Goal: Task Accomplishment & Management: Complete application form

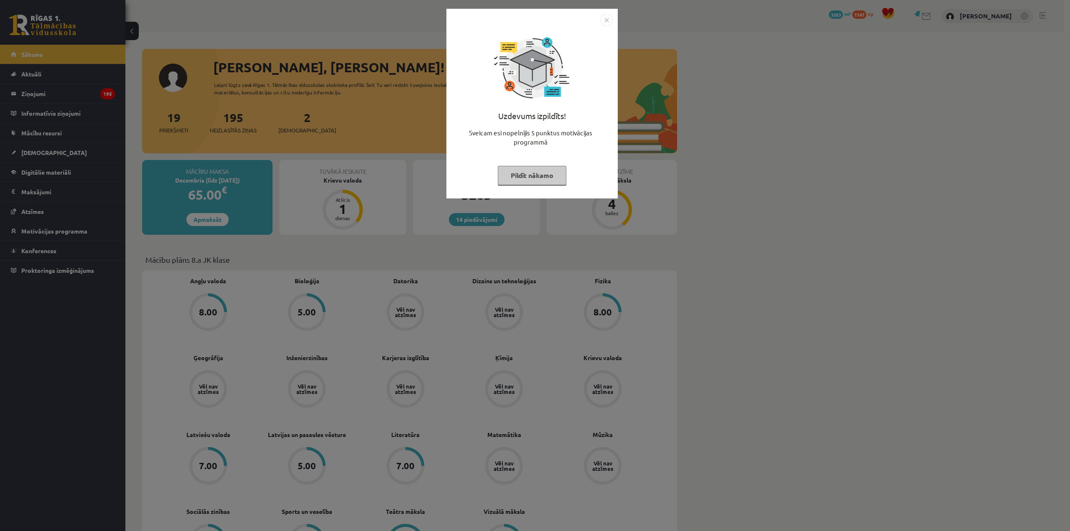
click at [553, 167] on button "Pildīt nākamo" at bounding box center [532, 175] width 69 height 19
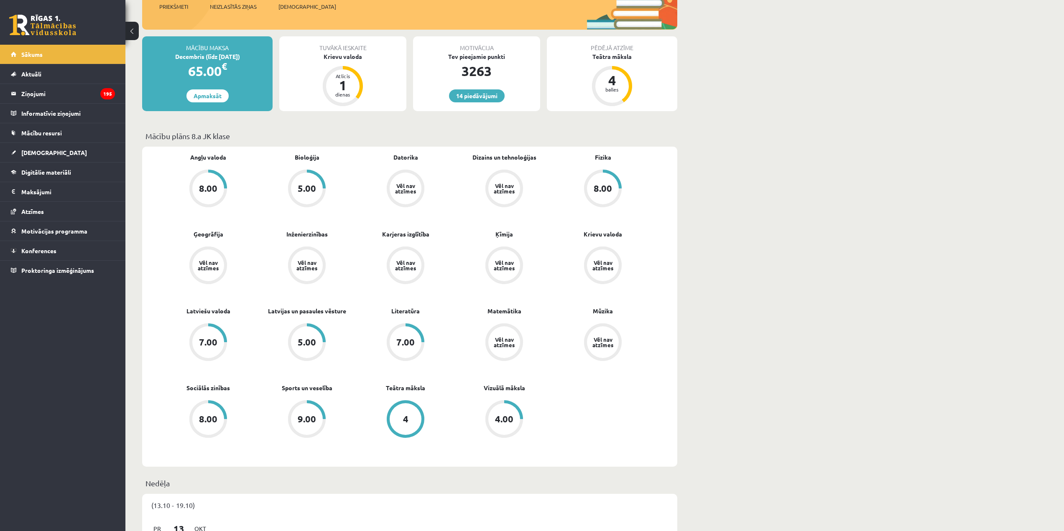
scroll to position [125, 0]
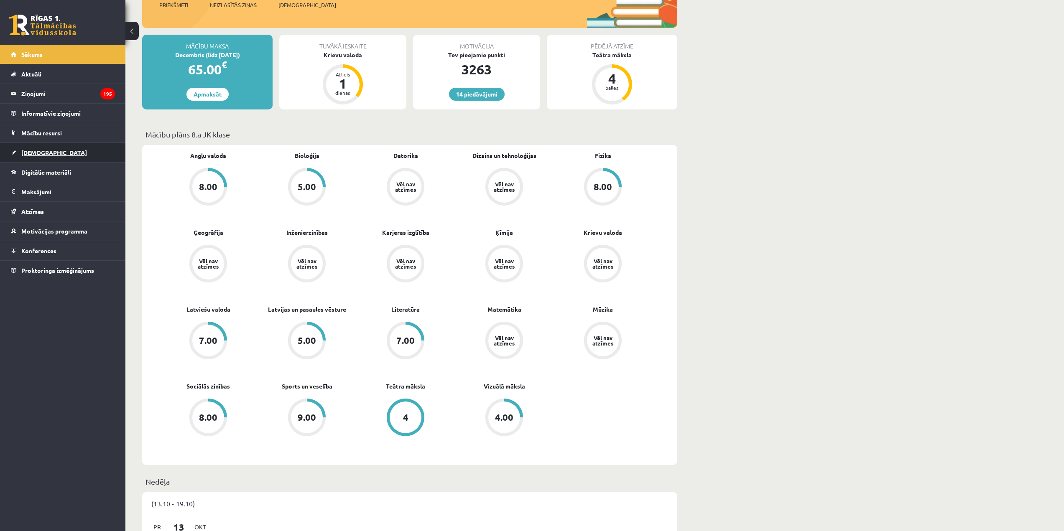
click at [80, 159] on link "[DEMOGRAPHIC_DATA]" at bounding box center [63, 152] width 104 height 19
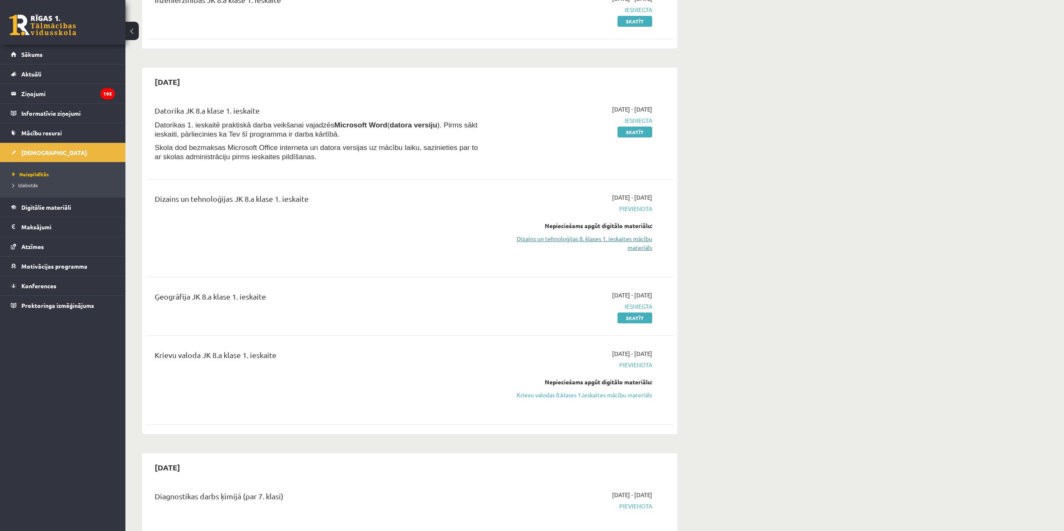
click at [573, 238] on link "Dizains un tehnoloģijas 8. klases 1. ieskaites mācību materiāls" at bounding box center [573, 243] width 158 height 18
drag, startPoint x: 1056, startPoint y: 0, endPoint x: 718, endPoint y: 151, distance: 370.6
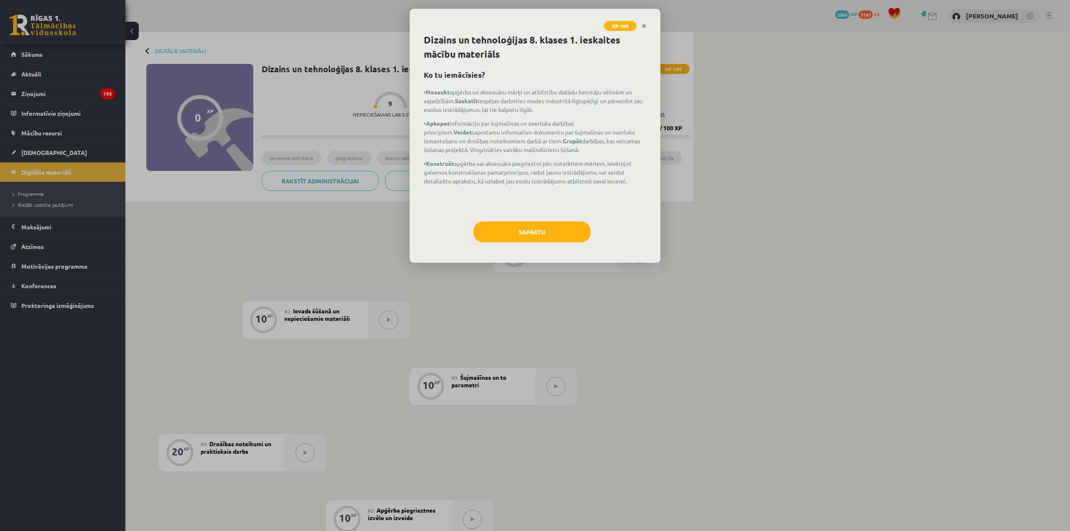
drag, startPoint x: 0, startPoint y: 0, endPoint x: 753, endPoint y: 138, distance: 765.6
click at [759, 135] on div "XP 100 Dizains un tehnoloģijas 8. klases 1. ieskaites mācību materiāls Ko tu ie…" at bounding box center [535, 265] width 1070 height 531
click at [536, 229] on button "Sapratu" at bounding box center [532, 232] width 117 height 21
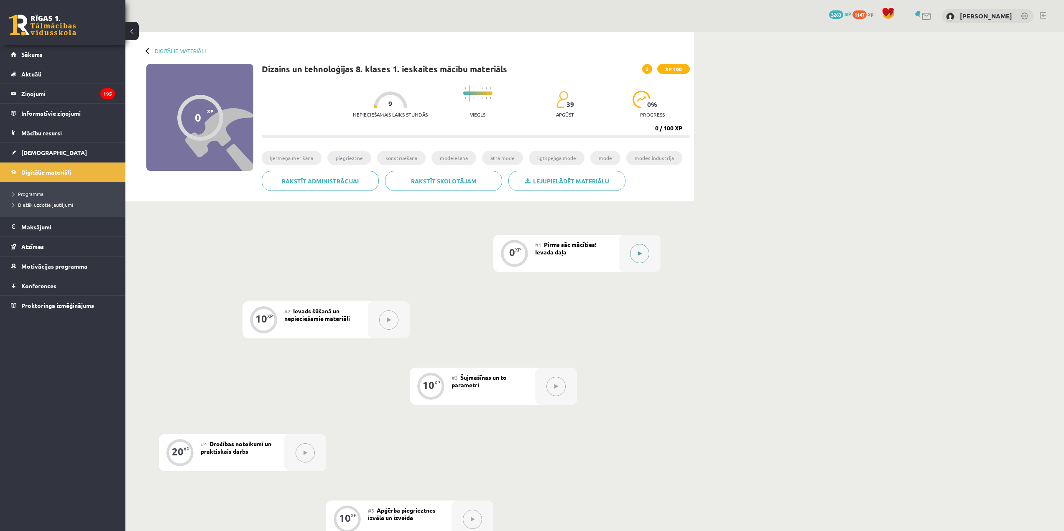
click at [628, 257] on div at bounding box center [640, 253] width 42 height 37
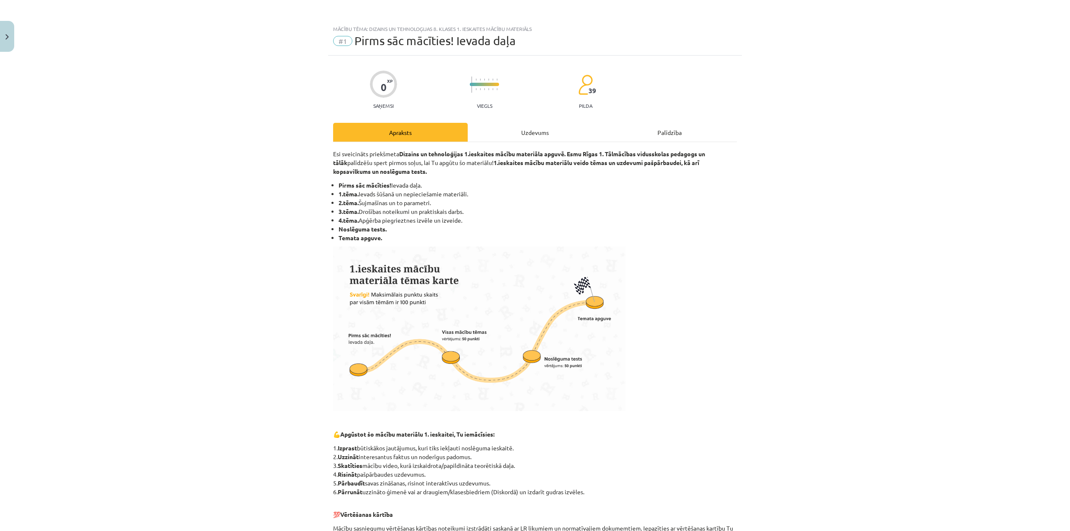
click at [556, 129] on div "Uzdevums" at bounding box center [535, 132] width 135 height 19
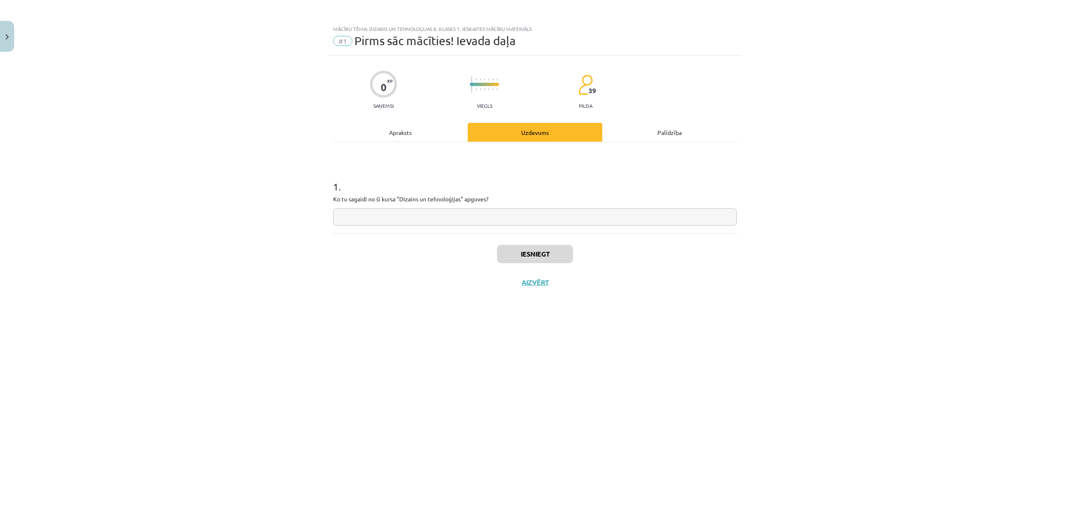
click at [508, 219] on input "text" at bounding box center [535, 217] width 404 height 17
type input "*"
click at [540, 257] on button "Iesniegt" at bounding box center [535, 254] width 76 height 18
click at [542, 281] on button "Nākamā nodarbība" at bounding box center [535, 287] width 82 height 19
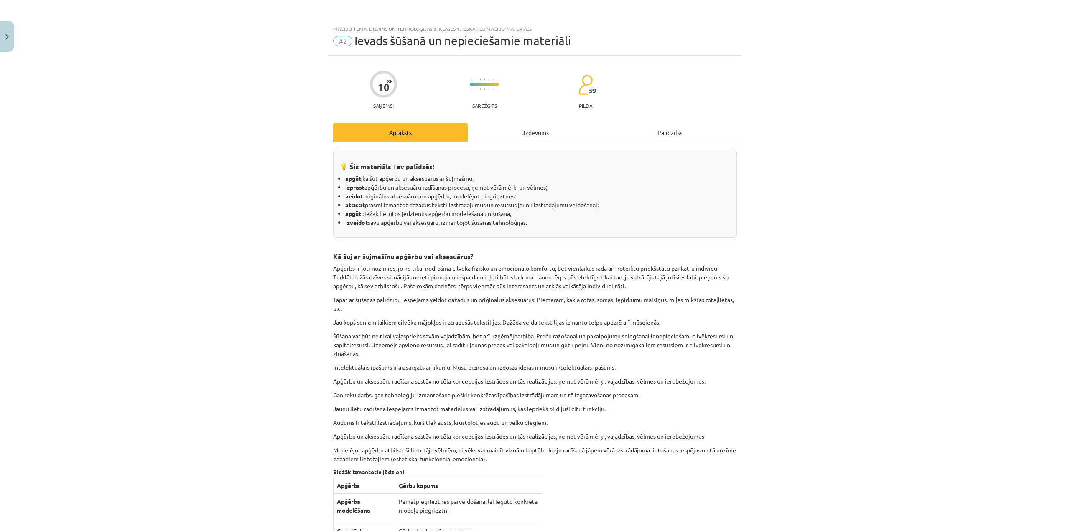
click at [515, 141] on div "Uzdevums" at bounding box center [535, 132] width 135 height 19
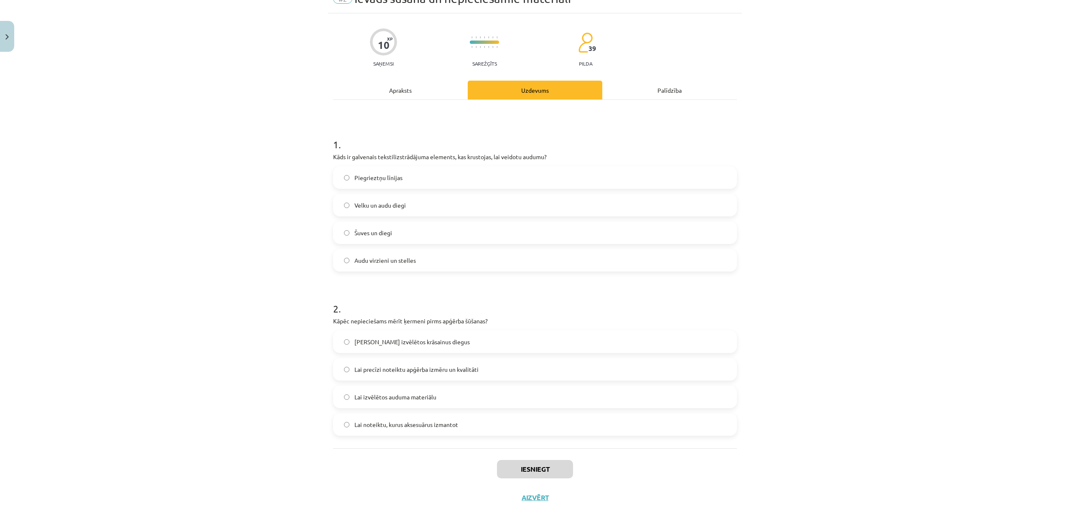
scroll to position [44, 0]
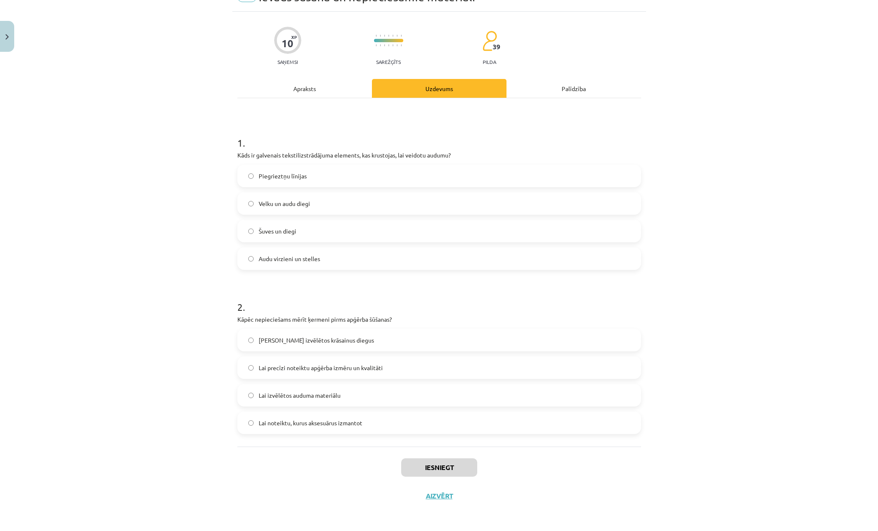
click at [303, 203] on span "Velku un audu diegi" at bounding box center [284, 203] width 51 height 9
click at [307, 368] on span "Lai precīzi noteiktu apģērba izmēru un kvalitāti" at bounding box center [321, 368] width 124 height 9
click at [429, 467] on button "Iesniegt" at bounding box center [439, 467] width 76 height 18
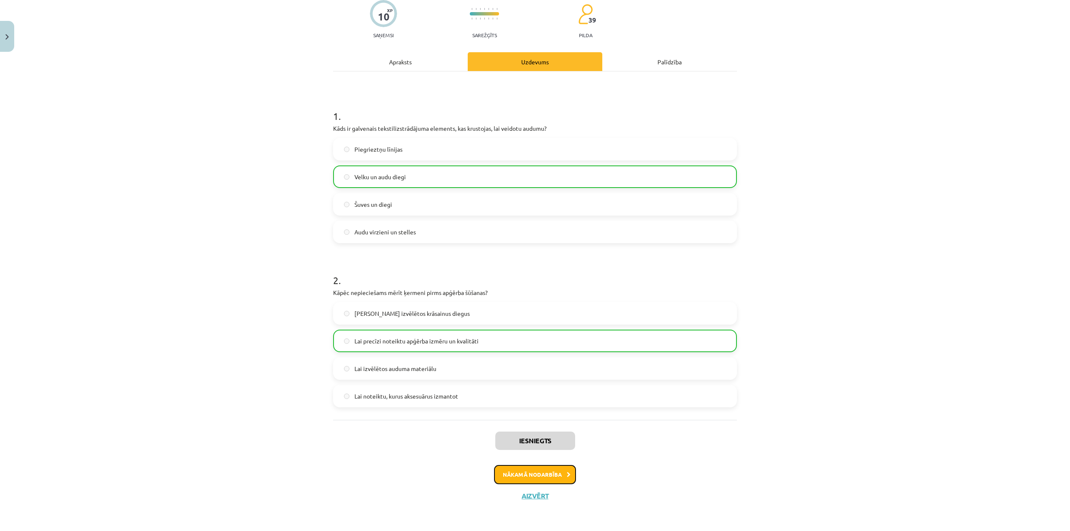
click at [560, 479] on button "Nākamā nodarbība" at bounding box center [535, 474] width 82 height 19
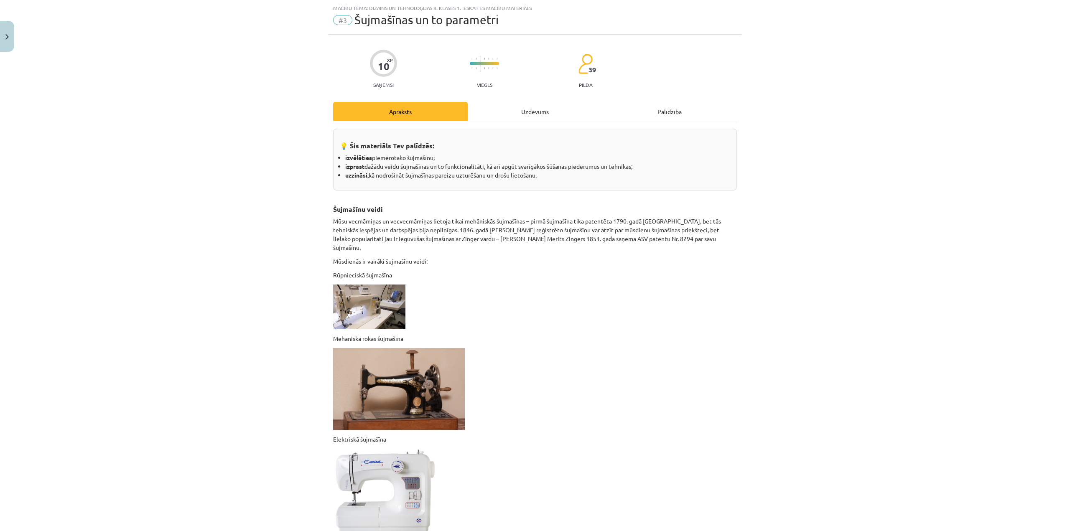
click at [497, 109] on div "Uzdevums" at bounding box center [535, 111] width 135 height 19
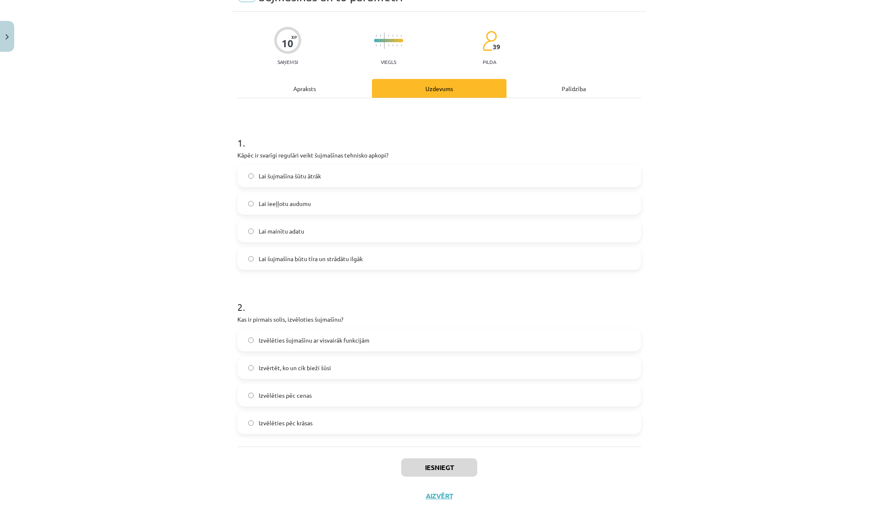
click at [333, 261] on span "Lai šujmašīna būtu tīra un strādātu ilgāk" at bounding box center [311, 259] width 104 height 9
click at [316, 375] on label "Izvērtēt, ko un cik bieži šūsi" at bounding box center [439, 367] width 402 height 21
click at [455, 468] on button "Iesniegt" at bounding box center [439, 467] width 76 height 18
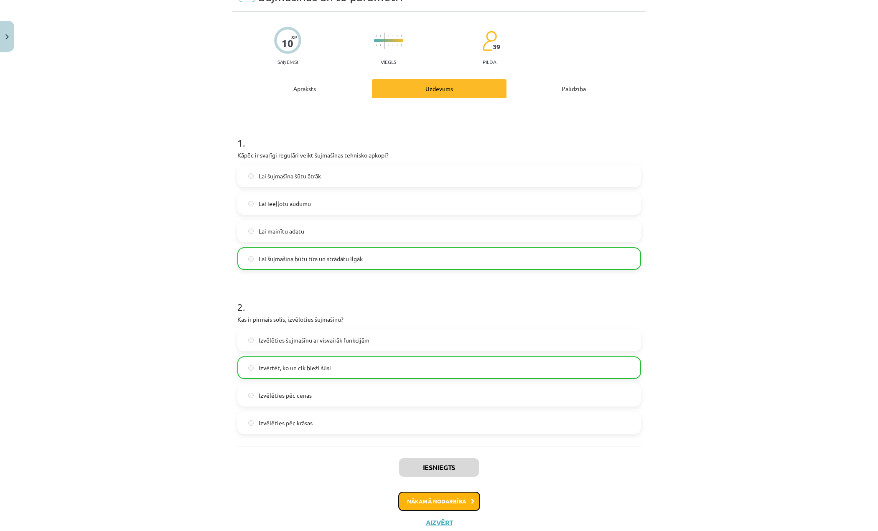
click at [471, 501] on icon at bounding box center [473, 501] width 4 height 5
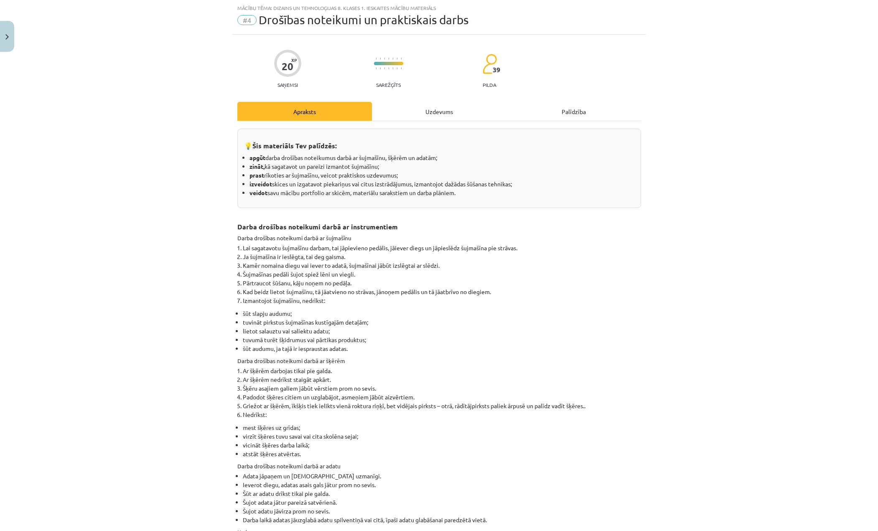
click at [456, 104] on div "Uzdevums" at bounding box center [439, 111] width 135 height 19
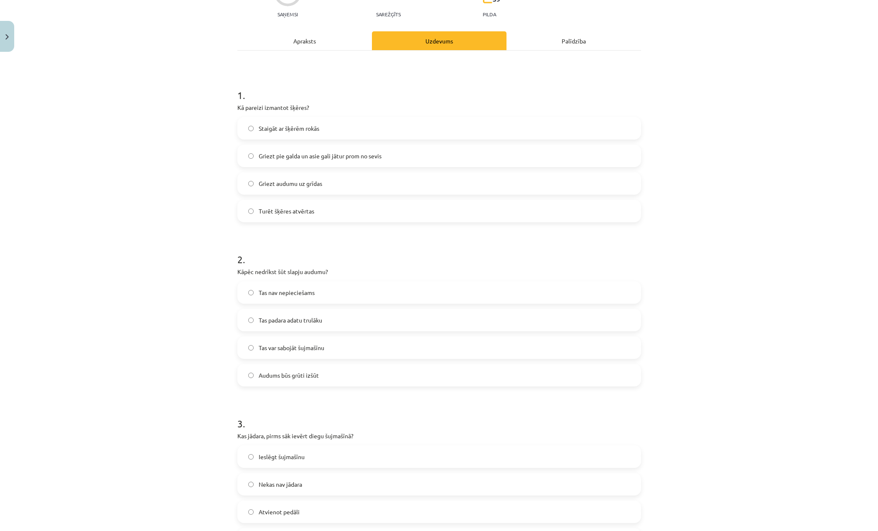
scroll to position [146, 0]
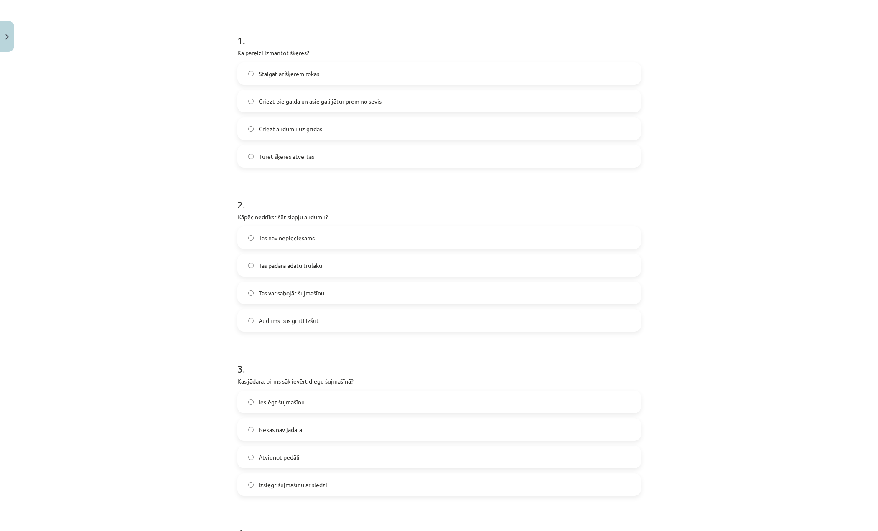
click at [333, 102] on span "Griezt pie galda un asie gali jātur prom no sevis" at bounding box center [320, 101] width 123 height 9
click at [311, 289] on span "Tas var sabojāt šujmašīnu" at bounding box center [292, 293] width 66 height 9
click at [285, 403] on span "Ieslēgt šujmašīnu" at bounding box center [282, 402] width 46 height 9
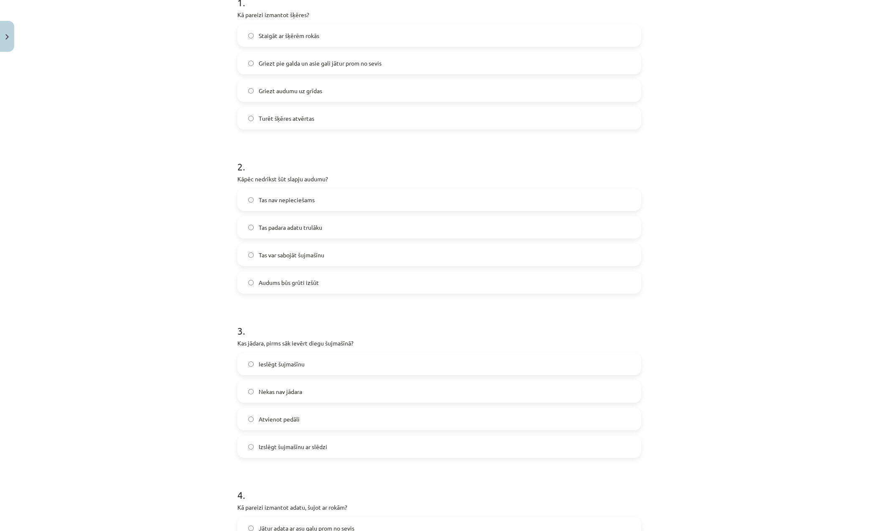
scroll to position [188, 0]
click at [301, 448] on label "Izslēgt šujmašīnu ar slēdzi" at bounding box center [439, 443] width 402 height 21
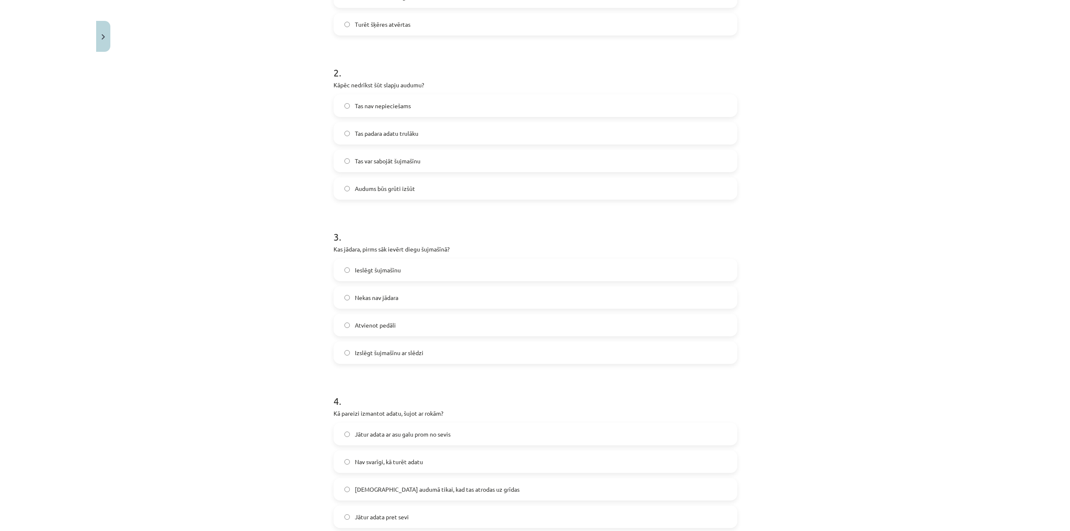
scroll to position [372, 0]
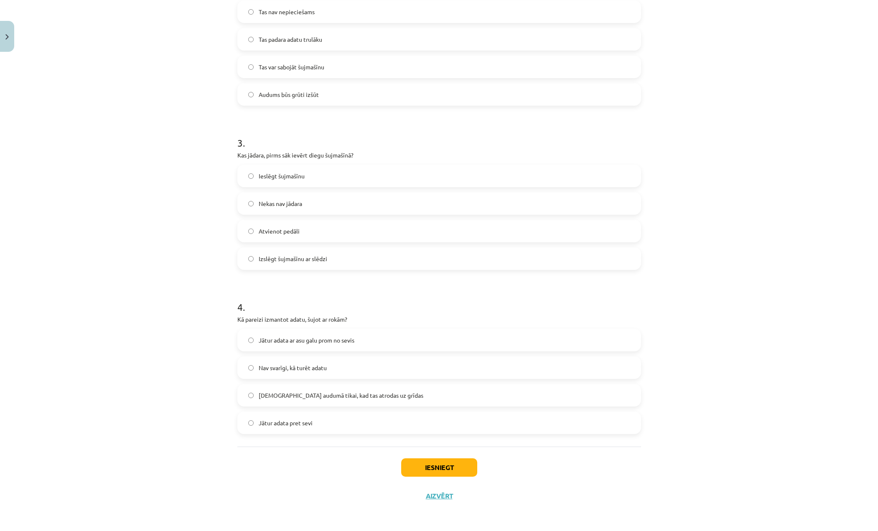
click at [313, 331] on label "Jātur adata ar asu galu prom no sevis" at bounding box center [439, 340] width 402 height 21
click at [433, 473] on button "Iesniegt" at bounding box center [439, 467] width 76 height 18
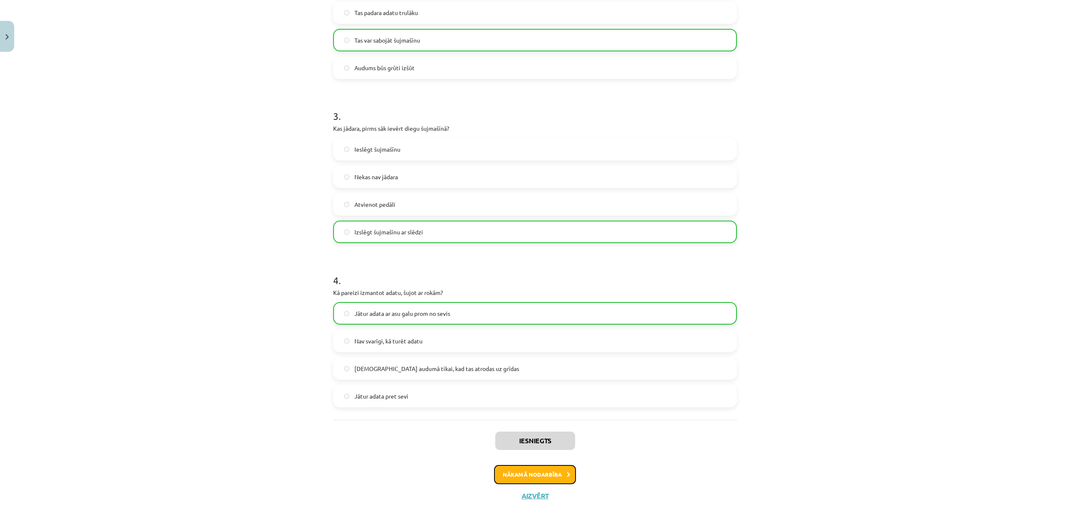
click at [551, 479] on button "Nākamā nodarbība" at bounding box center [535, 474] width 82 height 19
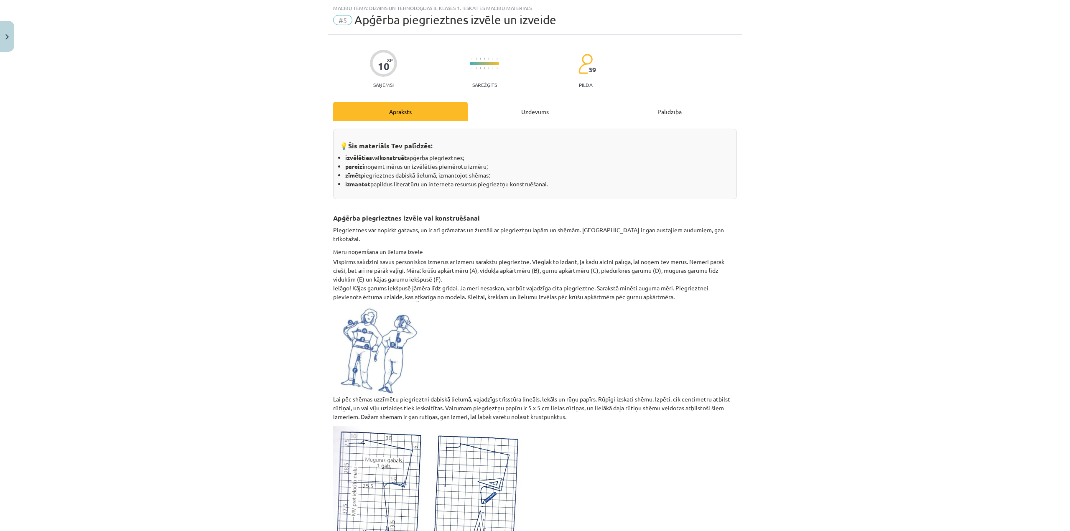
click at [509, 111] on div "Uzdevums" at bounding box center [535, 111] width 135 height 19
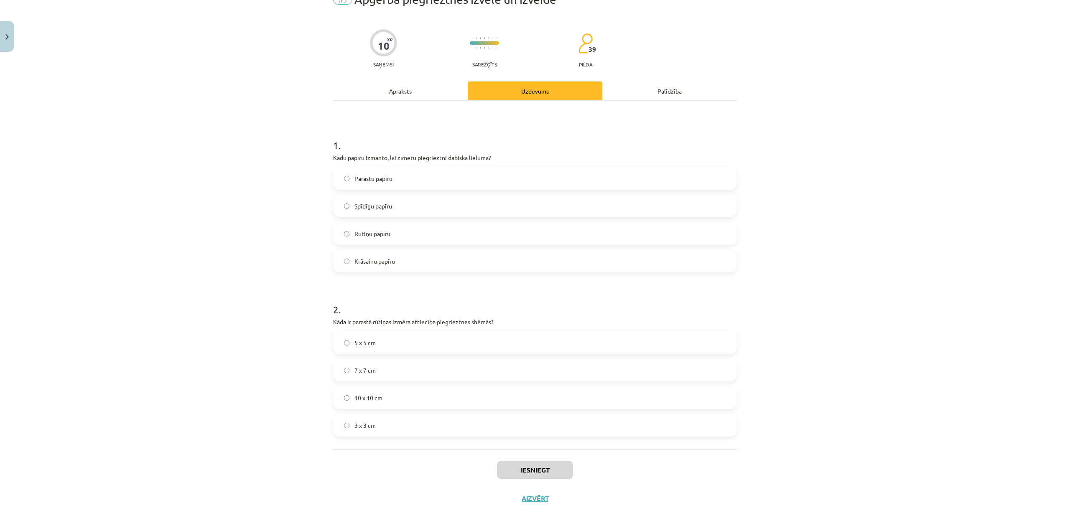
scroll to position [44, 0]
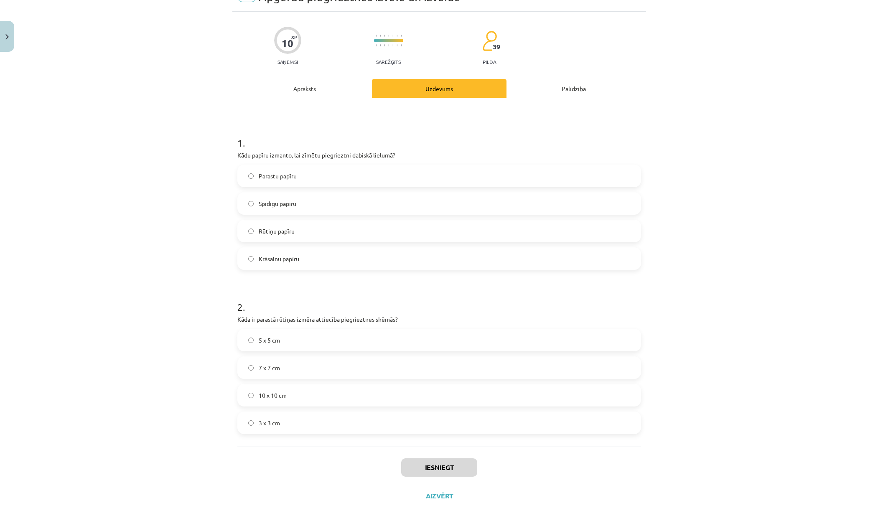
click at [277, 231] on span "Rūtiņu papīru" at bounding box center [277, 231] width 36 height 9
click at [290, 367] on label "7 x 7 cm" at bounding box center [439, 367] width 402 height 21
click at [293, 395] on label "10 x 10 cm" at bounding box center [439, 395] width 402 height 21
click at [405, 466] on button "Iesniegt" at bounding box center [439, 467] width 76 height 18
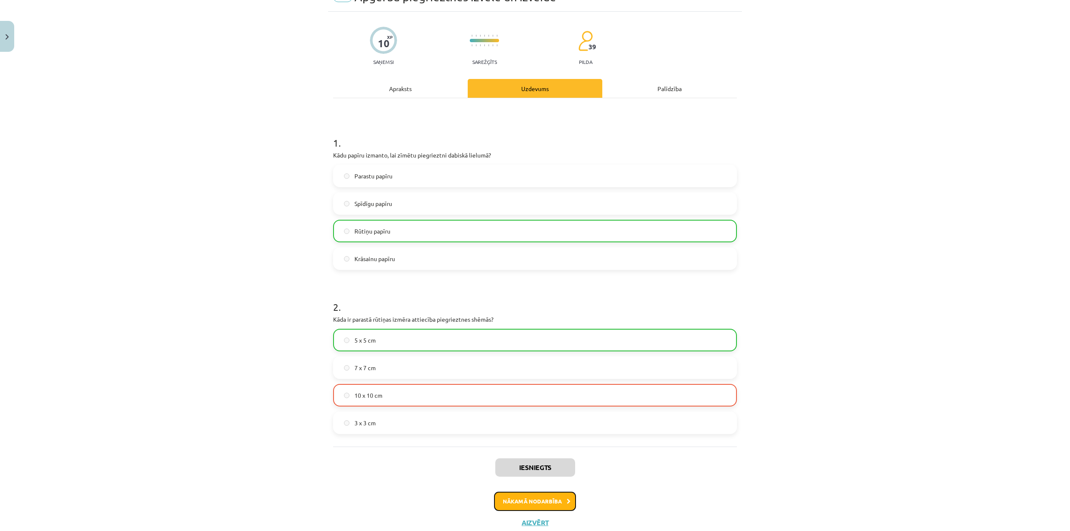
click at [547, 497] on button "Nākamā nodarbība" at bounding box center [535, 501] width 82 height 19
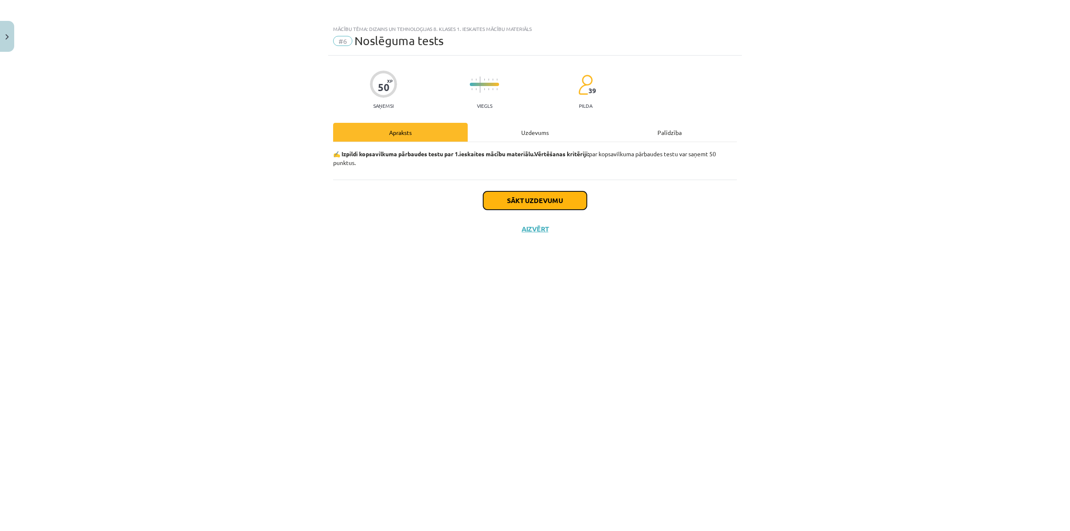
click at [546, 199] on button "Sākt uzdevumu" at bounding box center [535, 200] width 104 height 18
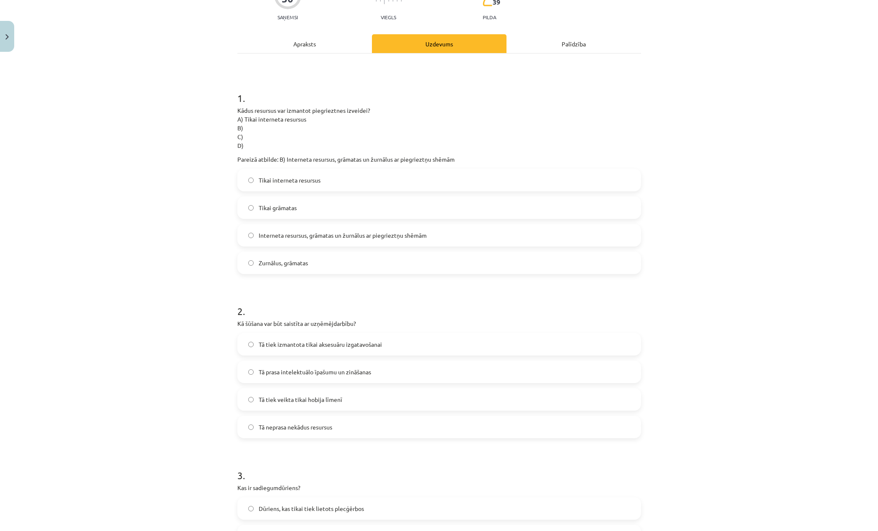
scroll to position [84, 0]
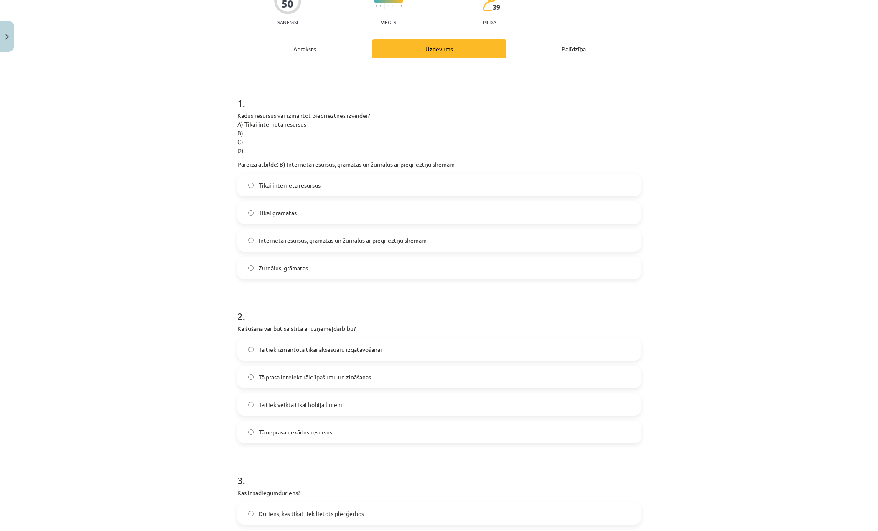
click at [331, 234] on label "Interneta resursus, grāmatas un žurnālus ar piegrieztņu shēmām" at bounding box center [439, 240] width 402 height 21
click at [305, 372] on label "Tā prasa intelektuālo īpašumu un zināšanas" at bounding box center [439, 377] width 402 height 21
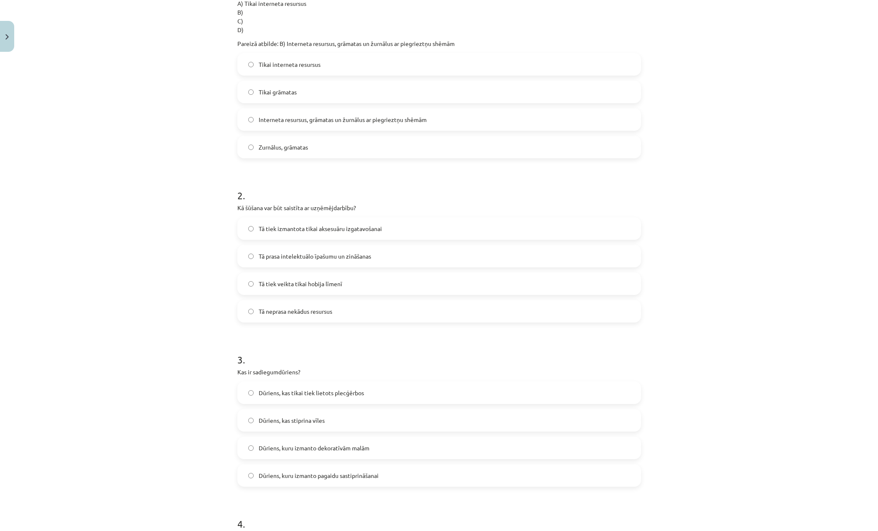
scroll to position [209, 0]
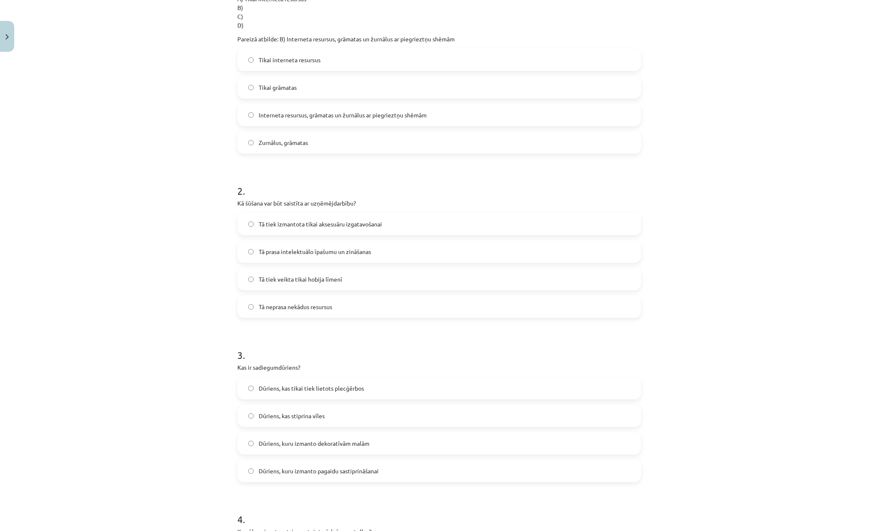
click at [329, 472] on span "Dūriens, kuru izmanto pagaidu sastiprināšanai" at bounding box center [319, 471] width 120 height 9
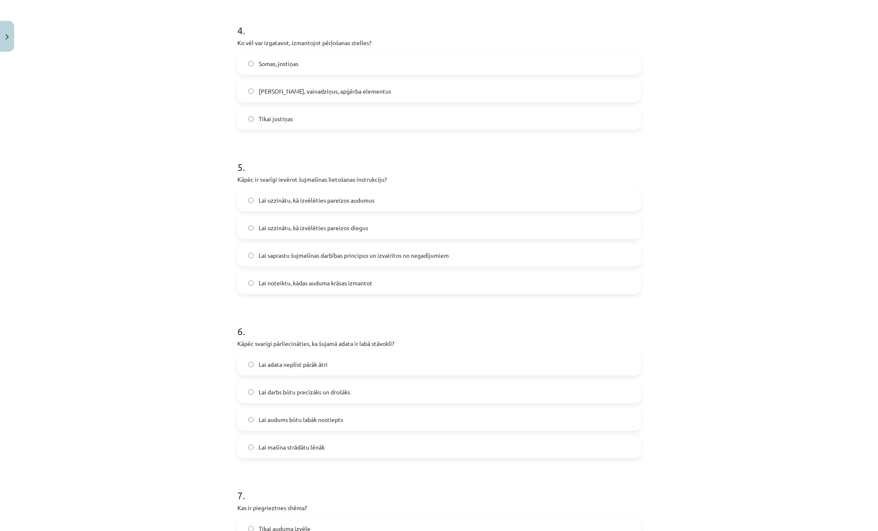
scroll to position [710, 0]
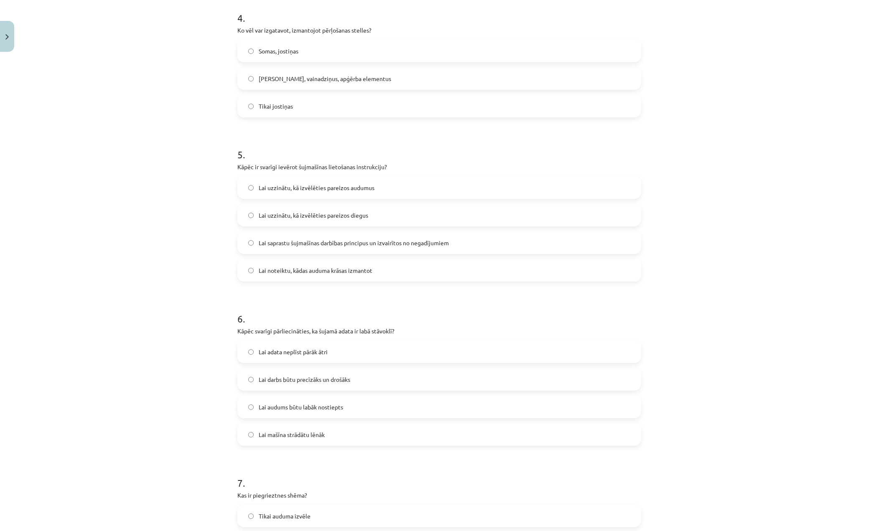
click at [279, 76] on span "Jostas, vainadziņus, apģērba elementus" at bounding box center [325, 78] width 132 height 9
click at [379, 243] on span "Lai saprastu šujmašīnas darbības principus un izvairītos no negadījumiem" at bounding box center [354, 243] width 190 height 9
click at [308, 375] on span "Lai darbs būtu precīzāks un drošāks" at bounding box center [305, 379] width 92 height 9
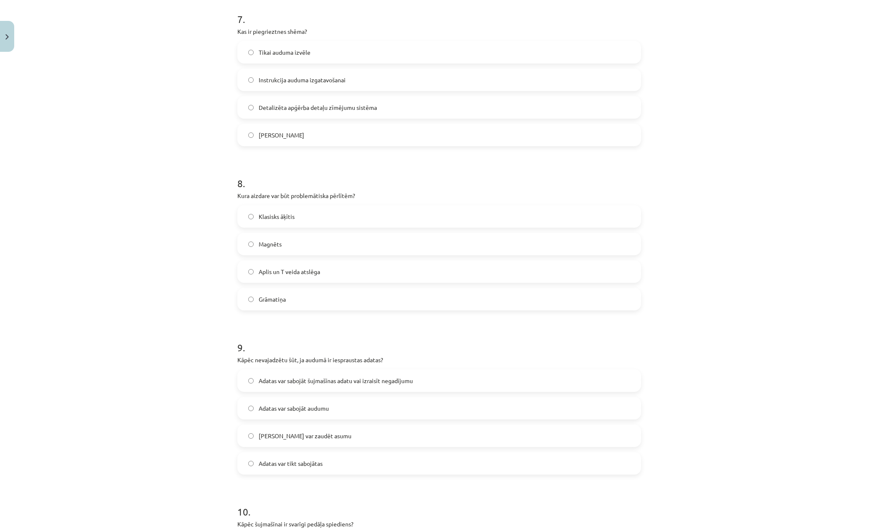
scroll to position [1170, 0]
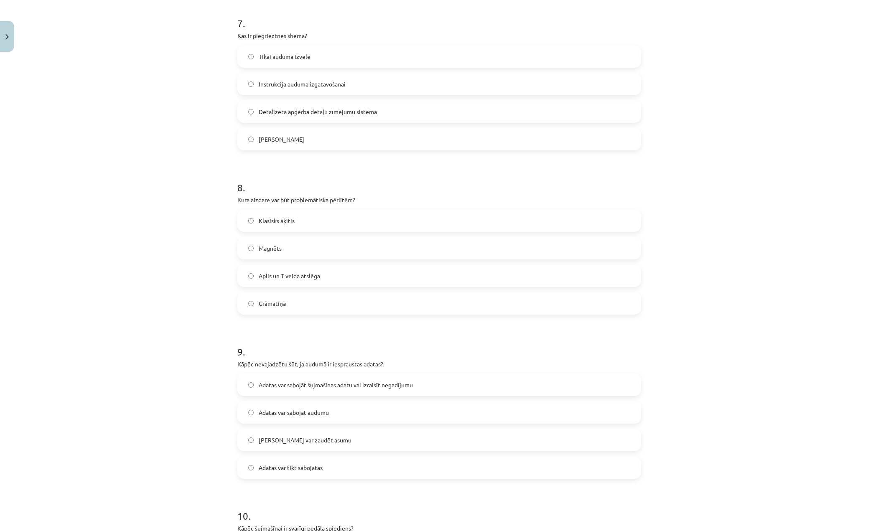
click at [313, 111] on span "Detalizēta apģērba detaļu zīmējumu sistēma" at bounding box center [318, 111] width 118 height 9
click at [296, 255] on label "Magnēts" at bounding box center [439, 248] width 402 height 21
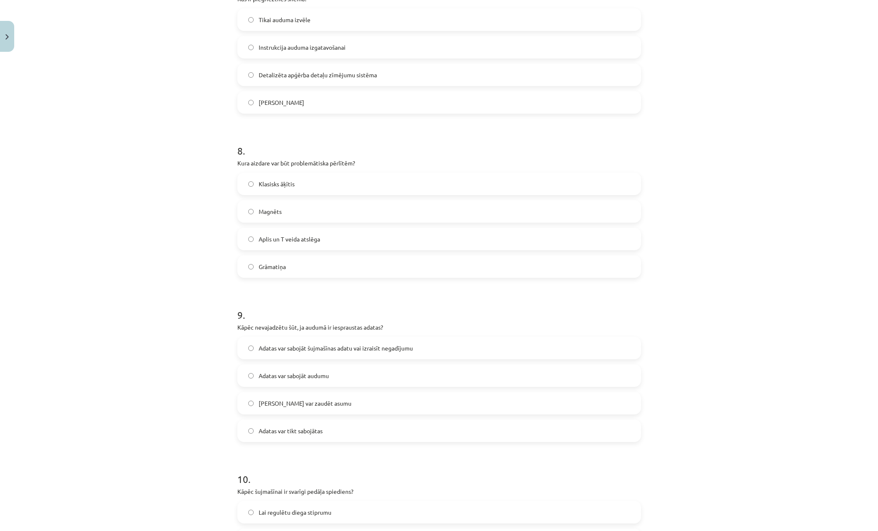
scroll to position [1212, 0]
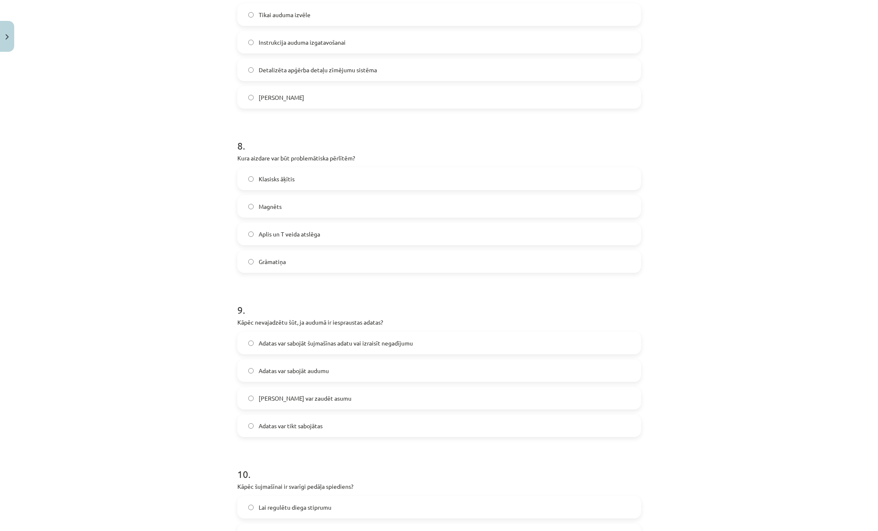
click at [358, 343] on span "Adatas var sabojāt šujmašīnas adatu vai izraisīt negadījumu" at bounding box center [336, 343] width 154 height 9
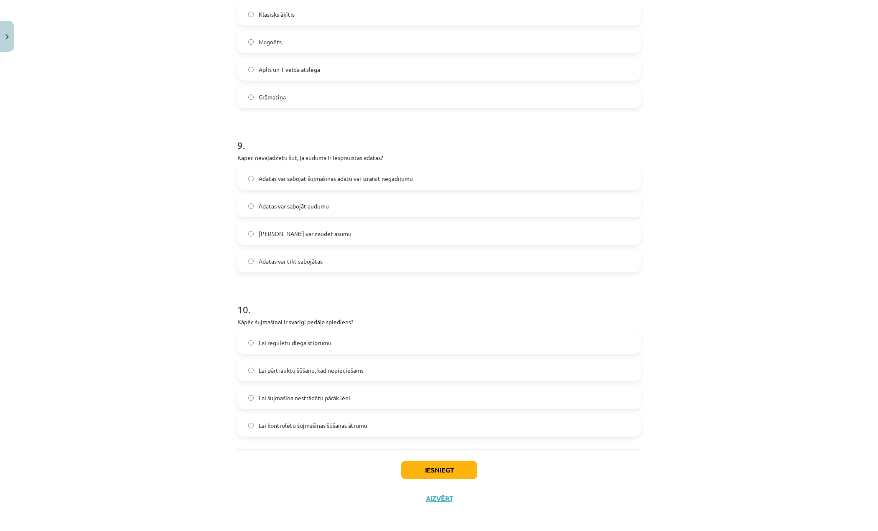
scroll to position [1379, 0]
click at [344, 425] on span "Lai kontrolētu šujmašīnas šūšanas ātrumu" at bounding box center [313, 423] width 109 height 9
click at [443, 466] on button "Iesniegt" at bounding box center [439, 467] width 76 height 18
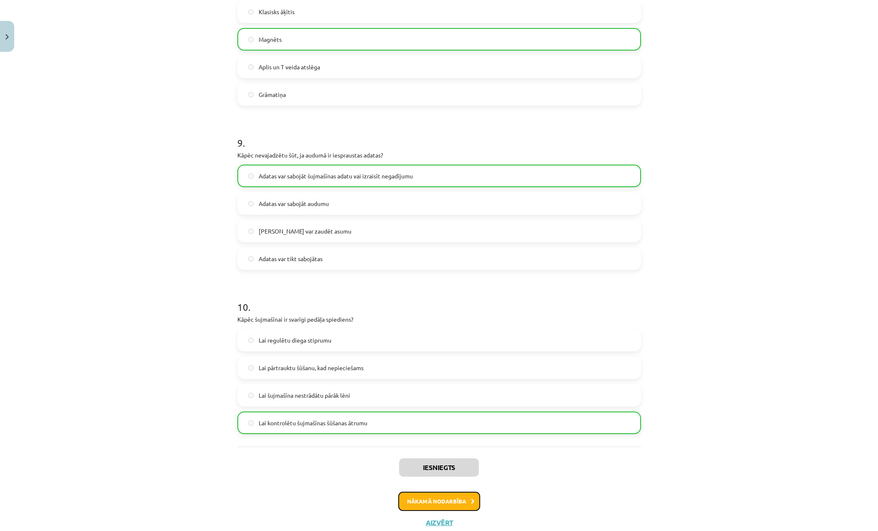
click at [463, 501] on button "Nākamā nodarbība" at bounding box center [439, 501] width 82 height 19
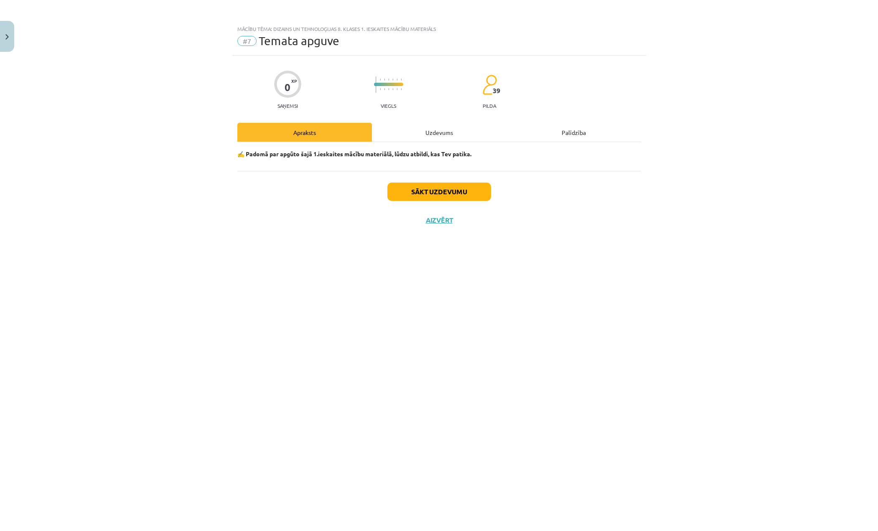
scroll to position [0, 0]
click at [442, 184] on button "Sākt uzdevumu" at bounding box center [439, 192] width 104 height 18
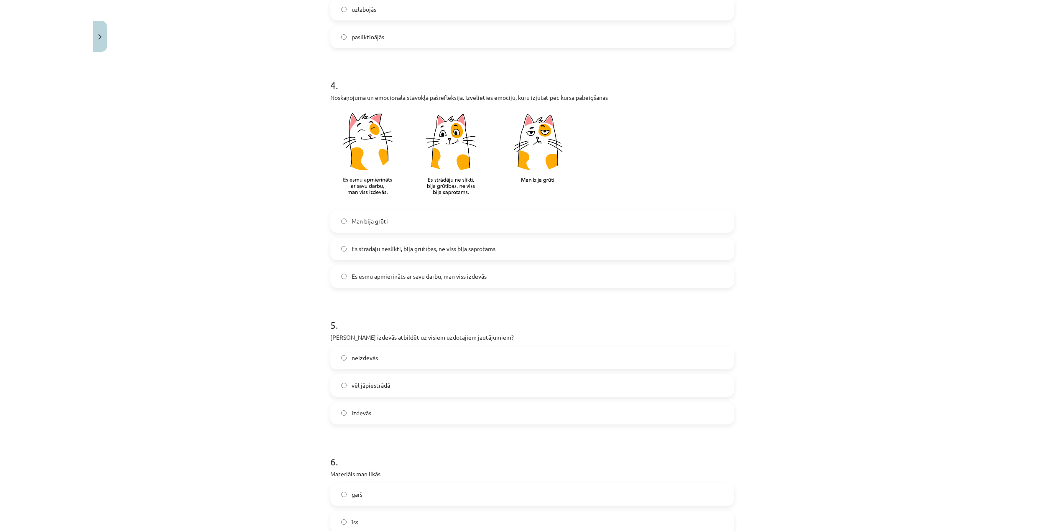
scroll to position [528, 0]
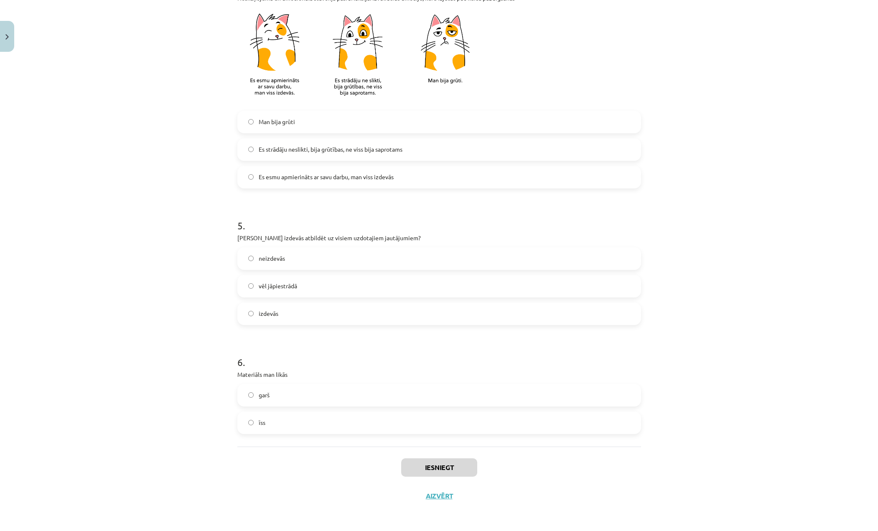
click at [381, 428] on label "īss" at bounding box center [439, 423] width 402 height 21
click at [445, 471] on button "Iesniegt" at bounding box center [439, 467] width 76 height 18
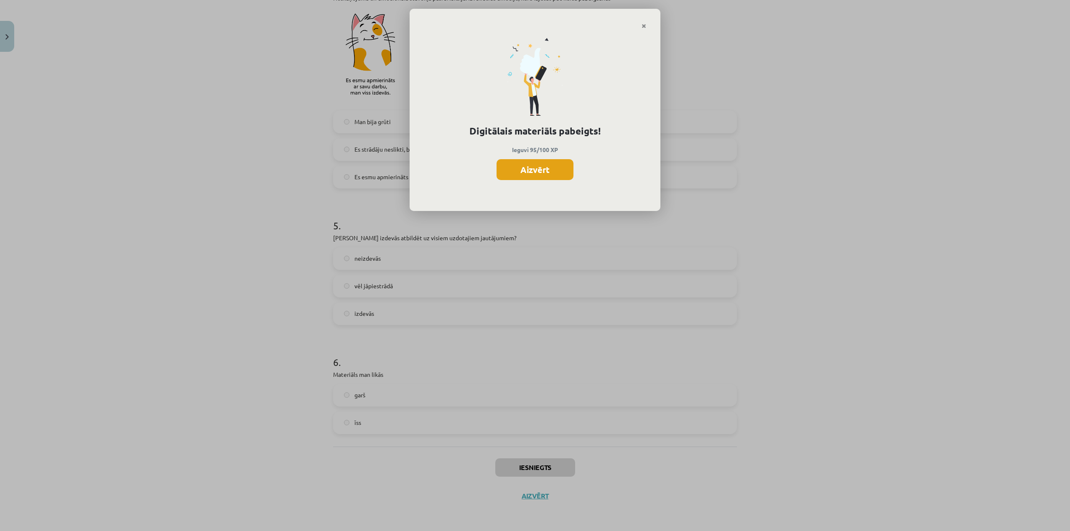
click at [506, 163] on button "Aizvērt" at bounding box center [535, 169] width 77 height 21
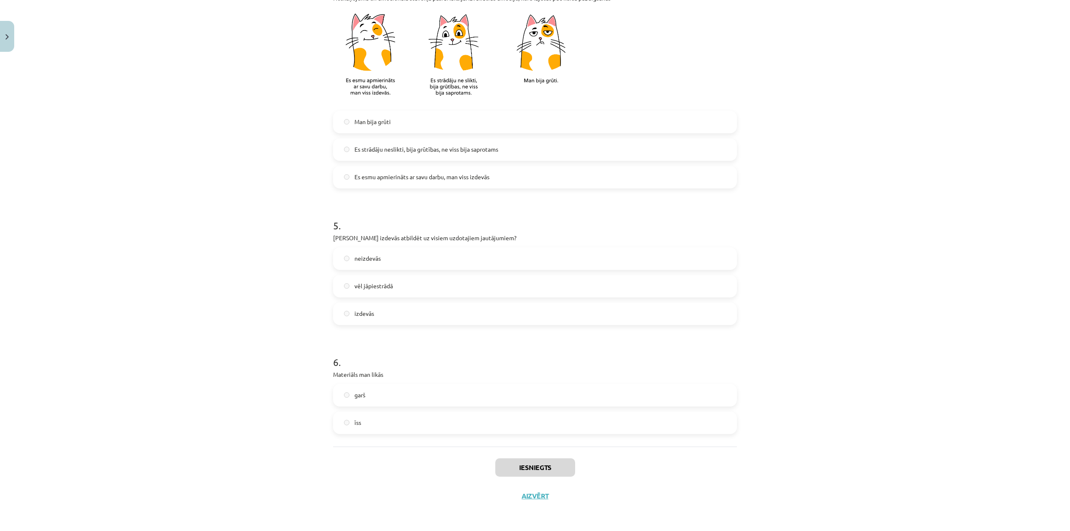
click at [13, 22] on div "Mācību tēma: Dizains un tehnoloģijas 8. klases 1. ieskaites mācību materiāls #7…" at bounding box center [535, 265] width 1070 height 531
click at [5, 39] on img "Close" at bounding box center [6, 36] width 3 height 5
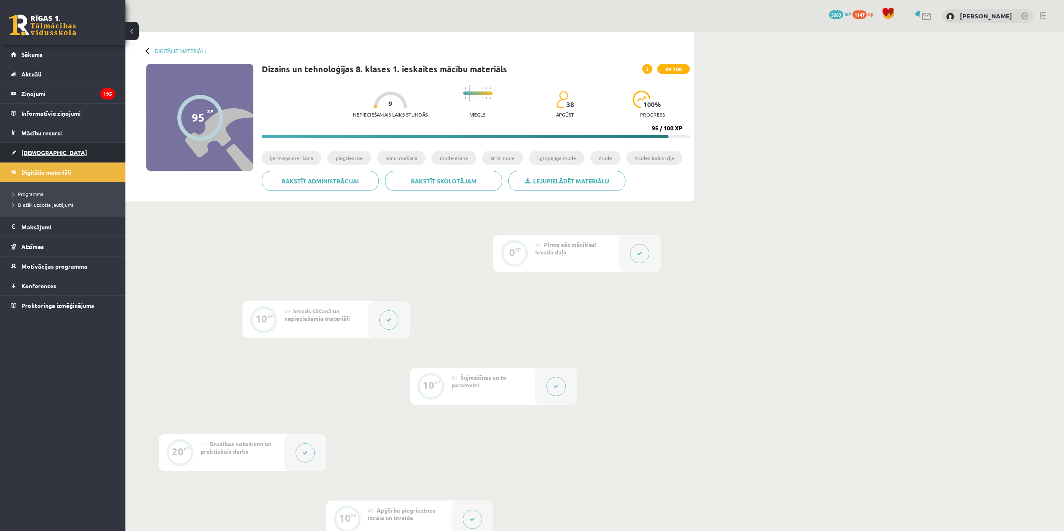
click at [45, 154] on span "[DEMOGRAPHIC_DATA]" at bounding box center [54, 153] width 66 height 8
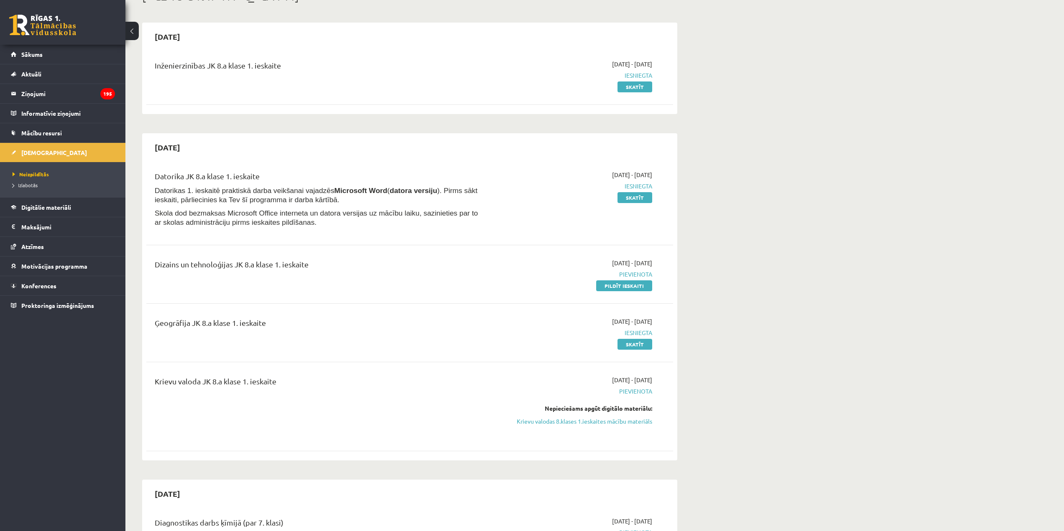
scroll to position [84, 0]
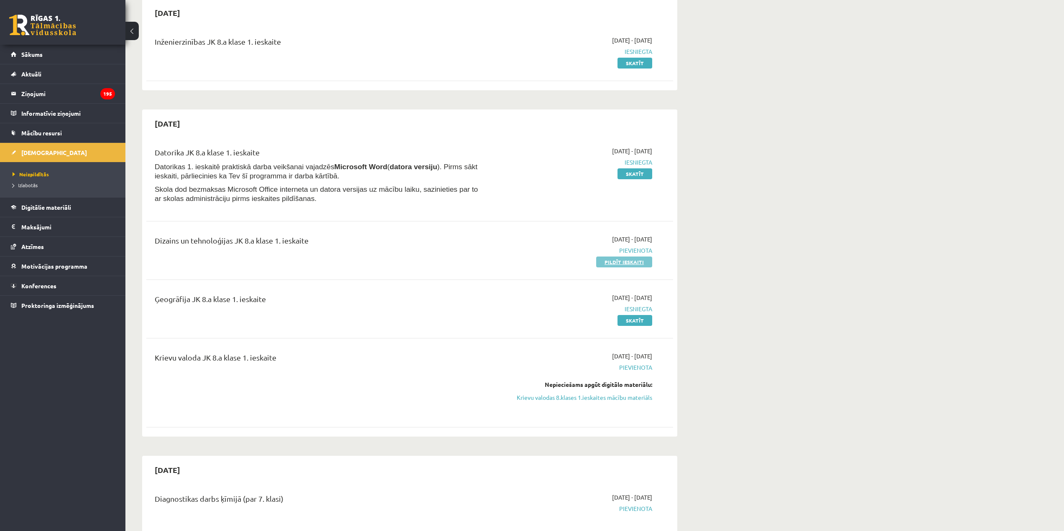
click at [597, 263] on link "Pildīt ieskaiti" at bounding box center [624, 262] width 56 height 11
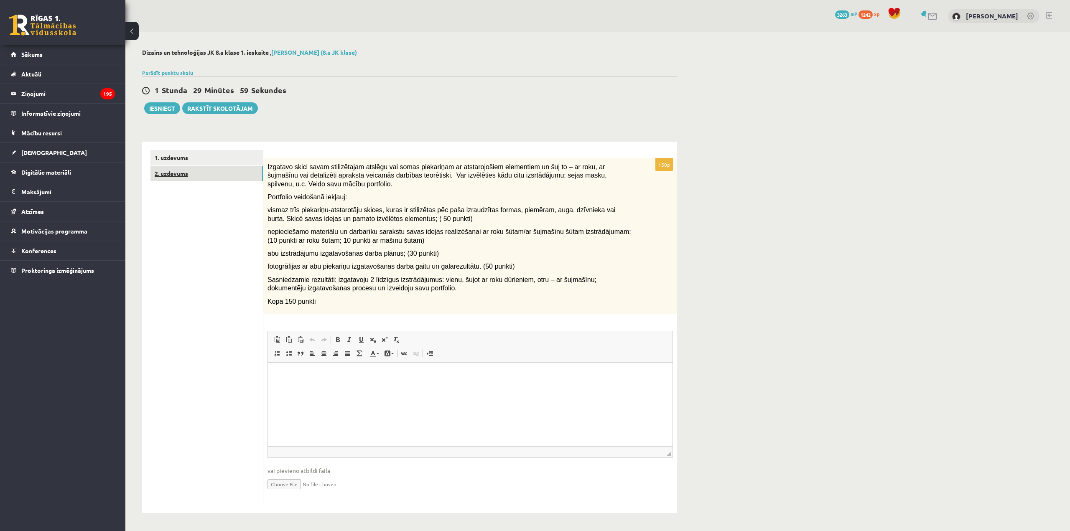
click at [200, 168] on link "2. uzdevums" at bounding box center [206, 173] width 112 height 15
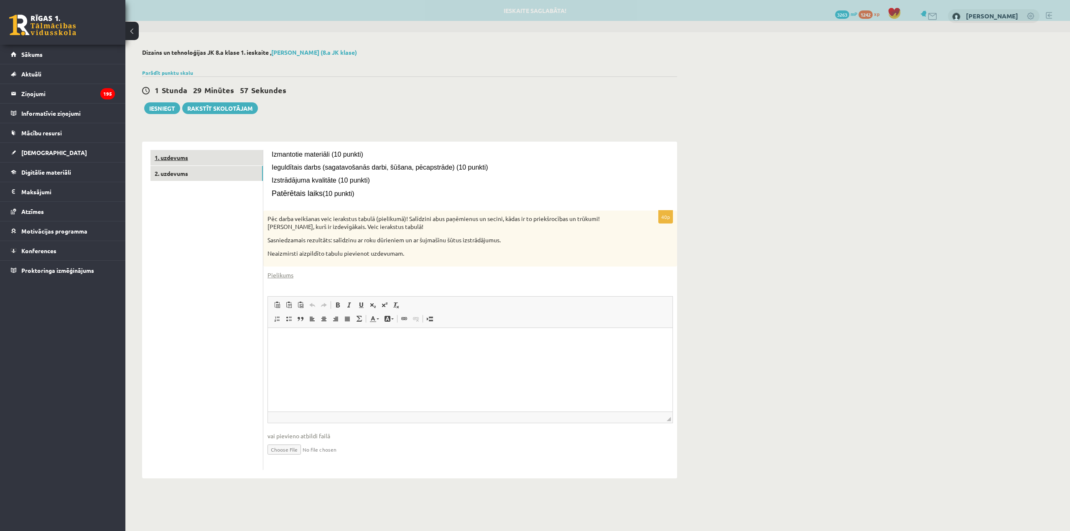
click at [219, 155] on link "1. uzdevums" at bounding box center [206, 157] width 112 height 15
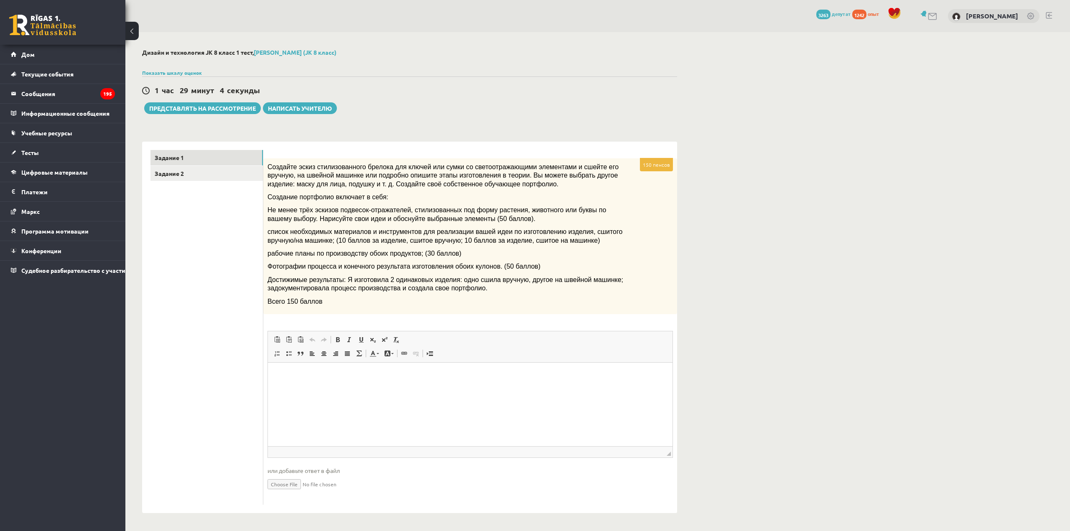
click at [304, 165] on font "Создайте эскиз стилизованного брелока для ключей или сумки со светоотражающими …" at bounding box center [442, 175] width 351 height 24
click at [224, 178] on link "Задание 2" at bounding box center [206, 173] width 112 height 15
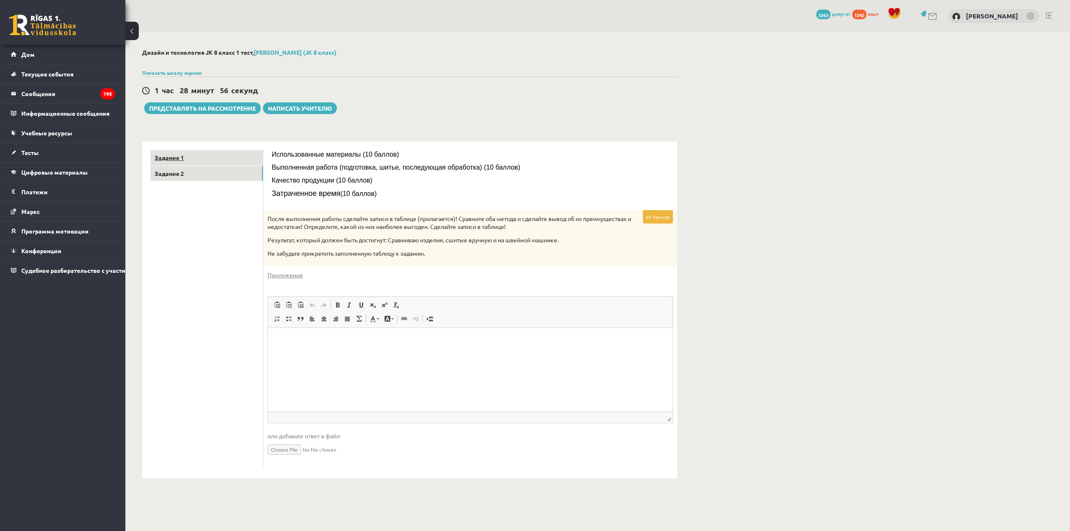
click at [185, 156] on link "Задание 1" at bounding box center [206, 157] width 112 height 15
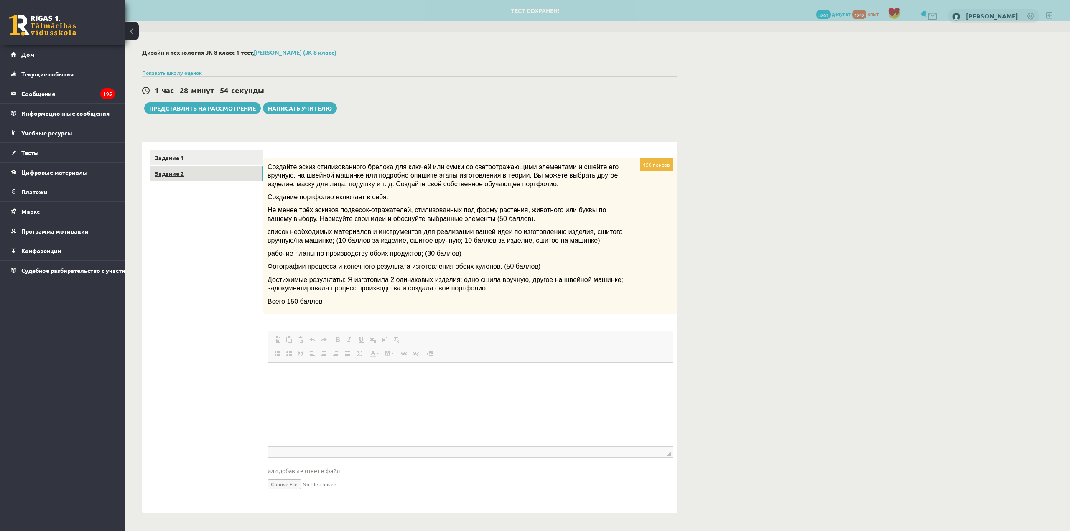
click at [198, 175] on link "Задание 2" at bounding box center [206, 173] width 112 height 15
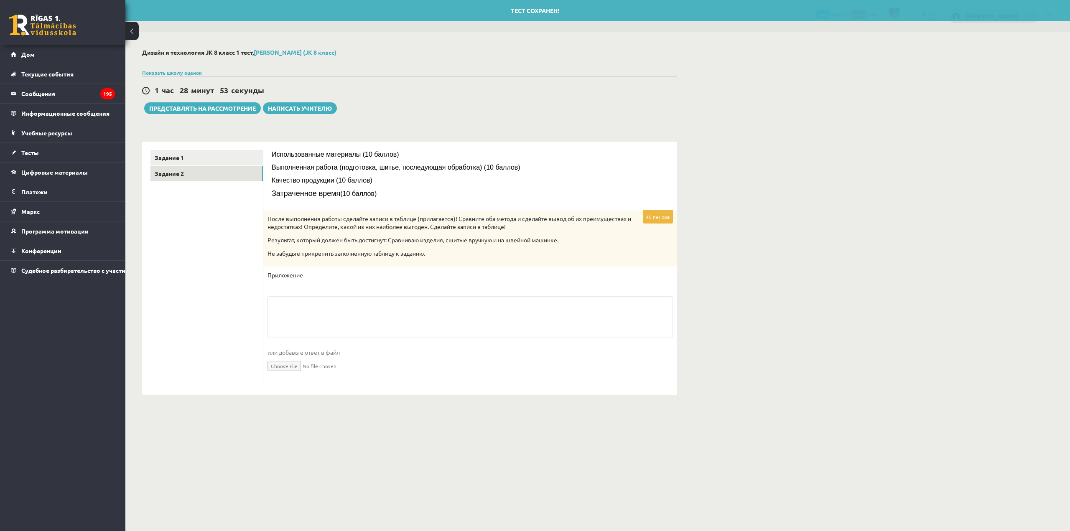
click at [273, 274] on font "Приложение" at bounding box center [285, 275] width 36 height 8
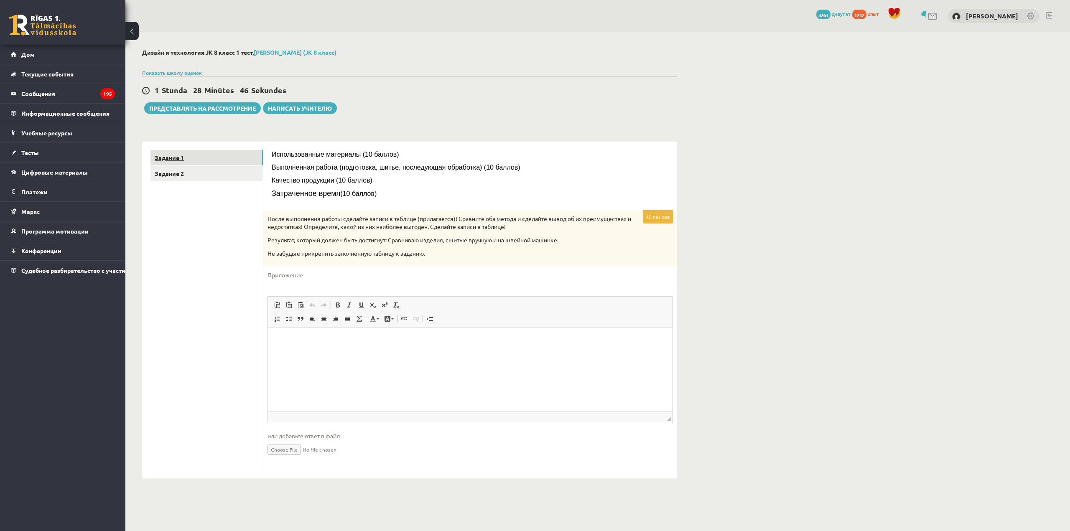
click at [154, 158] on link "Задание 1" at bounding box center [206, 157] width 112 height 15
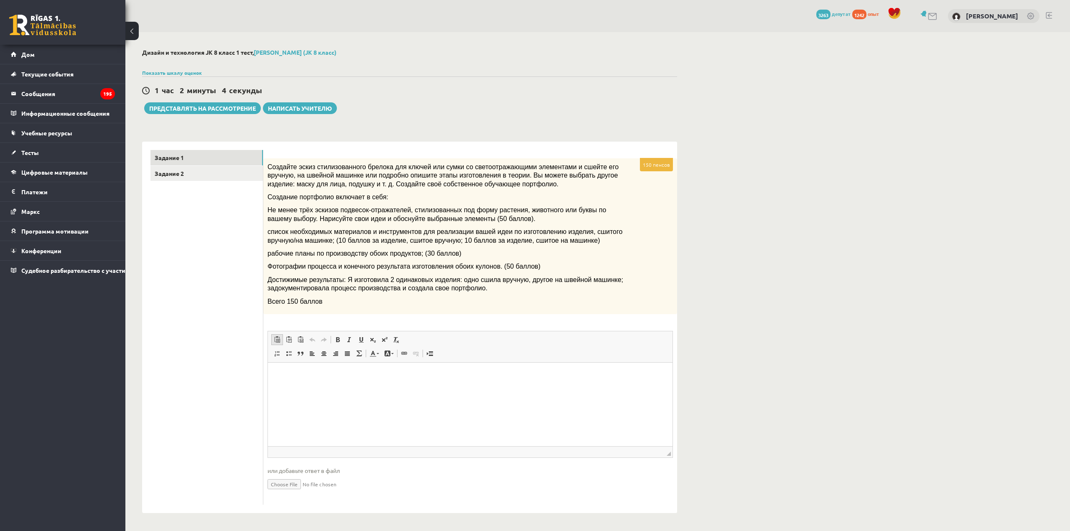
click at [281, 343] on link "Вставлять Комбинация клавиш Ctrl+V" at bounding box center [277, 339] width 12 height 11
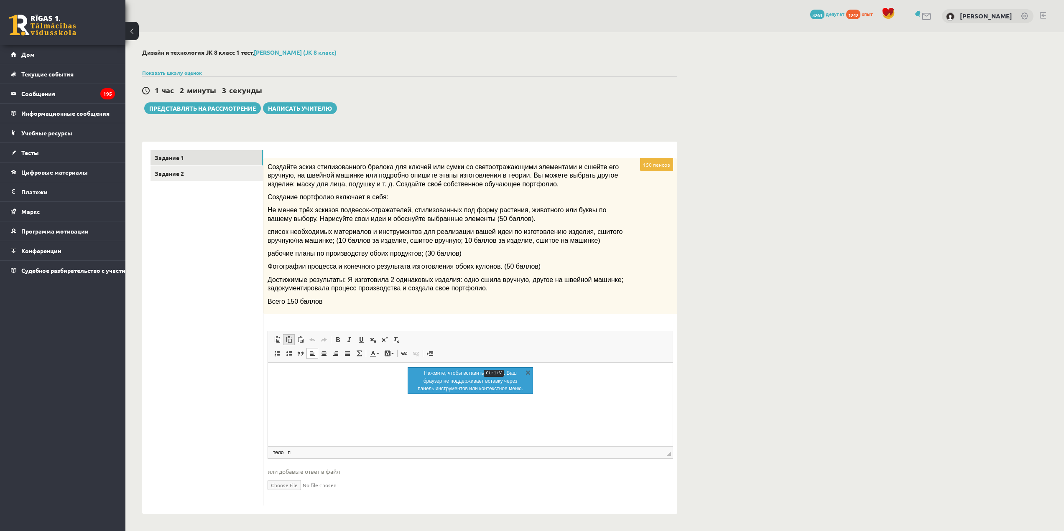
click at [287, 344] on link "Вставить только текст Комбинация клавиш Ctrl+Shift+V" at bounding box center [289, 339] width 12 height 11
click at [301, 343] on span at bounding box center [300, 339] width 7 height 7
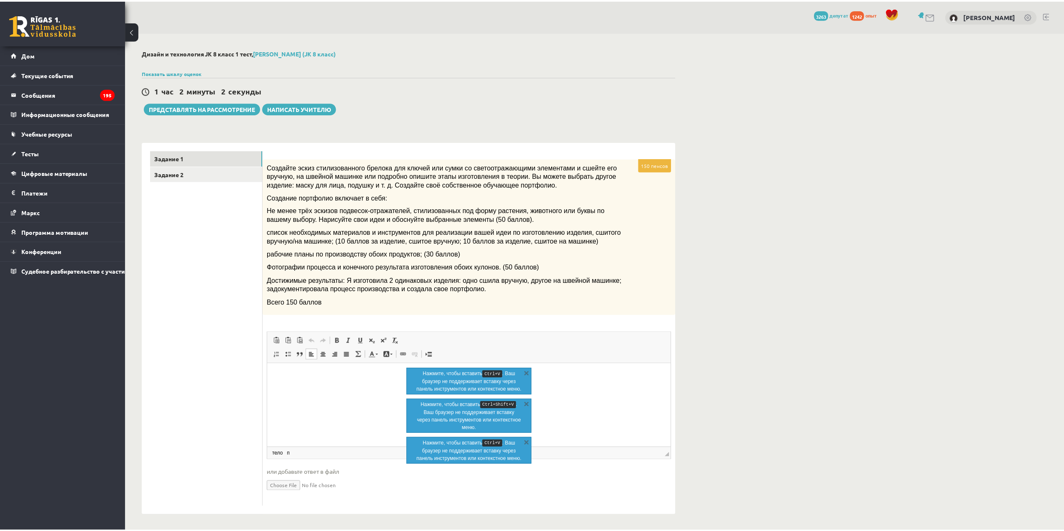
click at [363, 388] on html at bounding box center [469, 375] width 405 height 25
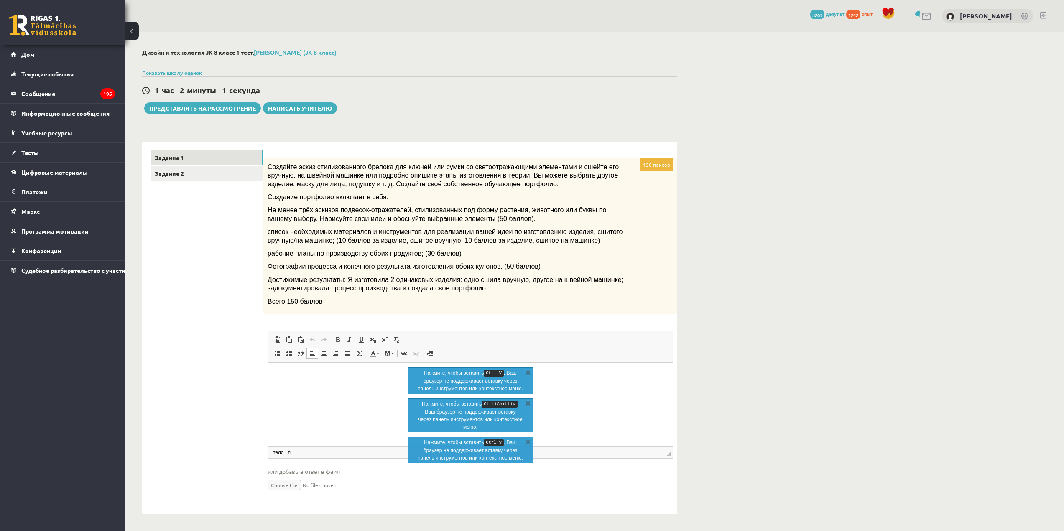
click at [339, 377] on p "Визуальный текстовый редактор, wiswyg-editor-user-answer-47433882859900" at bounding box center [470, 375] width 388 height 9
click at [296, 485] on input "file" at bounding box center [469, 484] width 405 height 17
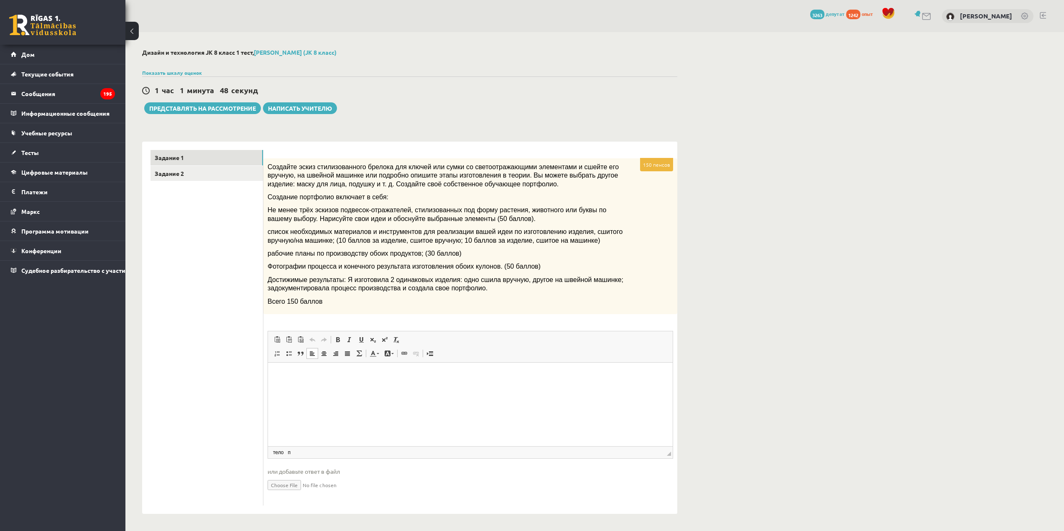
type input "**********"
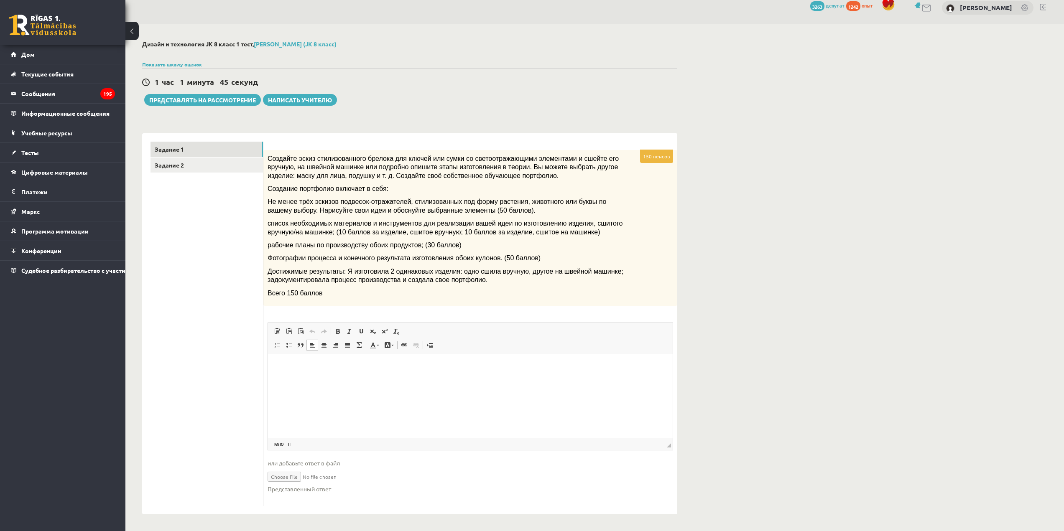
scroll to position [9, 0]
click at [334, 341] on span at bounding box center [335, 344] width 7 height 7
drag, startPoint x: 315, startPoint y: 346, endPoint x: 318, endPoint y: 354, distance: 8.2
click at [315, 346] on span at bounding box center [312, 344] width 7 height 7
click at [384, 379] on html at bounding box center [470, 366] width 405 height 25
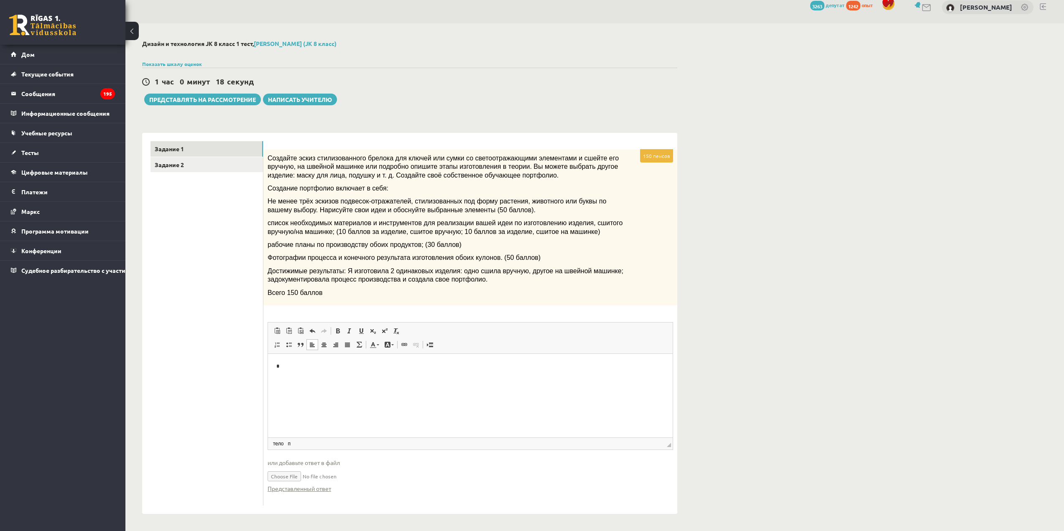
click at [315, 371] on html "*" at bounding box center [470, 366] width 405 height 25
click at [219, 167] on link "Задание 2" at bounding box center [206, 164] width 112 height 15
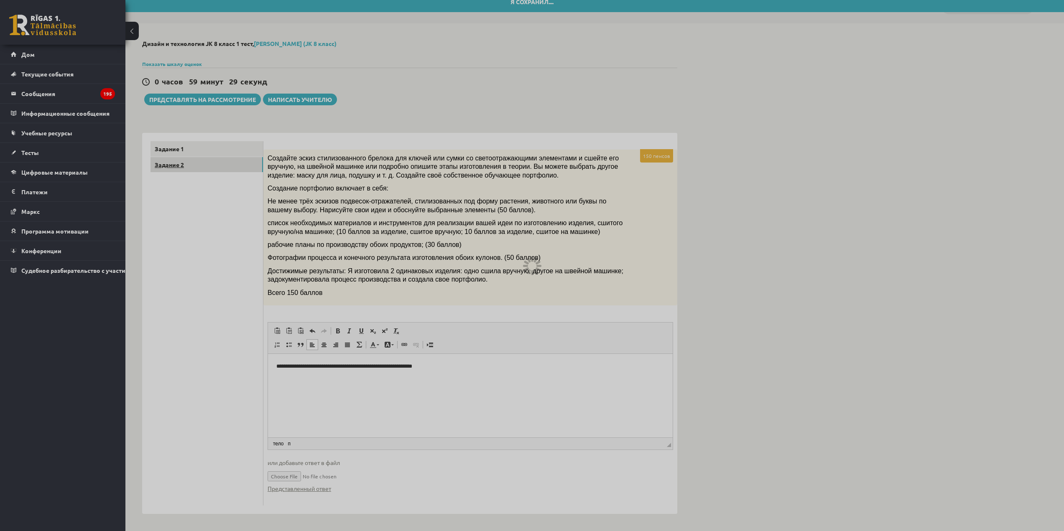
scroll to position [0, 0]
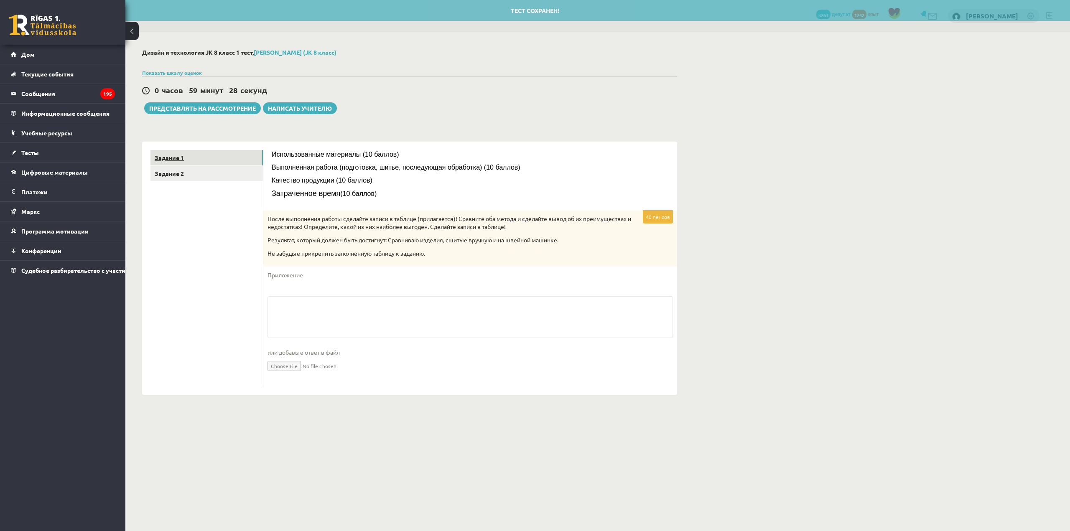
click at [226, 153] on link "Задание 1" at bounding box center [206, 157] width 112 height 15
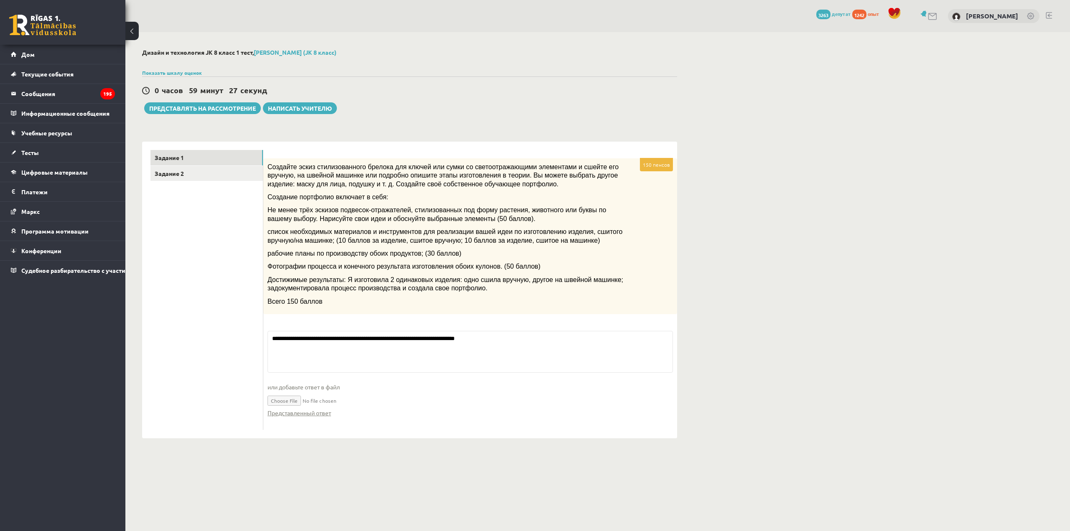
click at [533, 351] on fieldset "**********" at bounding box center [469, 378] width 405 height 95
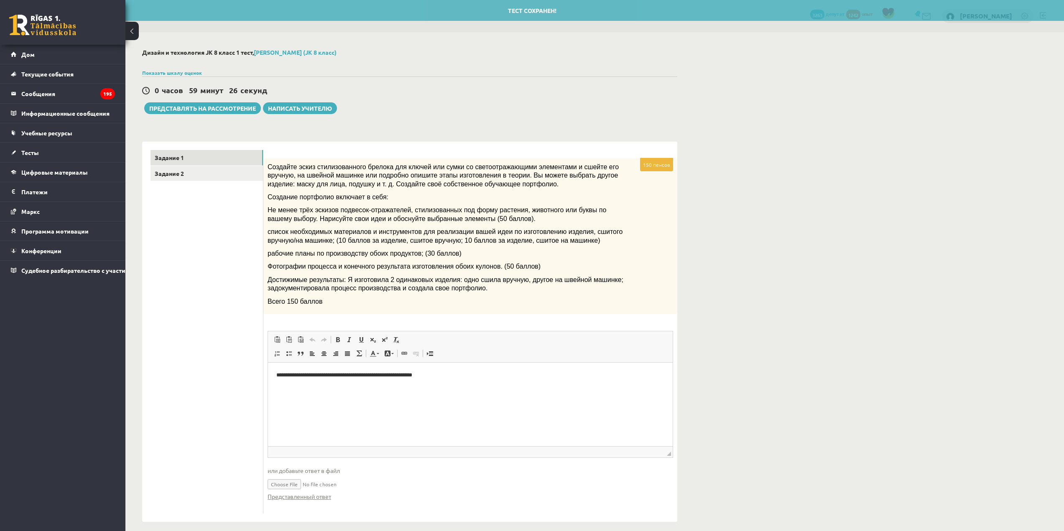
click at [478, 371] on p "**********" at bounding box center [470, 375] width 388 height 9
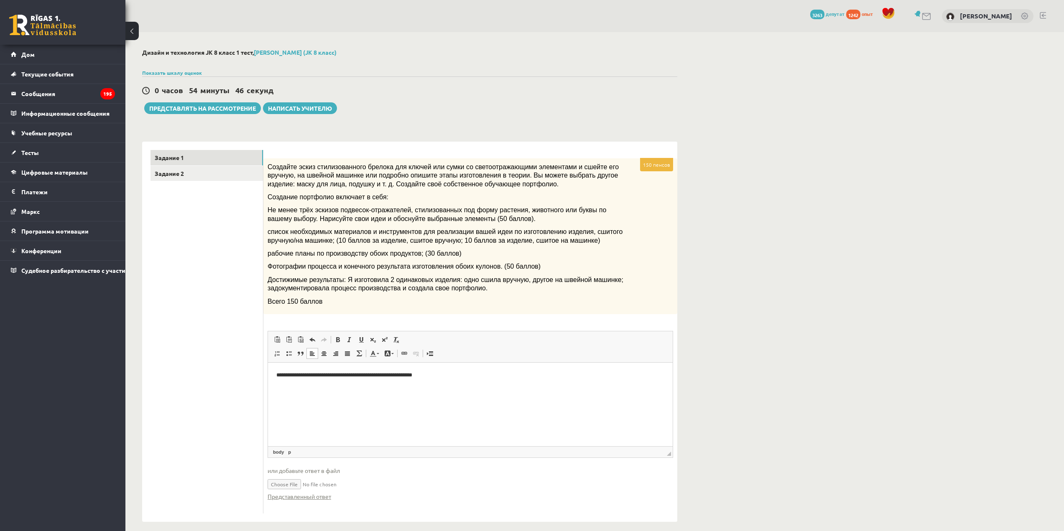
click at [308, 395] on html "**********" at bounding box center [470, 381] width 405 height 39
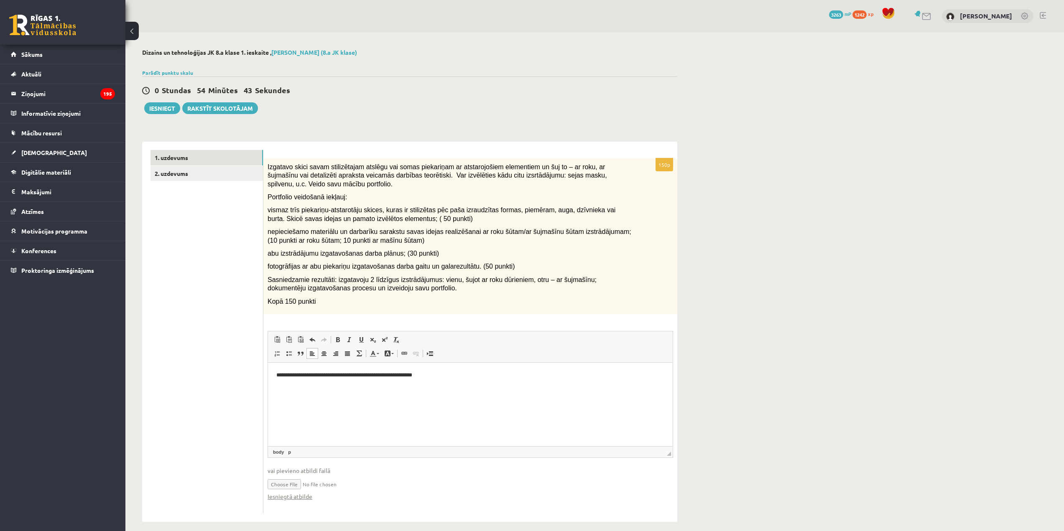
click at [351, 386] on p "Визуальный текстовый редактор, wiswyg-editor-user-answer-47433946101700" at bounding box center [470, 389] width 388 height 9
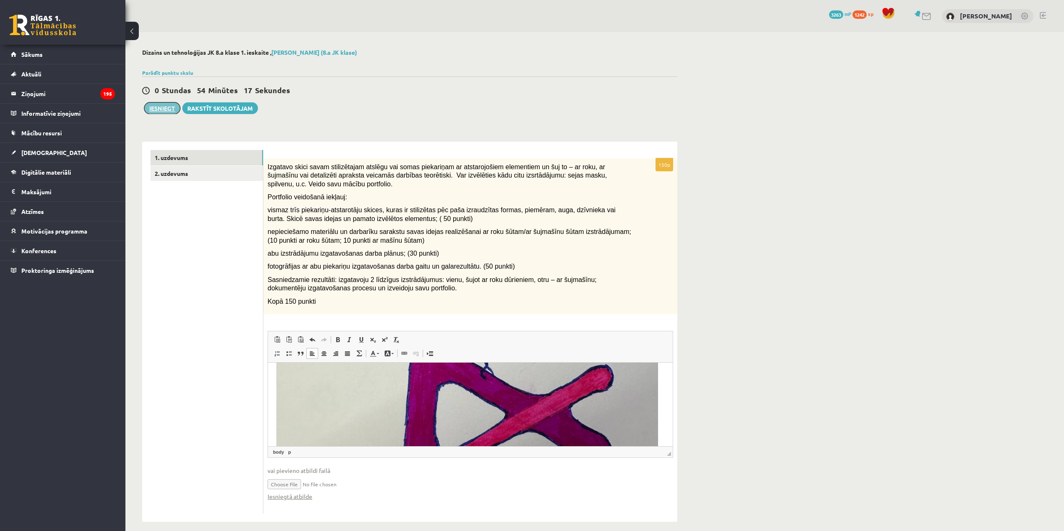
click at [171, 111] on button "Iesniegt" at bounding box center [162, 108] width 36 height 12
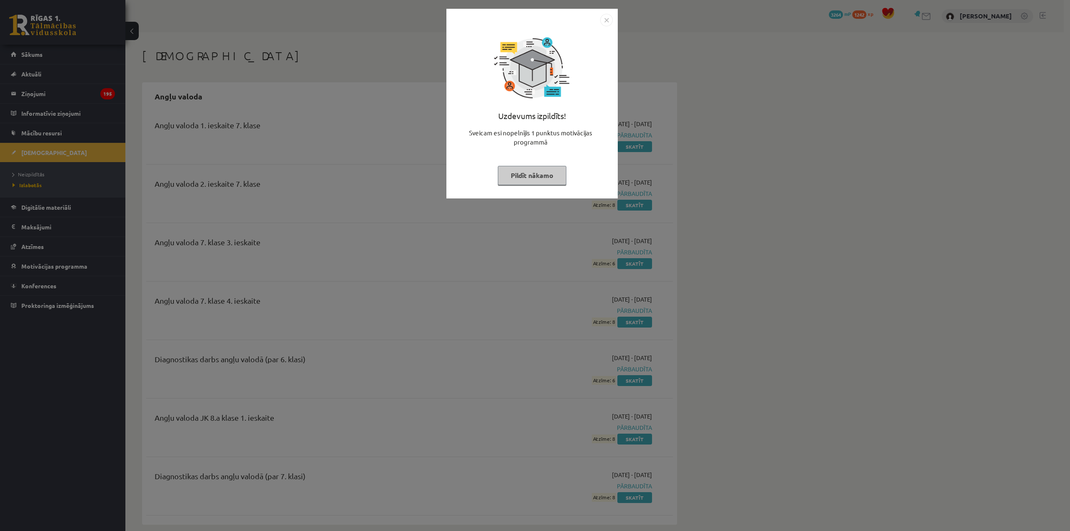
click at [536, 181] on button "Pildīt nākamo" at bounding box center [532, 175] width 69 height 19
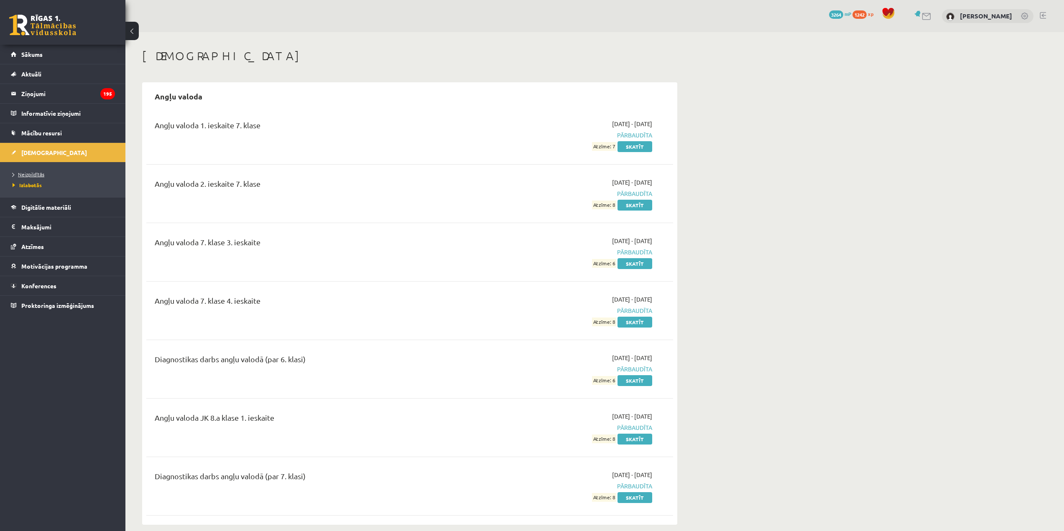
click at [31, 172] on span "Neizpildītās" at bounding box center [29, 174] width 32 height 7
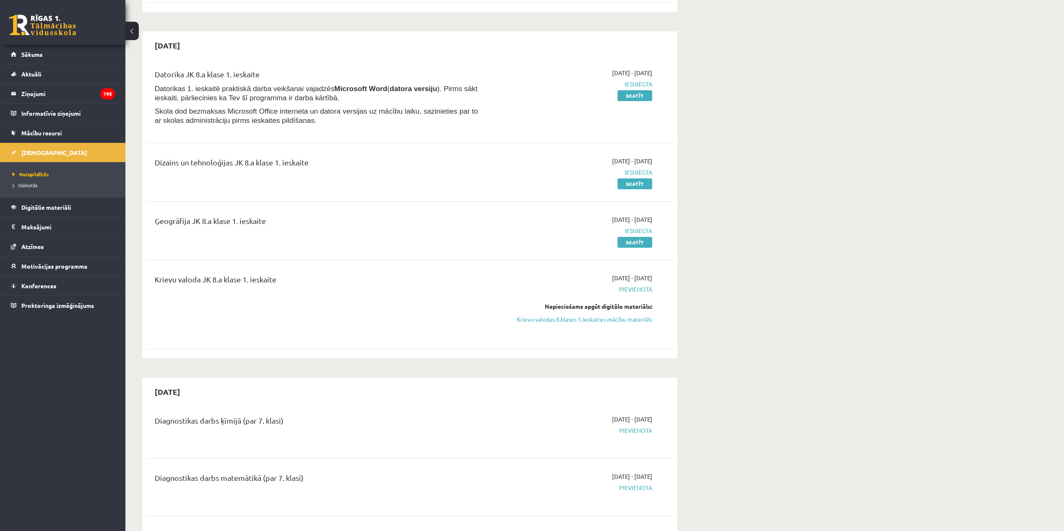
scroll to position [167, 0]
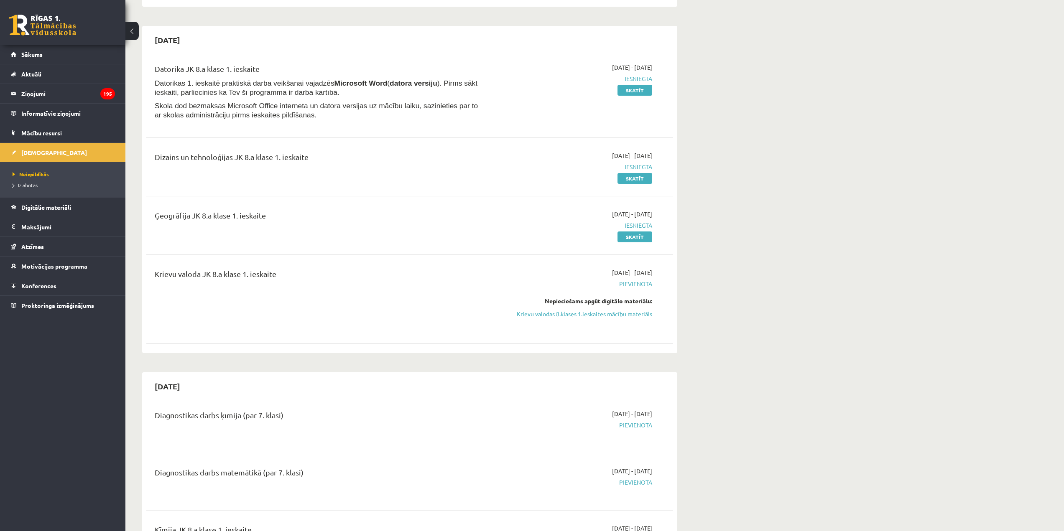
click at [614, 316] on link "Krievu valodas 8.klases 1.ieskaites mācību materiāls" at bounding box center [573, 314] width 158 height 9
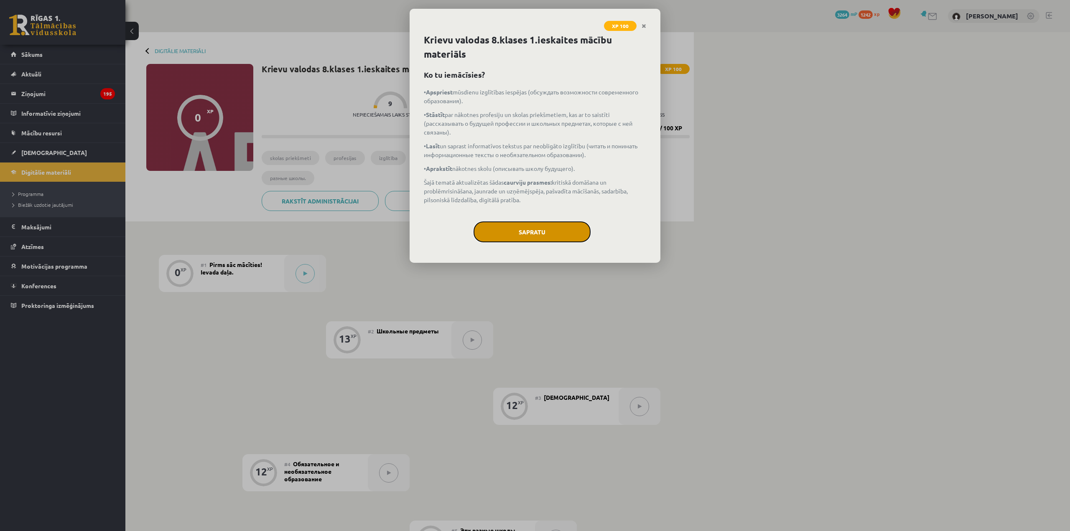
click at [502, 234] on button "Sapratu" at bounding box center [532, 232] width 117 height 21
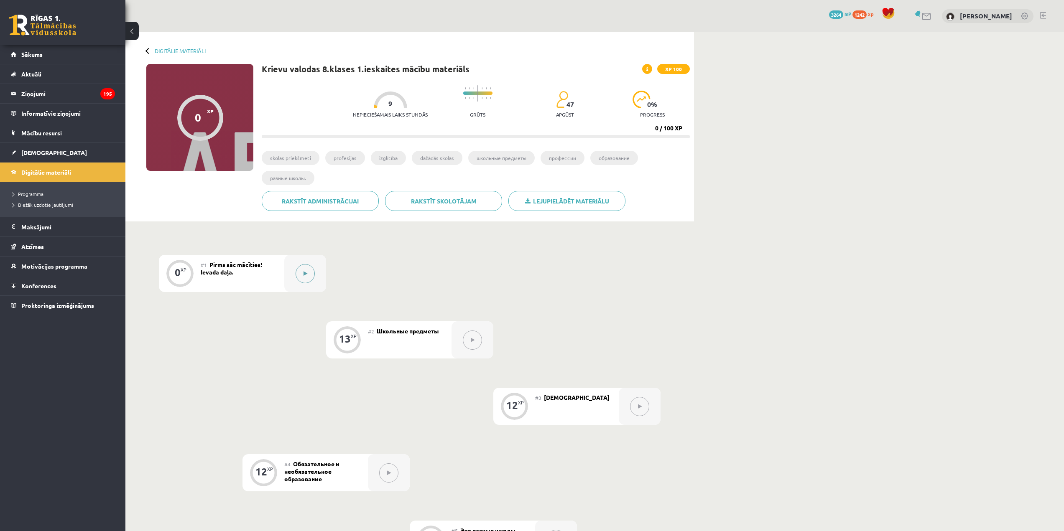
click at [313, 266] on div at bounding box center [305, 273] width 42 height 37
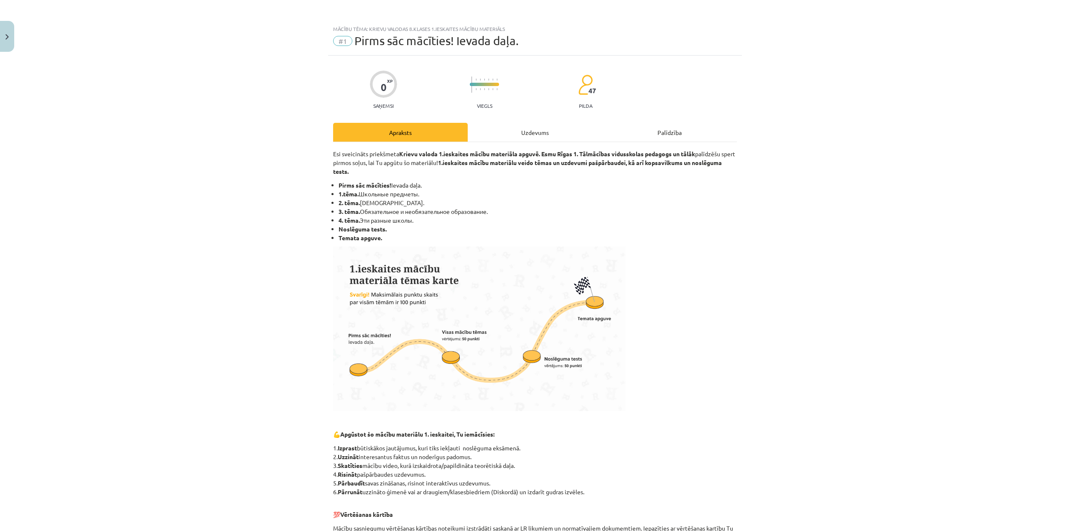
click at [594, 143] on div "Esi sveicināts priekšmeta Krievu valoda 1.ieskaites mācību materiāla apguvē. Es…" at bounding box center [535, 419] width 404 height 554
click at [540, 134] on div "Uzdevums" at bounding box center [535, 132] width 135 height 19
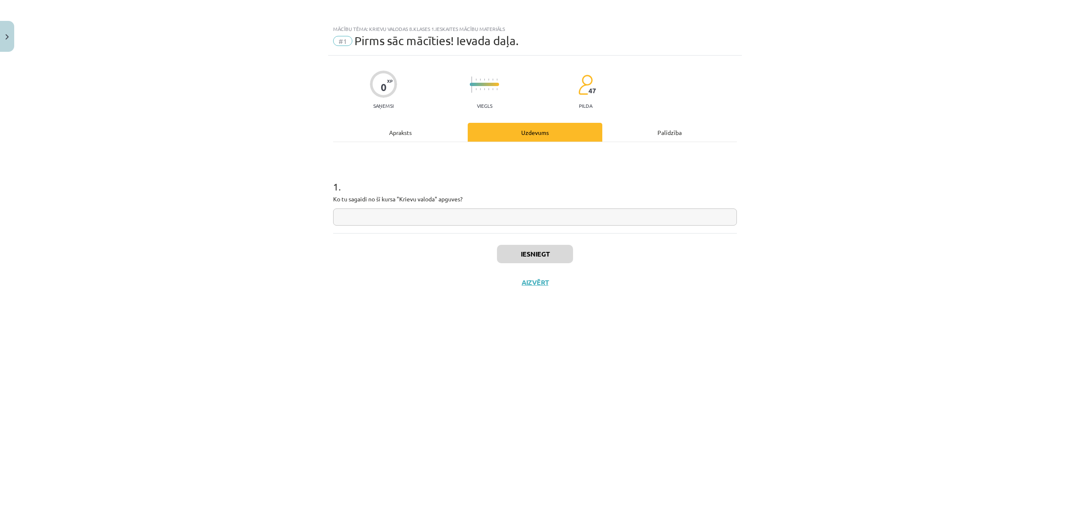
click at [465, 211] on input "text" at bounding box center [535, 217] width 404 height 17
type input "*"
click at [555, 255] on button "Iesniegt" at bounding box center [535, 254] width 76 height 18
click at [566, 290] on button "Nākamā nodarbība" at bounding box center [535, 287] width 82 height 19
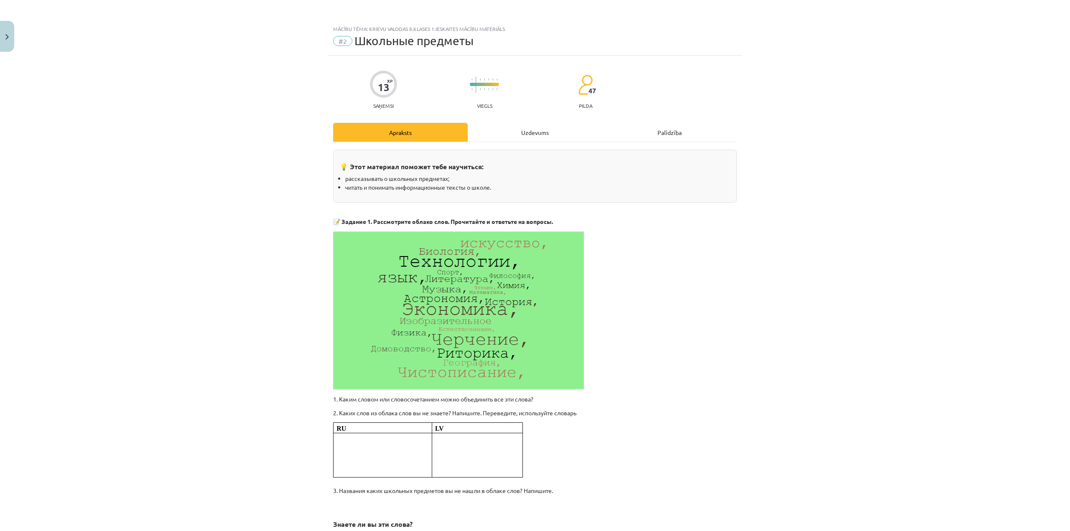
drag, startPoint x: 494, startPoint y: 130, endPoint x: 498, endPoint y: 129, distance: 4.2
click at [497, 129] on div "Uzdevums" at bounding box center [535, 132] width 135 height 19
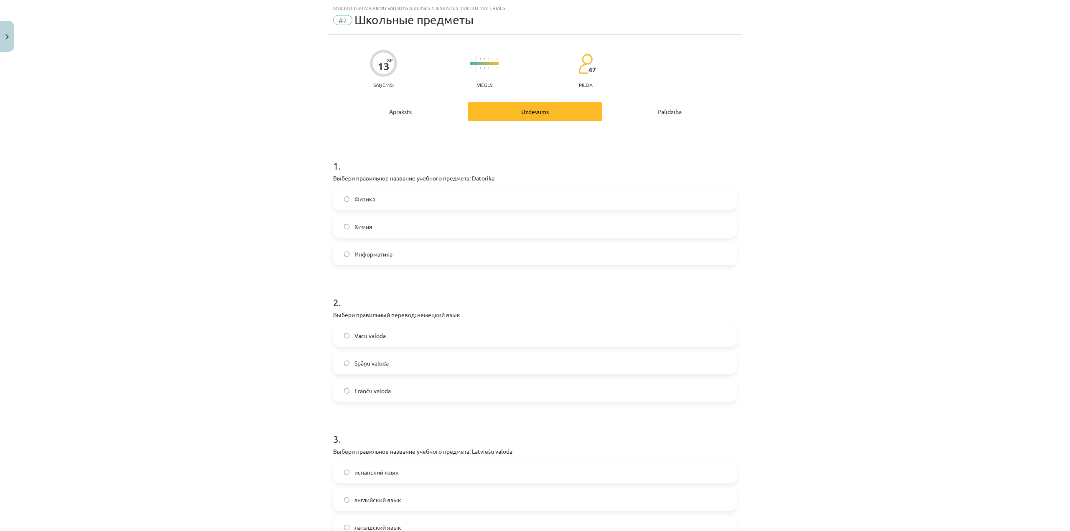
click at [402, 269] on form "1 . Выбери правильное название учебного предмета: Datorika Физика Химия Информа…" at bounding box center [535, 410] width 404 height 530
click at [402, 258] on label "Информатика" at bounding box center [535, 254] width 402 height 21
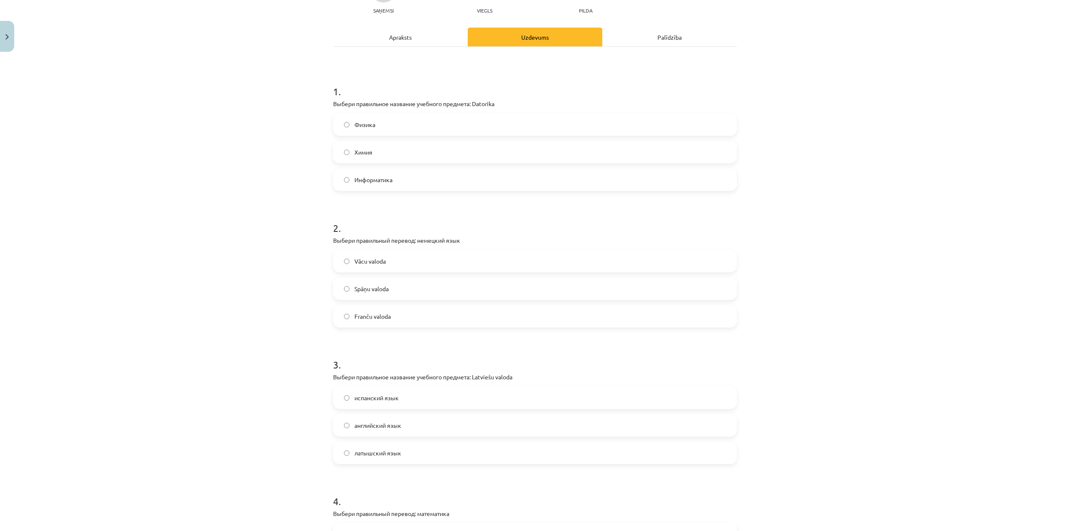
scroll to position [104, 0]
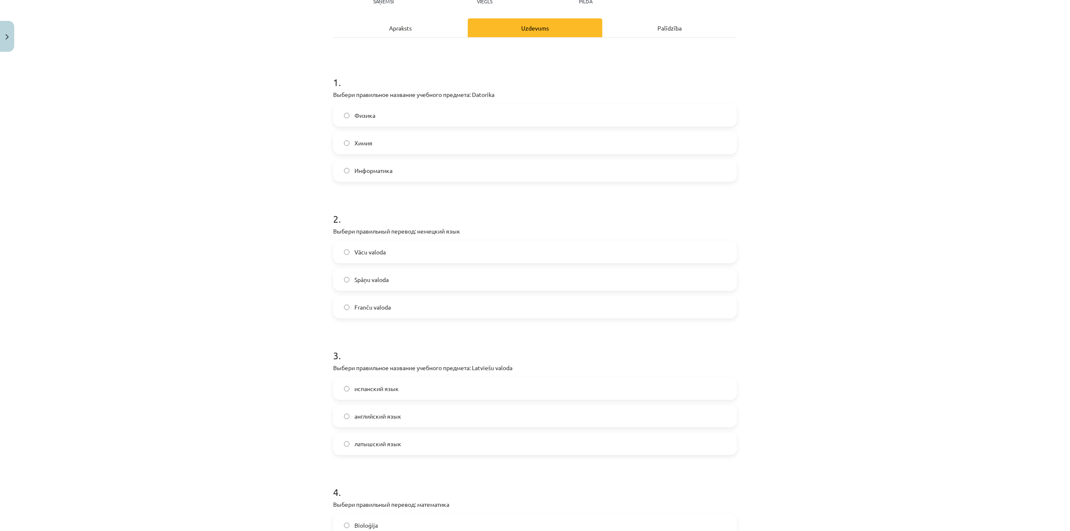
click at [387, 257] on label "Vācu valoda" at bounding box center [535, 252] width 402 height 21
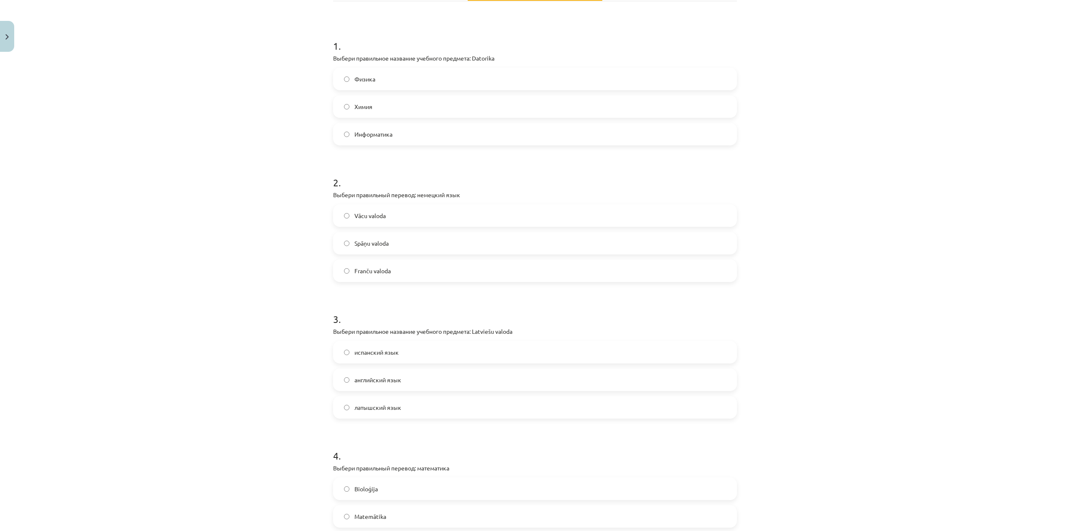
scroll to position [146, 0]
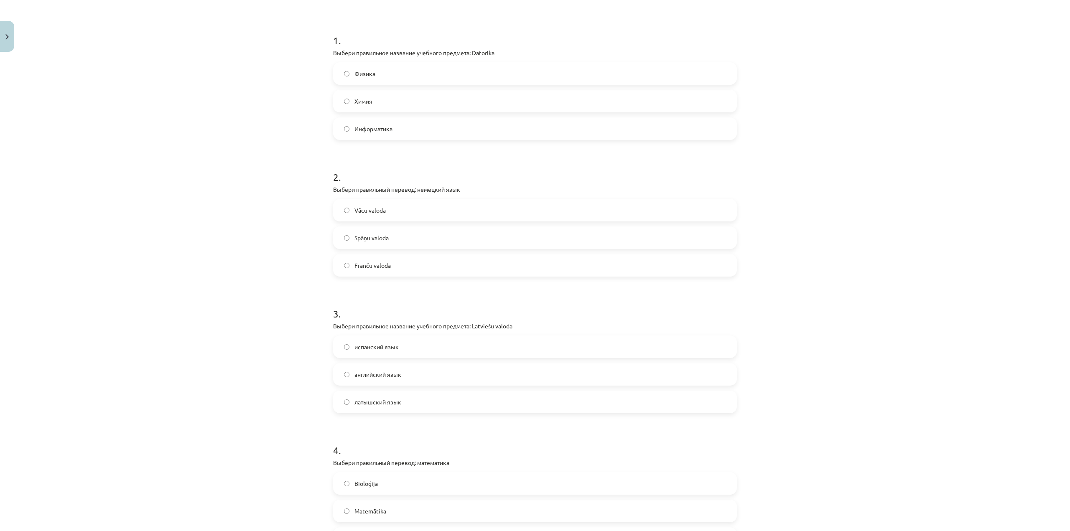
click at [390, 407] on label "латышский язык" at bounding box center [535, 402] width 402 height 21
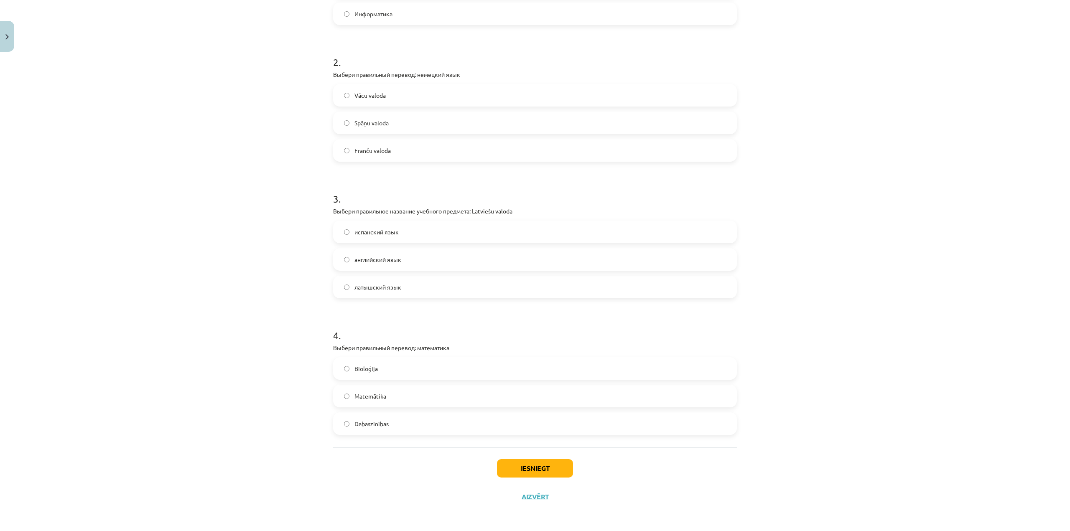
scroll to position [262, 0]
click at [392, 400] on label "Matemātika" at bounding box center [535, 395] width 402 height 21
click at [521, 462] on button "Iesniegt" at bounding box center [535, 467] width 76 height 18
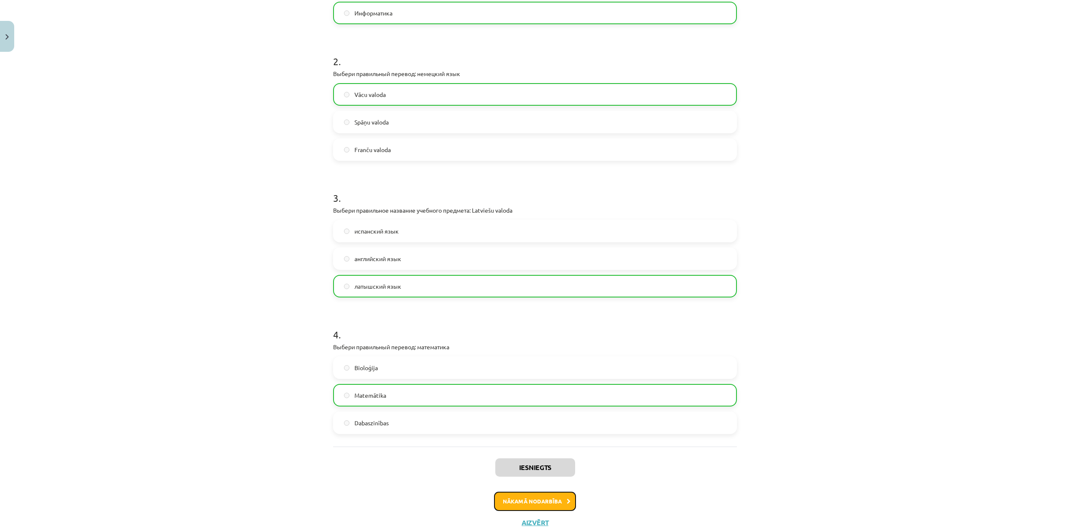
click at [526, 498] on button "Nākamā nodarbība" at bounding box center [535, 501] width 82 height 19
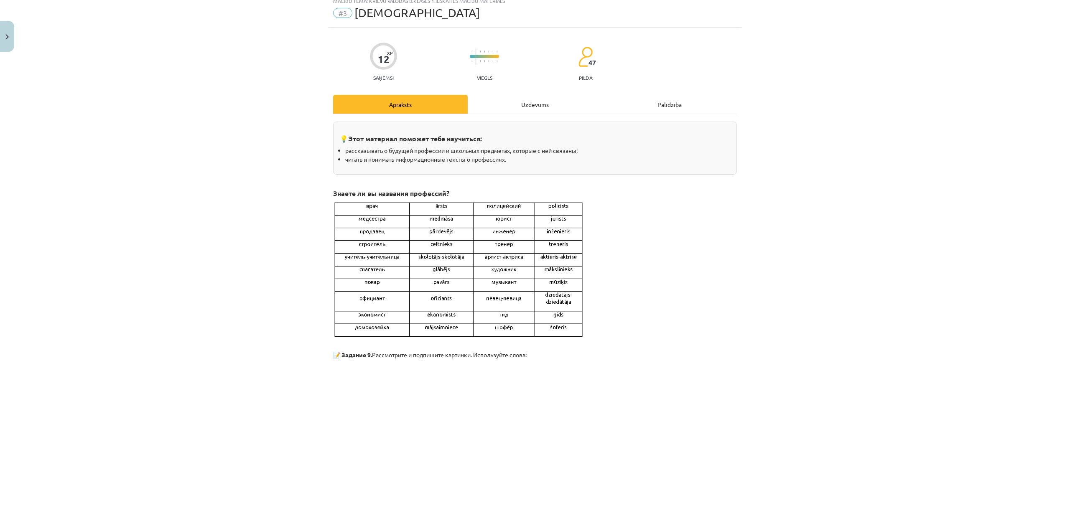
scroll to position [21, 0]
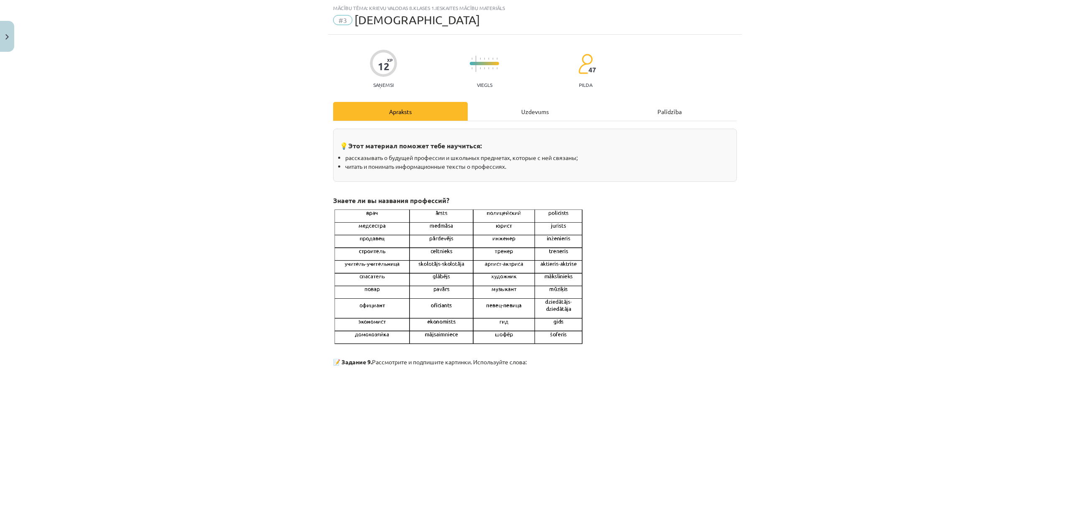
click at [520, 107] on div "Uzdevums" at bounding box center [535, 111] width 135 height 19
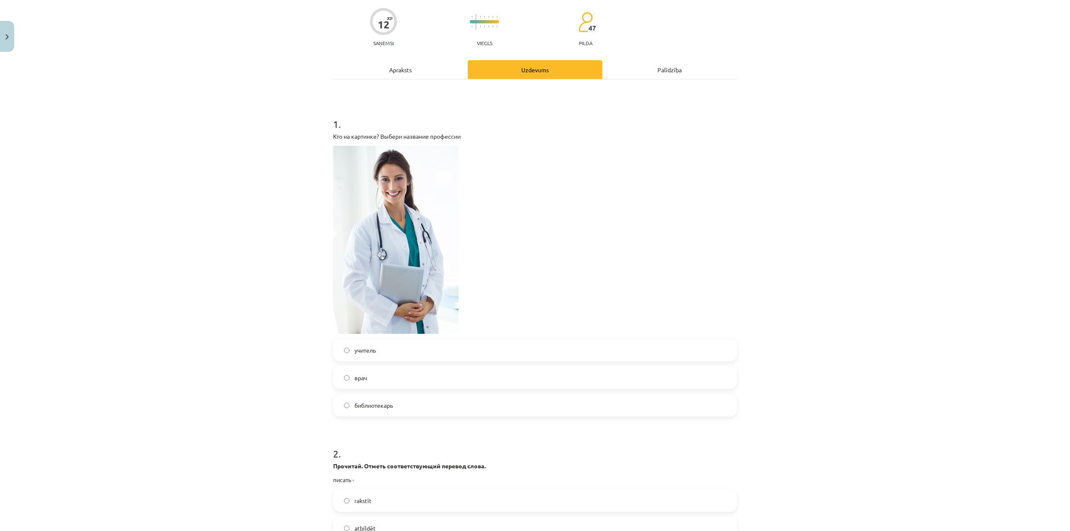
click at [414, 377] on label "врач" at bounding box center [535, 377] width 402 height 21
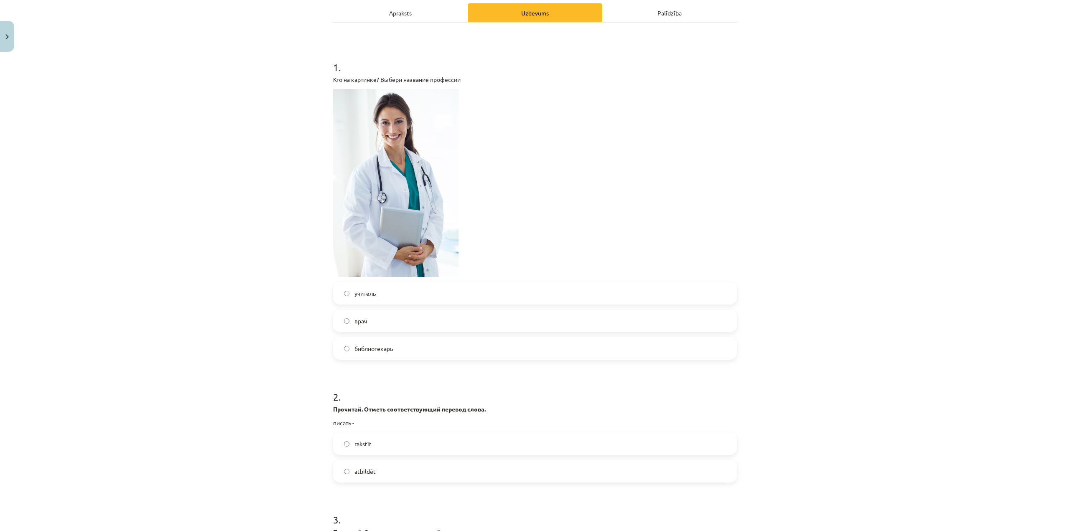
scroll to position [188, 0]
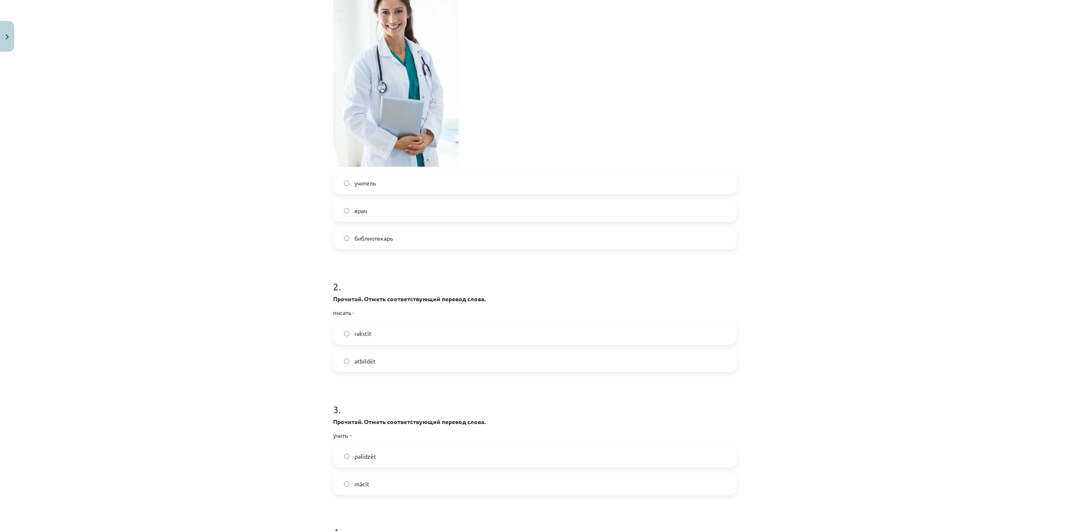
click at [402, 332] on label "rakstīt" at bounding box center [535, 333] width 402 height 21
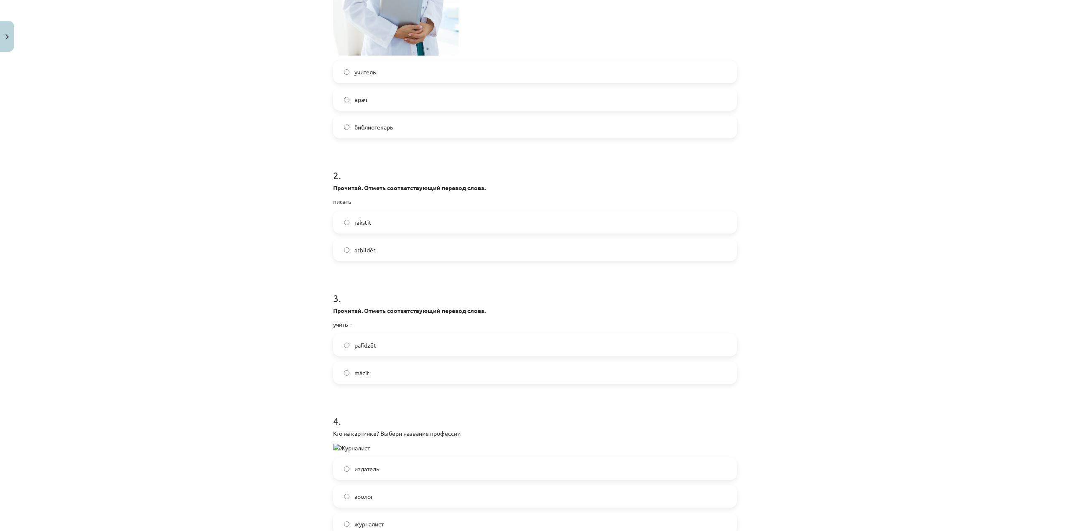
scroll to position [355, 0]
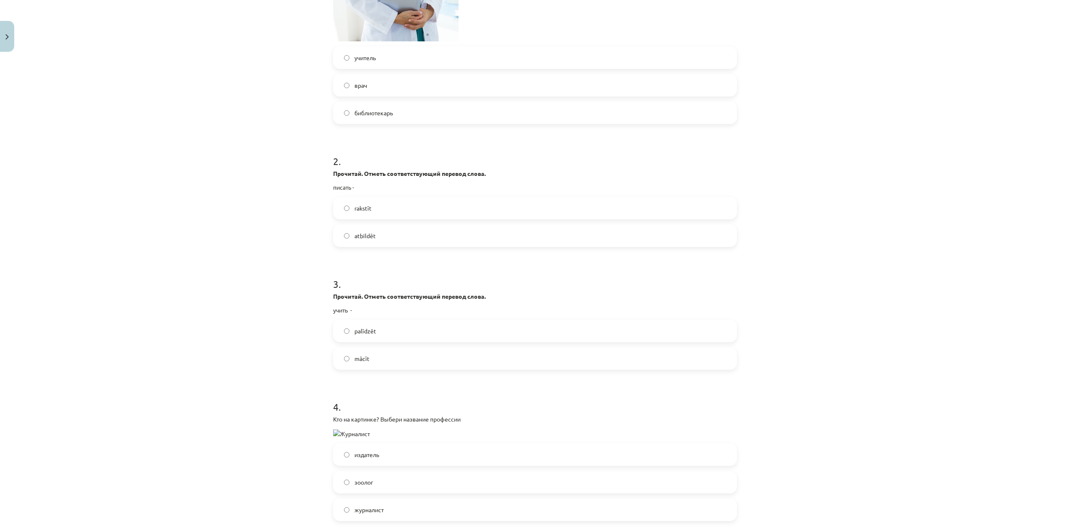
click at [390, 352] on label "mācīt" at bounding box center [535, 358] width 402 height 21
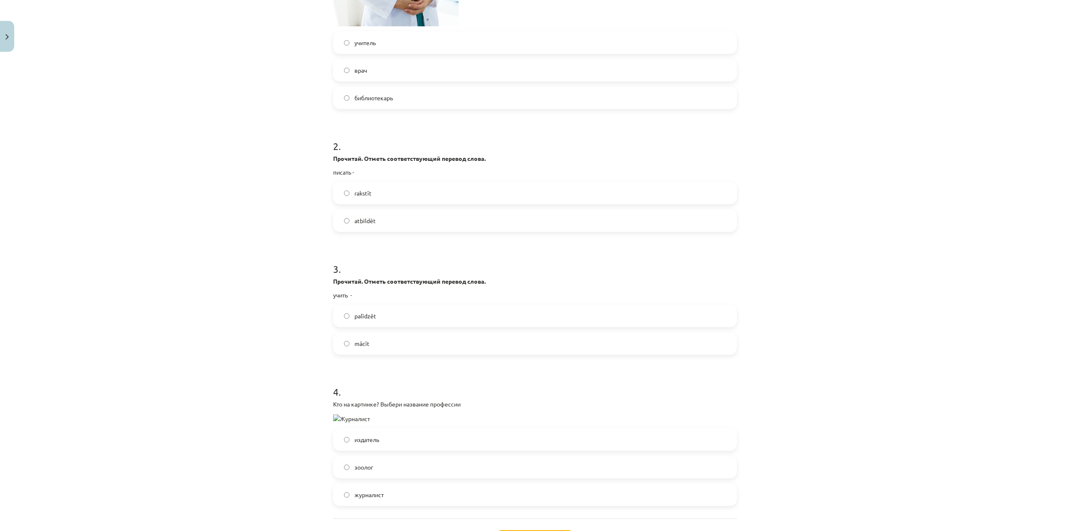
scroll to position [439, 0]
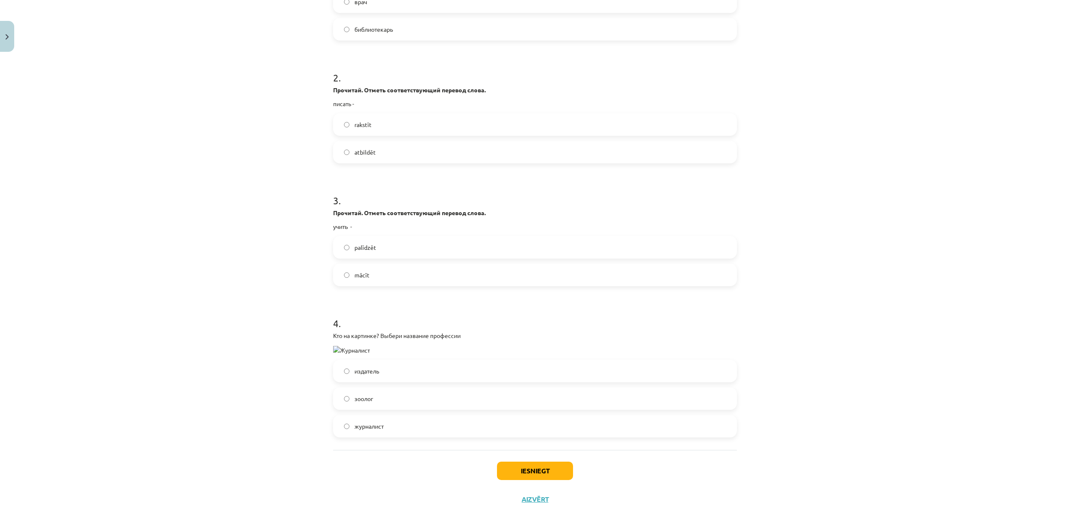
click at [395, 423] on label "журналист" at bounding box center [535, 426] width 402 height 21
click at [548, 473] on button "Iesniegt" at bounding box center [535, 471] width 76 height 18
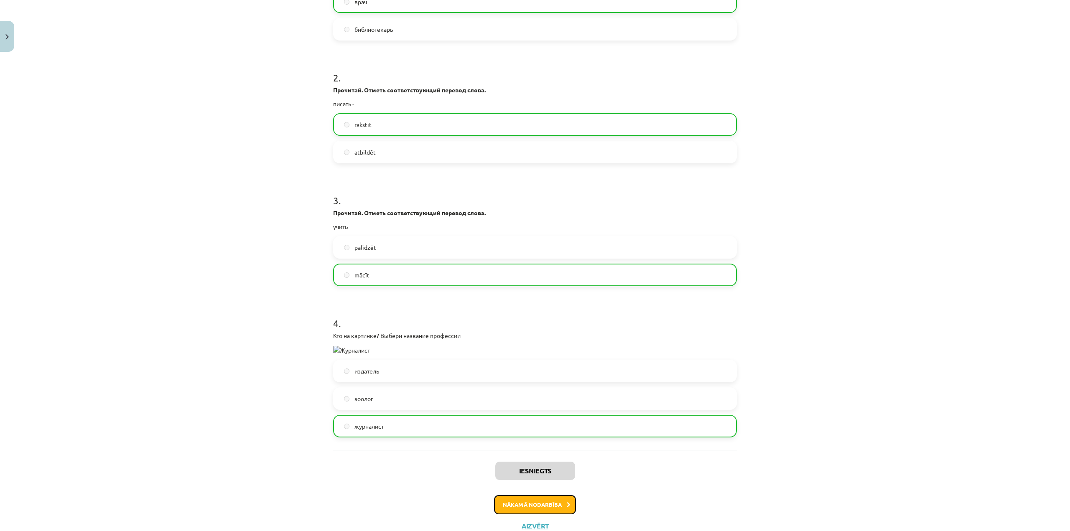
click at [555, 506] on button "Nākamā nodarbība" at bounding box center [535, 504] width 82 height 19
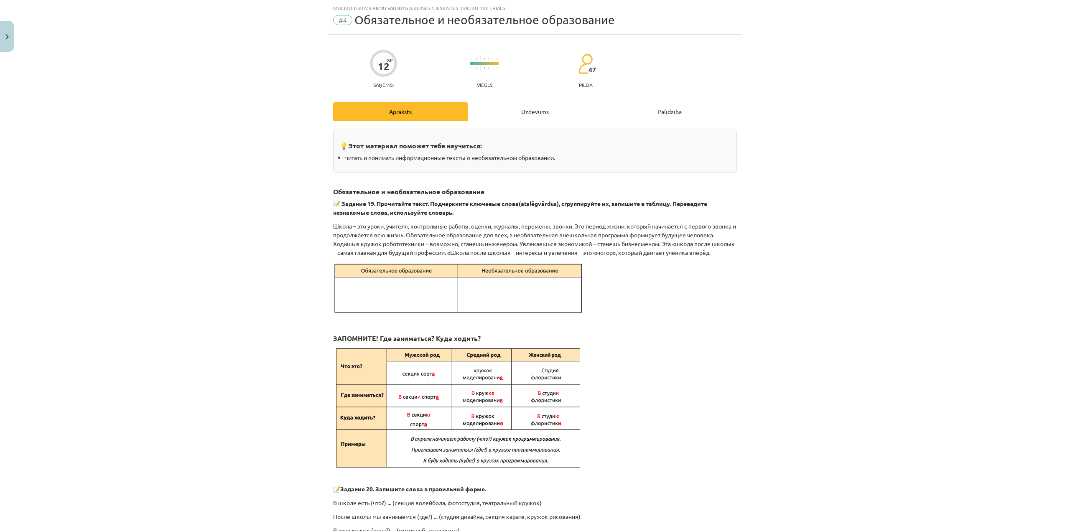
click at [524, 109] on div "Uzdevums" at bounding box center [535, 111] width 135 height 19
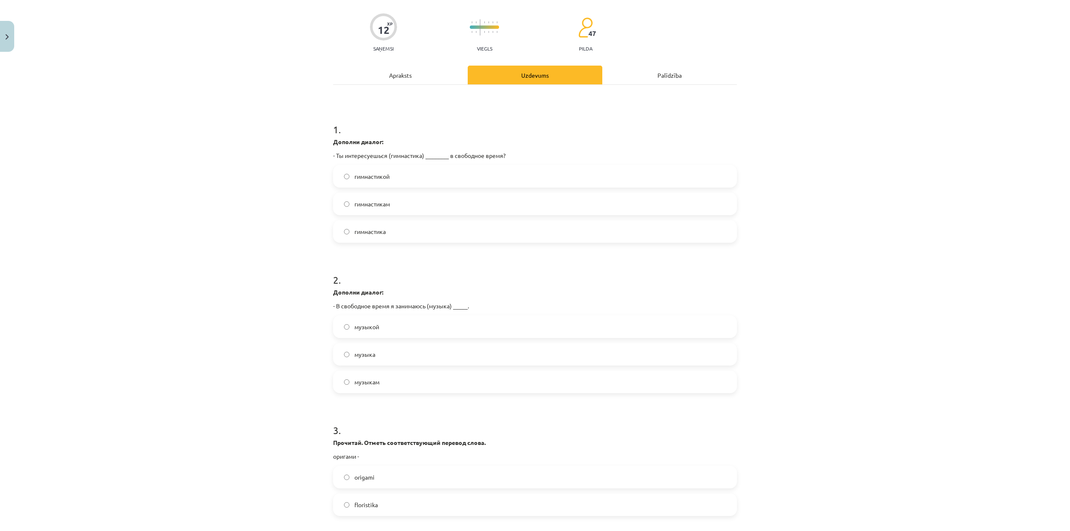
scroll to position [63, 0]
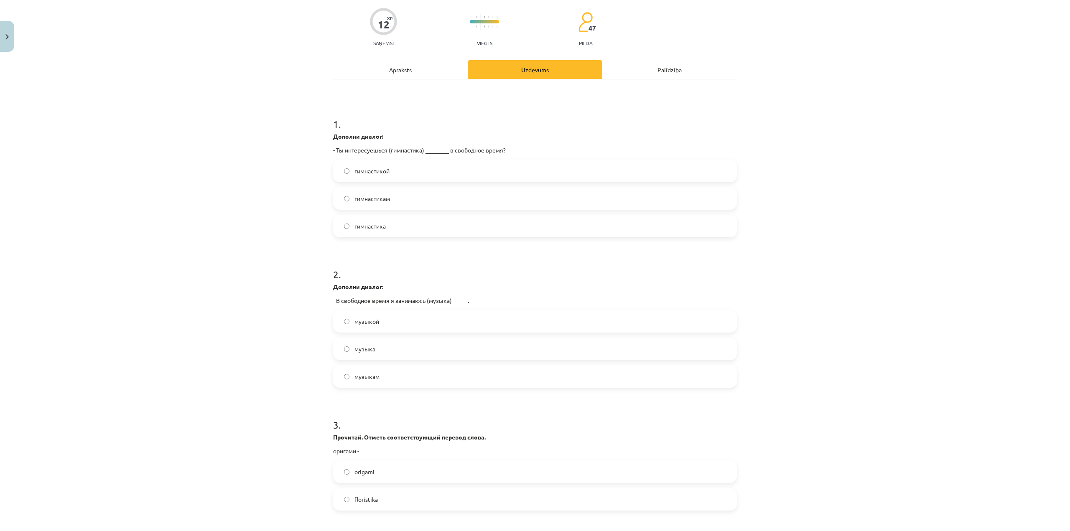
click at [420, 168] on label "гимнастикой" at bounding box center [535, 170] width 402 height 21
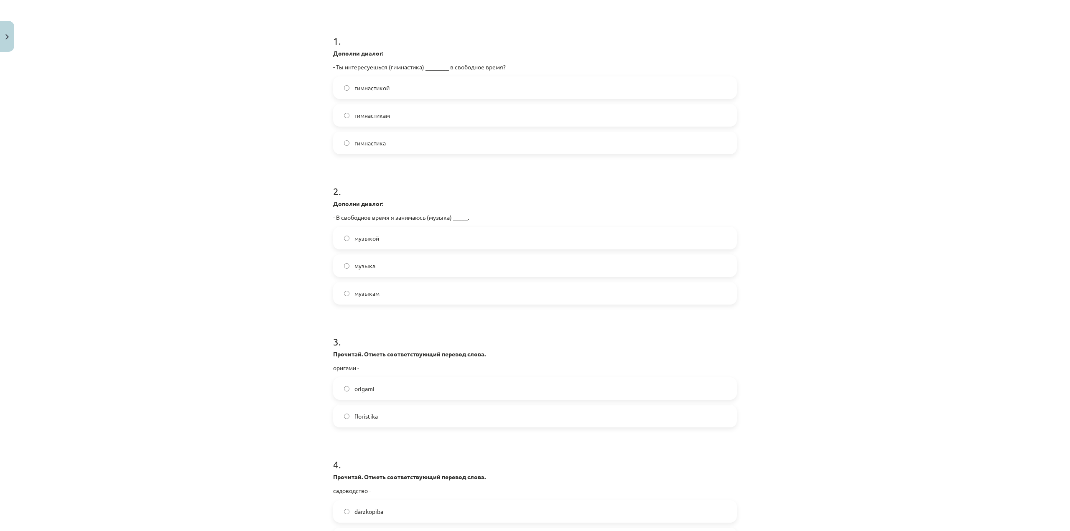
scroll to position [146, 0]
click at [403, 239] on label "музыкой" at bounding box center [535, 237] width 402 height 21
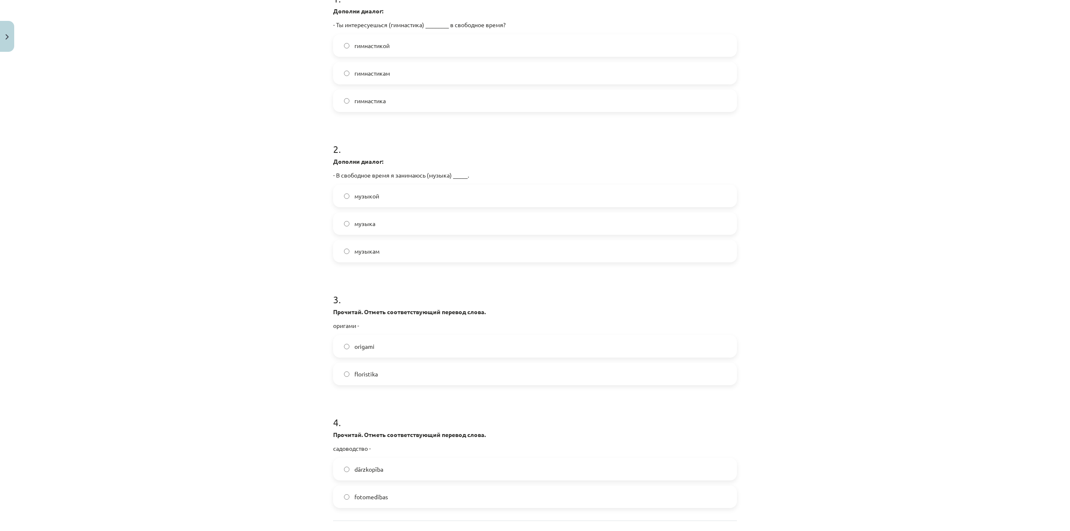
click at [403, 345] on label "origami" at bounding box center [535, 346] width 402 height 21
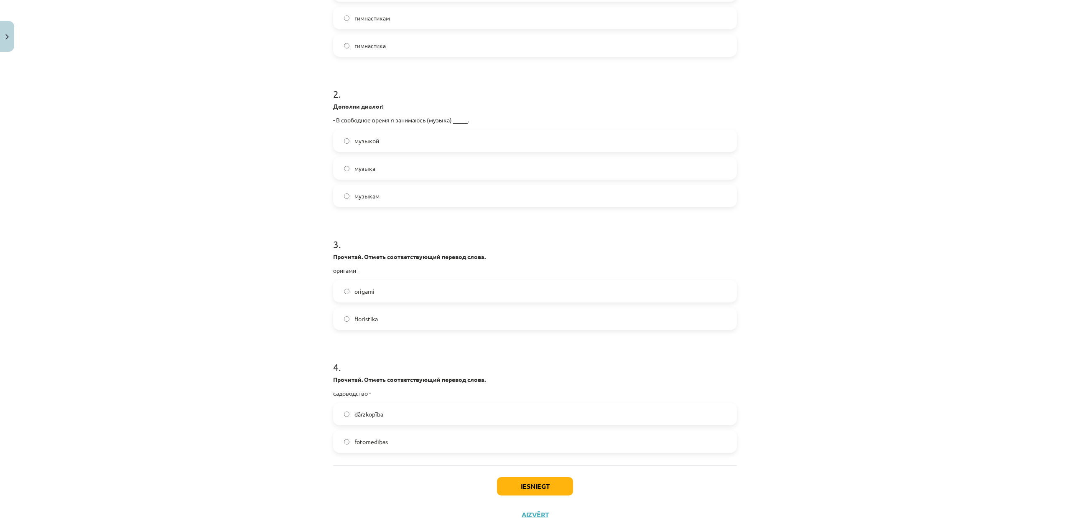
scroll to position [262, 0]
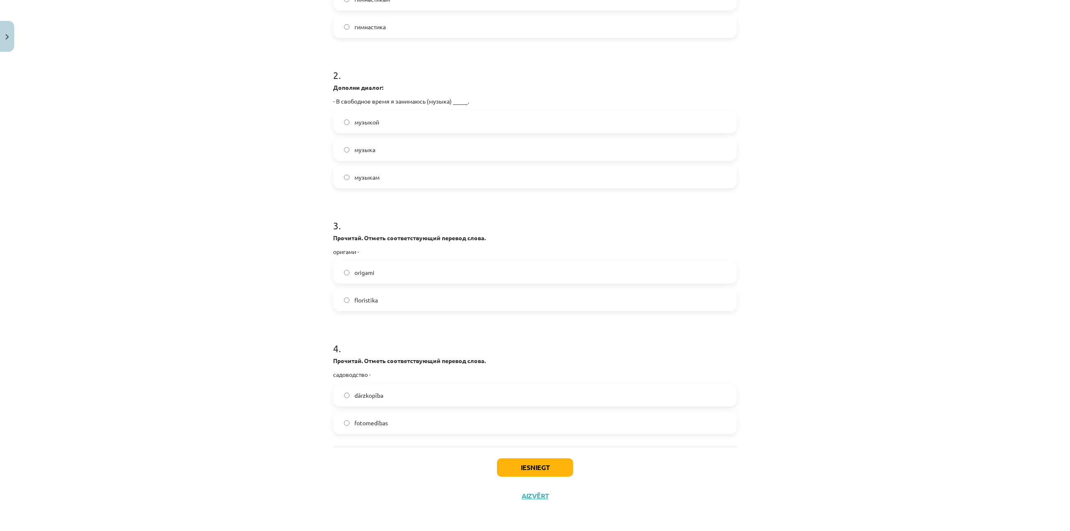
click at [407, 392] on label "dārzkopība" at bounding box center [535, 395] width 402 height 21
click at [519, 462] on button "Iesniegt" at bounding box center [535, 467] width 76 height 18
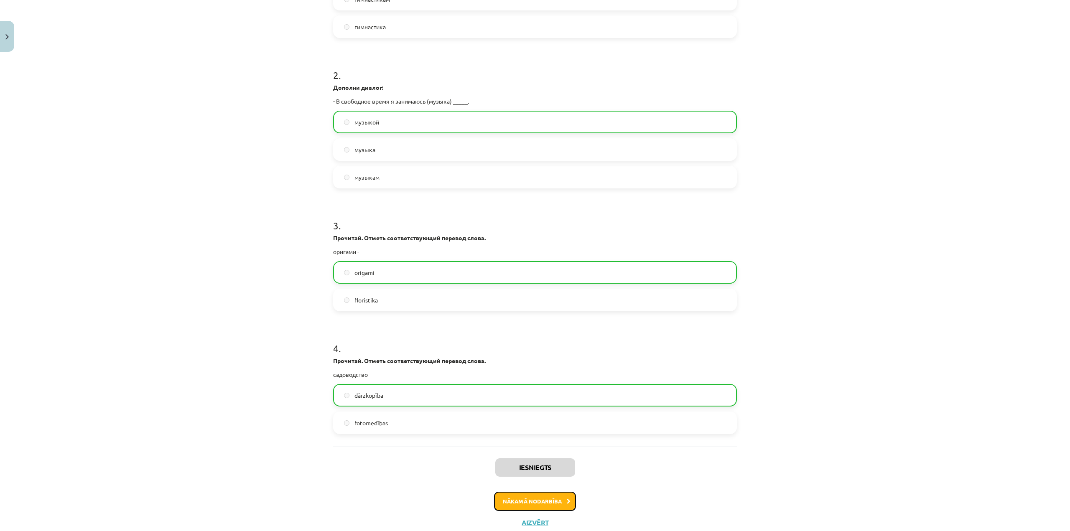
click at [550, 504] on button "Nākamā nodarbība" at bounding box center [535, 501] width 82 height 19
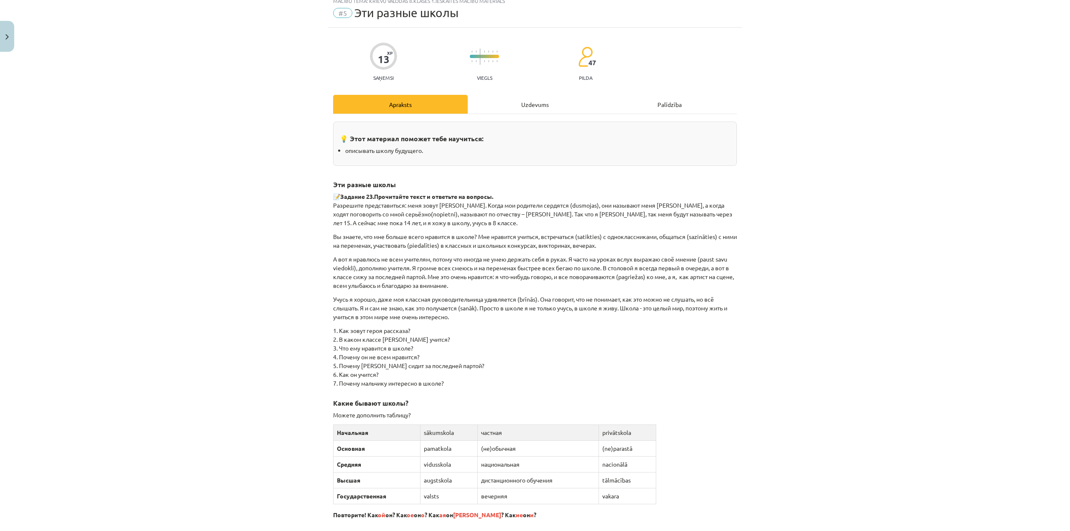
scroll to position [21, 0]
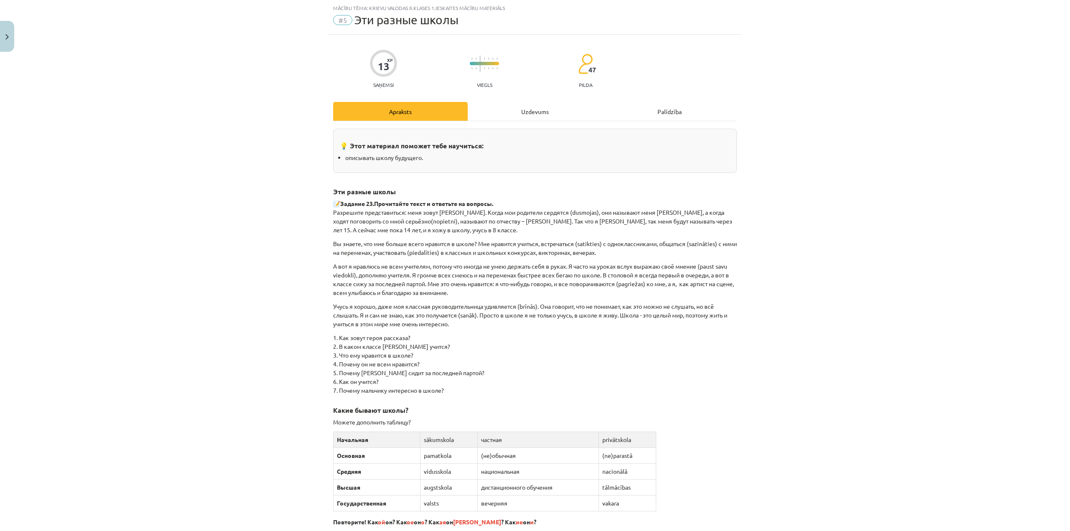
click at [550, 116] on div "Uzdevums" at bounding box center [535, 111] width 135 height 19
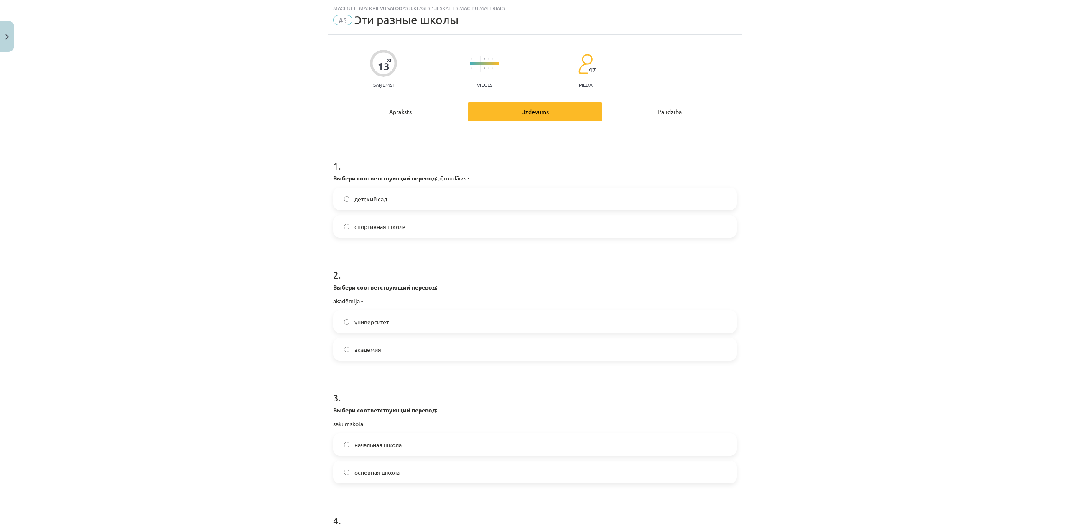
click at [430, 202] on label "детский сад" at bounding box center [535, 198] width 402 height 21
click at [385, 343] on label "академия" at bounding box center [535, 349] width 402 height 21
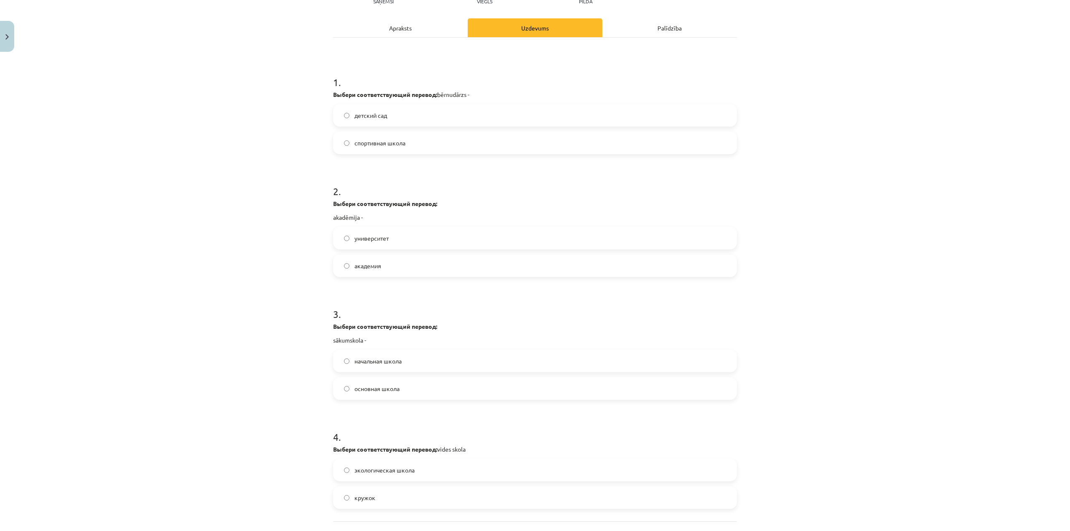
click at [389, 360] on span "начальная школа" at bounding box center [377, 361] width 47 height 9
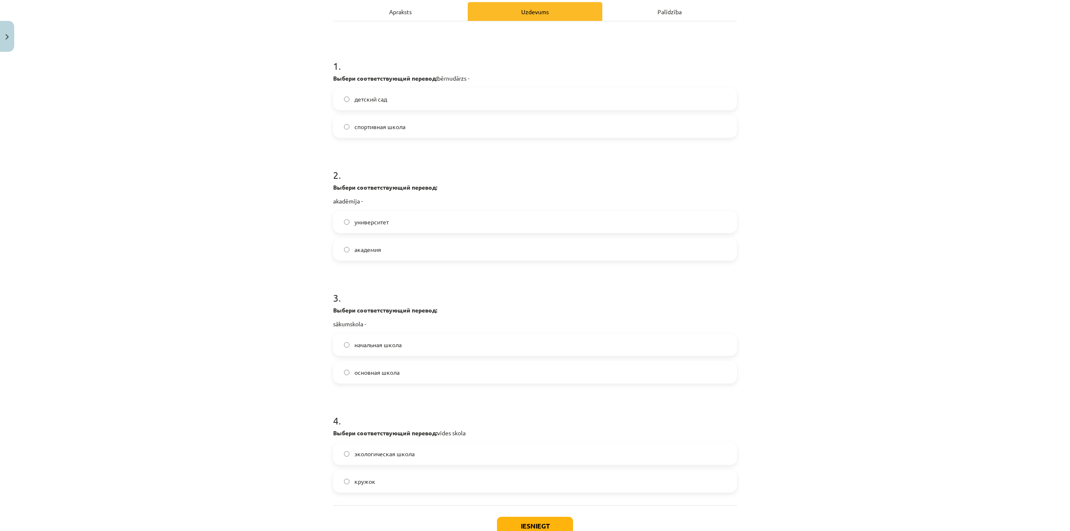
scroll to position [179, 0]
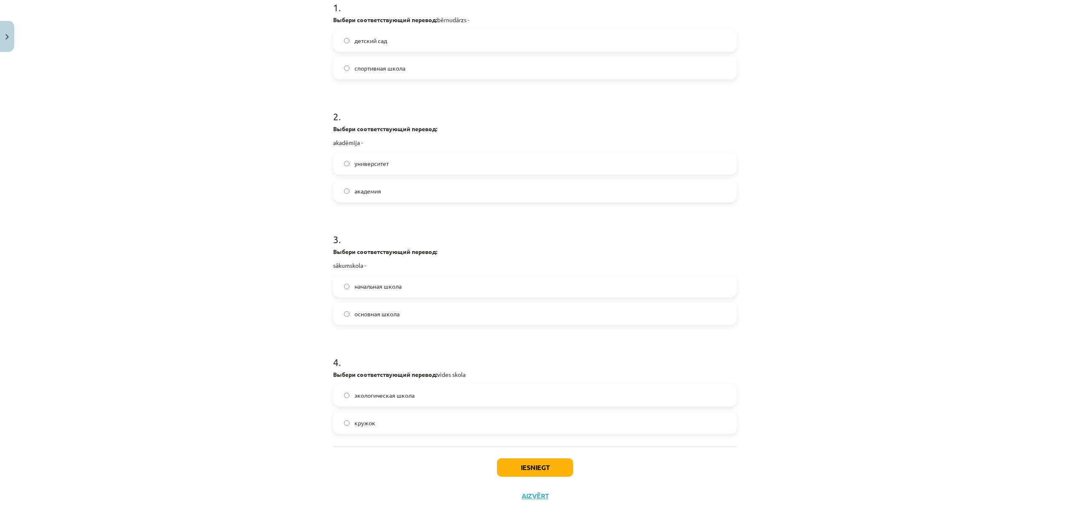
click at [406, 418] on label "кружок" at bounding box center [535, 423] width 402 height 21
click at [445, 398] on label "экологическая школа" at bounding box center [535, 395] width 402 height 21
click at [512, 454] on div "Iesniegt Aizvērt" at bounding box center [535, 476] width 404 height 59
click at [519, 464] on button "Iesniegt" at bounding box center [535, 467] width 76 height 18
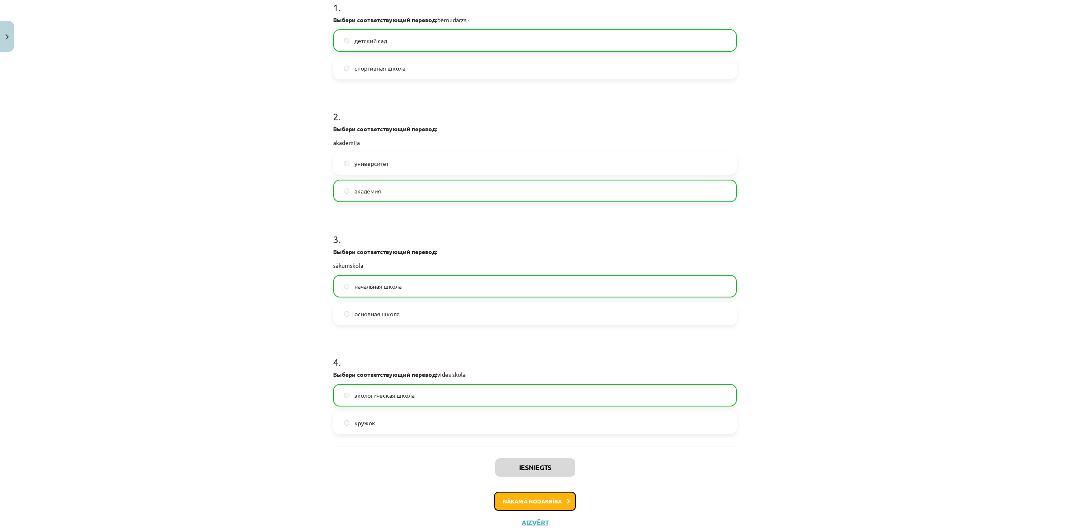
click at [525, 492] on button "Nākamā nodarbība" at bounding box center [535, 501] width 82 height 19
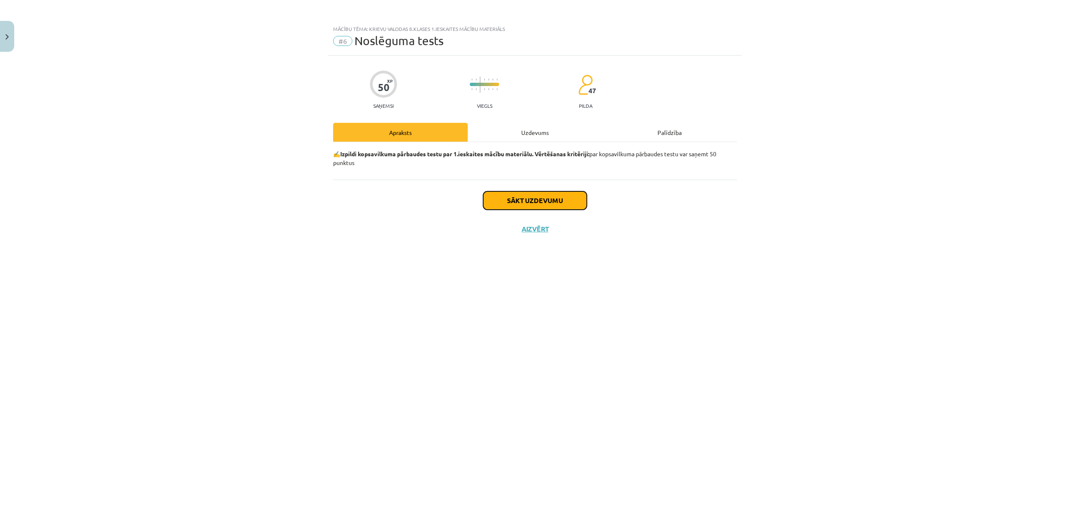
click at [544, 197] on button "Sākt uzdevumu" at bounding box center [535, 200] width 104 height 18
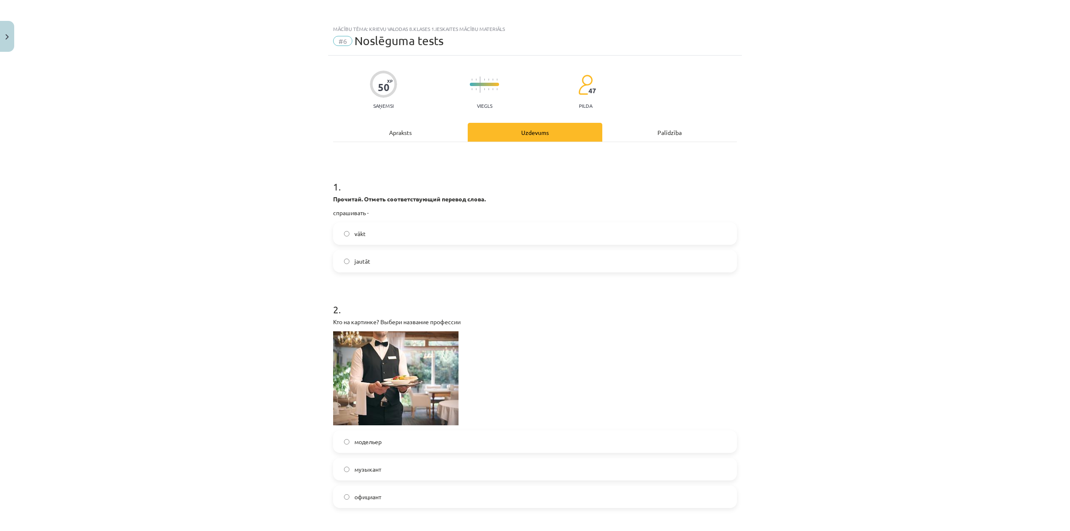
click at [419, 229] on label "vākt" at bounding box center [535, 233] width 402 height 21
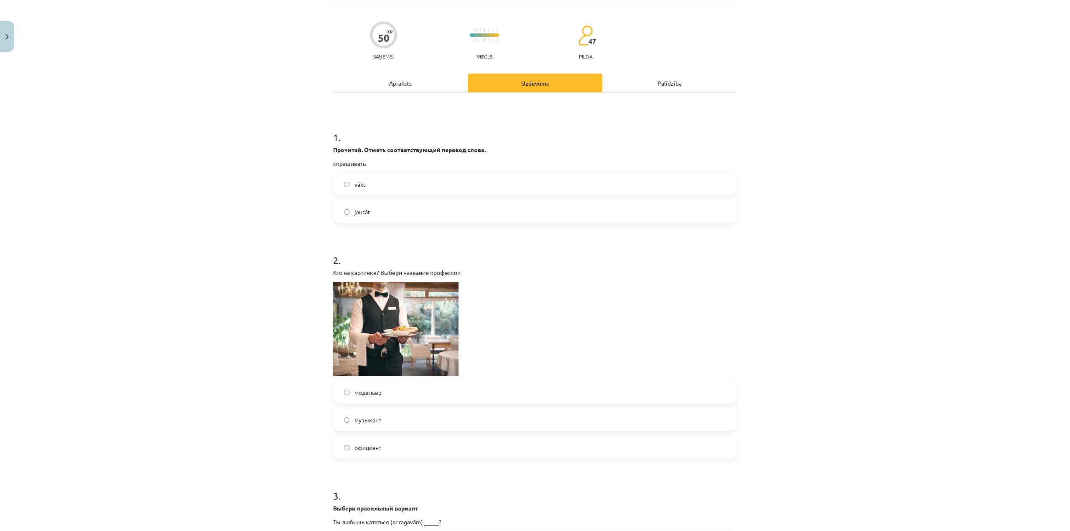
scroll to position [84, 0]
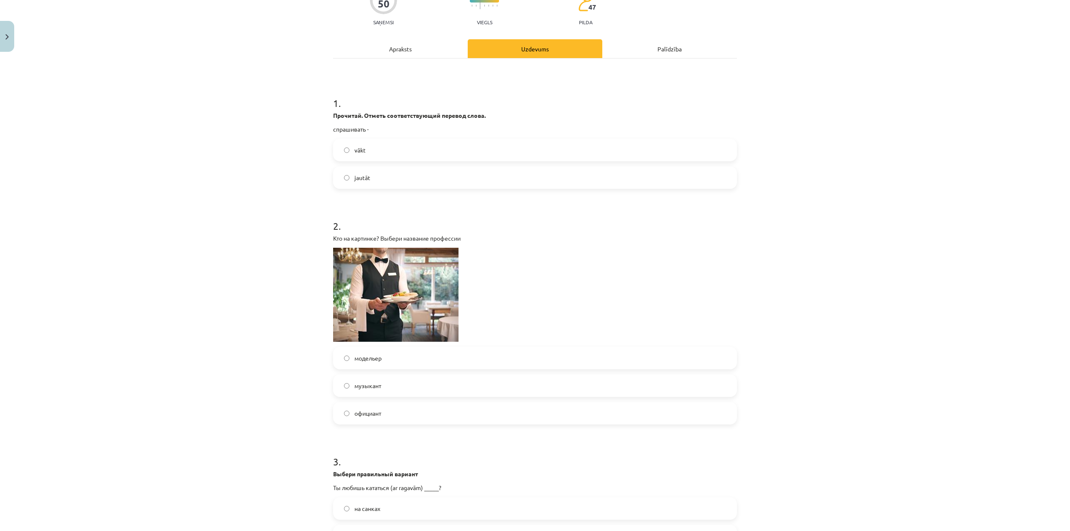
click at [388, 413] on label "официант" at bounding box center [535, 413] width 402 height 21
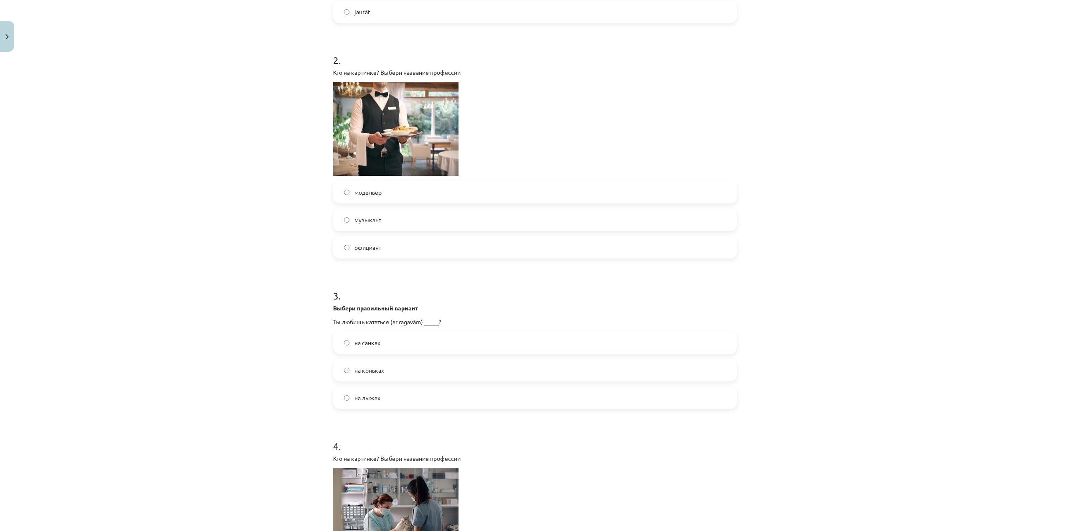
scroll to position [251, 0]
click at [488, 348] on label "на санках" at bounding box center [535, 341] width 402 height 21
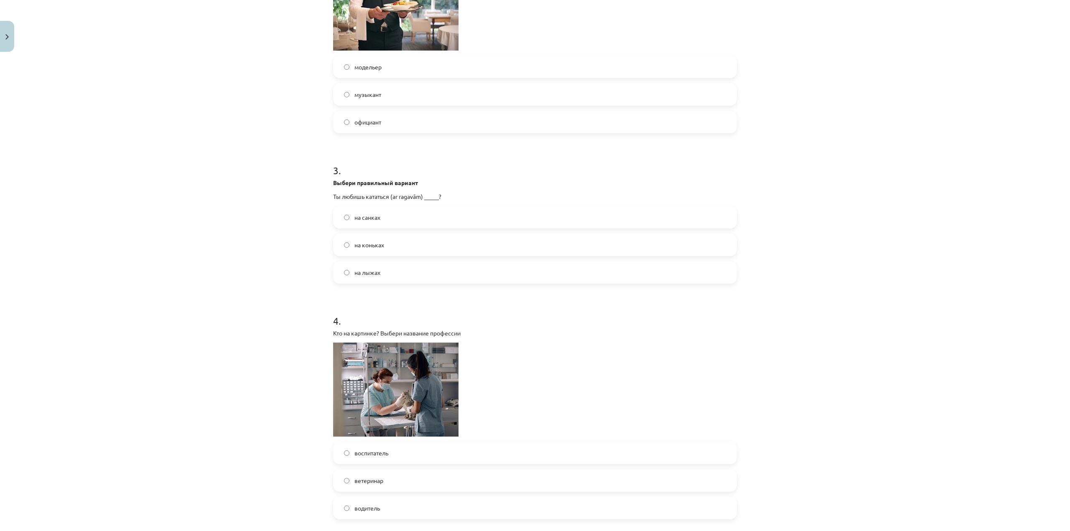
scroll to position [460, 0]
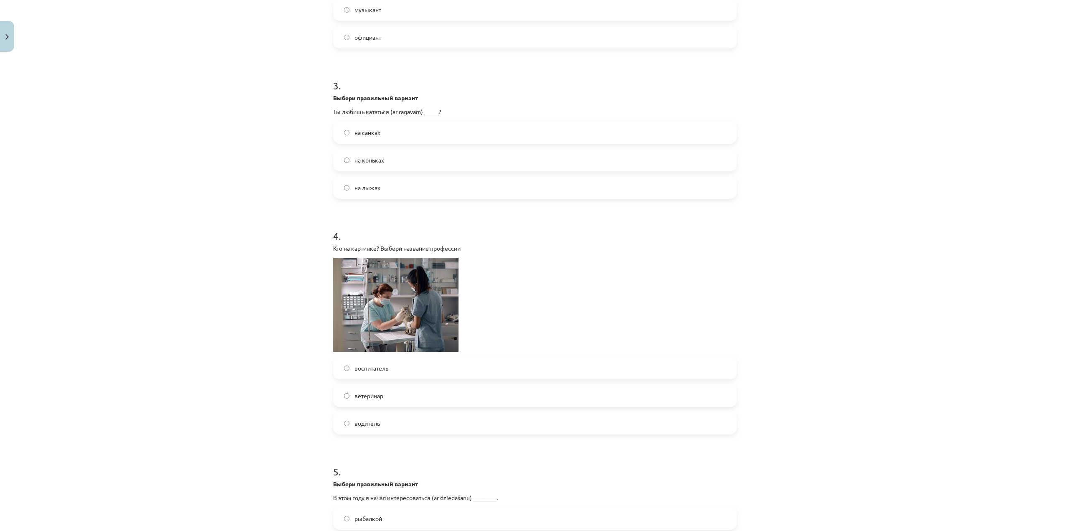
click at [404, 393] on label "ветеринар" at bounding box center [535, 395] width 402 height 21
click at [402, 370] on label "воспитатель" at bounding box center [535, 368] width 402 height 21
click at [400, 397] on label "ветеринар" at bounding box center [535, 395] width 402 height 21
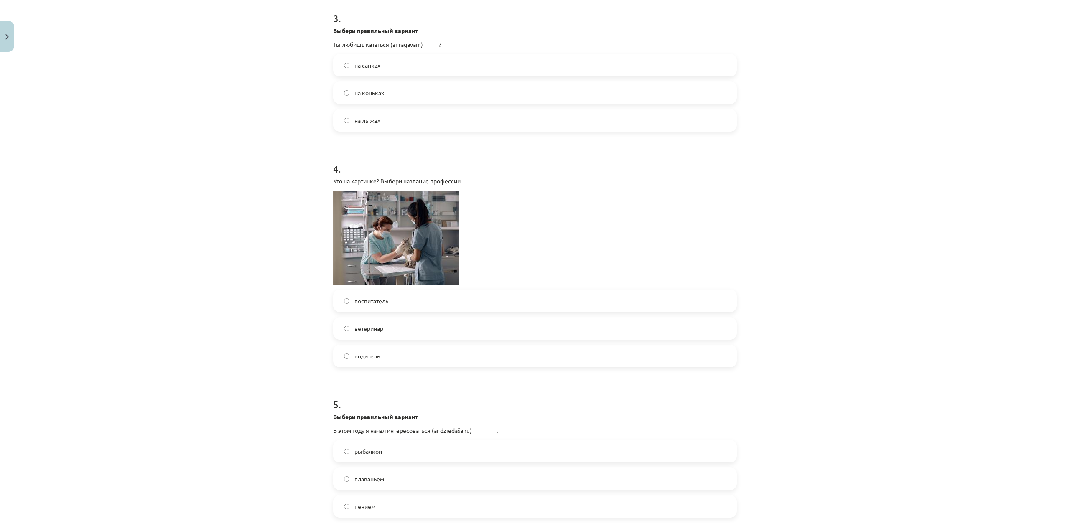
scroll to position [585, 0]
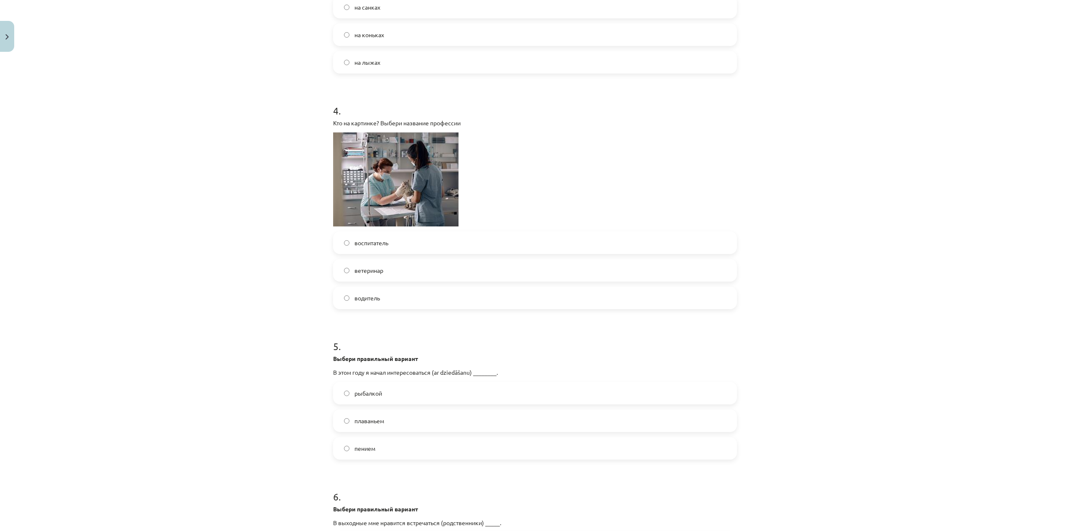
click at [399, 393] on label "рыбалкой" at bounding box center [535, 393] width 402 height 21
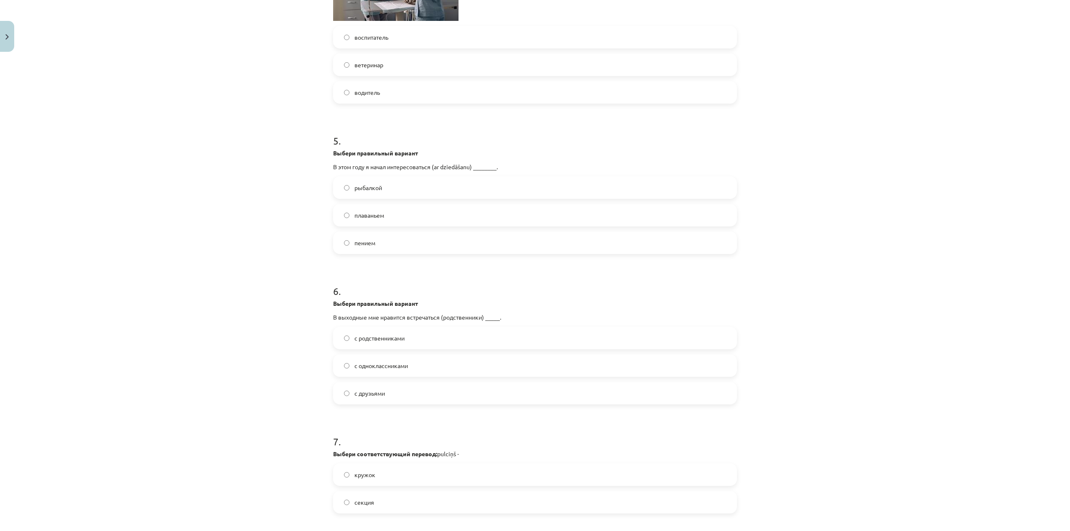
scroll to position [794, 0]
click at [386, 339] on span "с родственниками" at bounding box center [379, 335] width 50 height 9
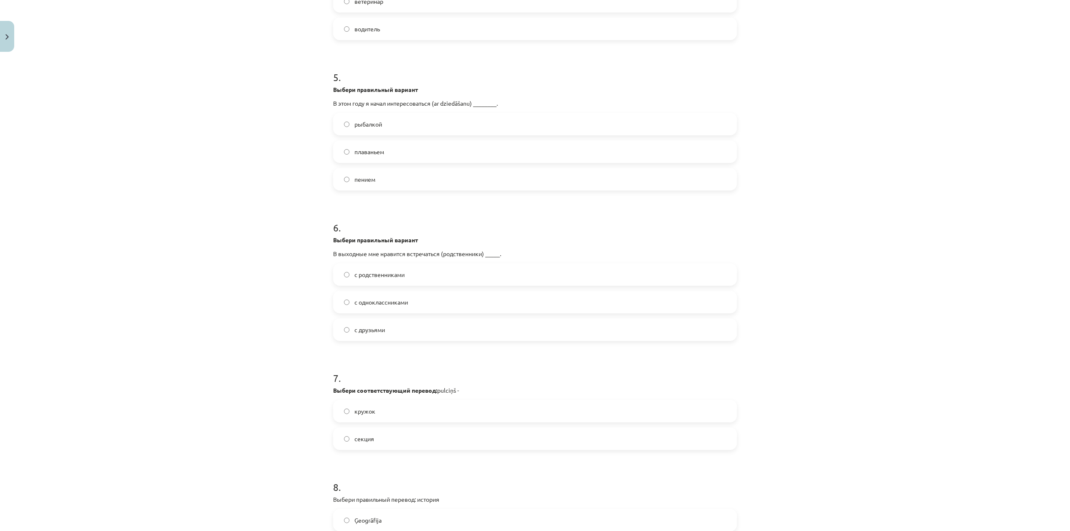
scroll to position [878, 0]
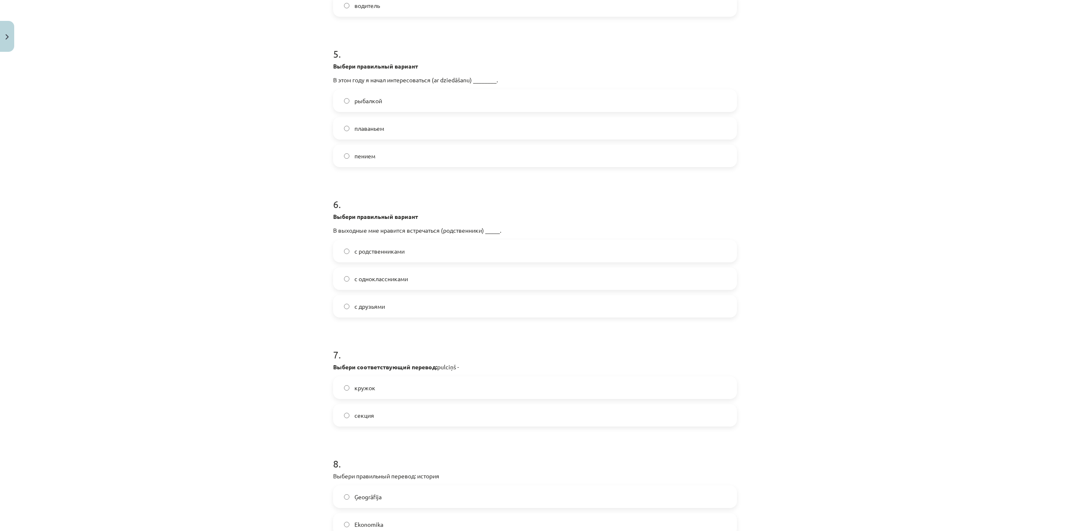
drag, startPoint x: 800, startPoint y: 219, endPoint x: 794, endPoint y: 222, distance: 7.5
click at [800, 219] on div "Mācību tēma: Krievu valodas 8.klases 1.ieskaites mācību materiāls #6 Noslēguma …" at bounding box center [535, 265] width 1070 height 531
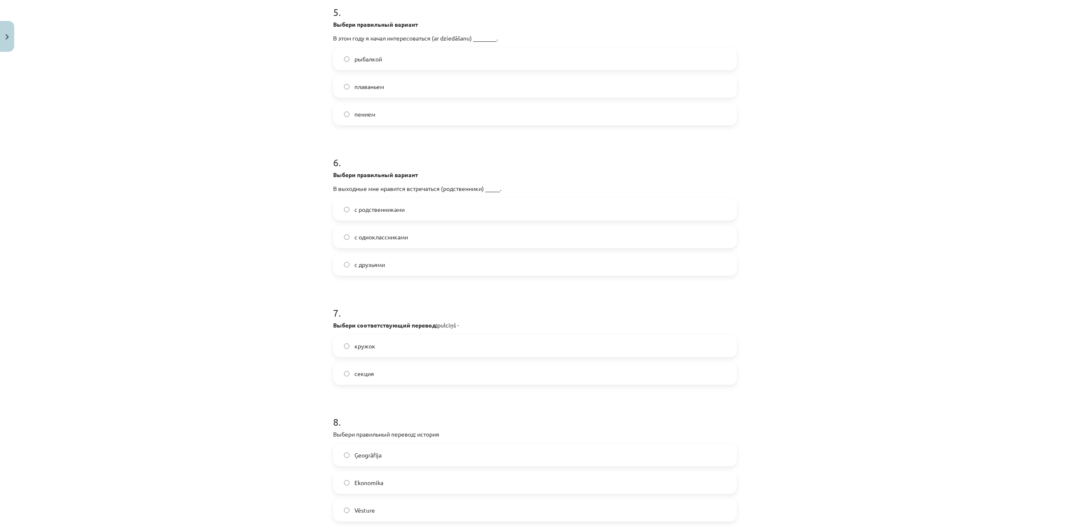
click at [391, 351] on label "кружок" at bounding box center [535, 346] width 402 height 21
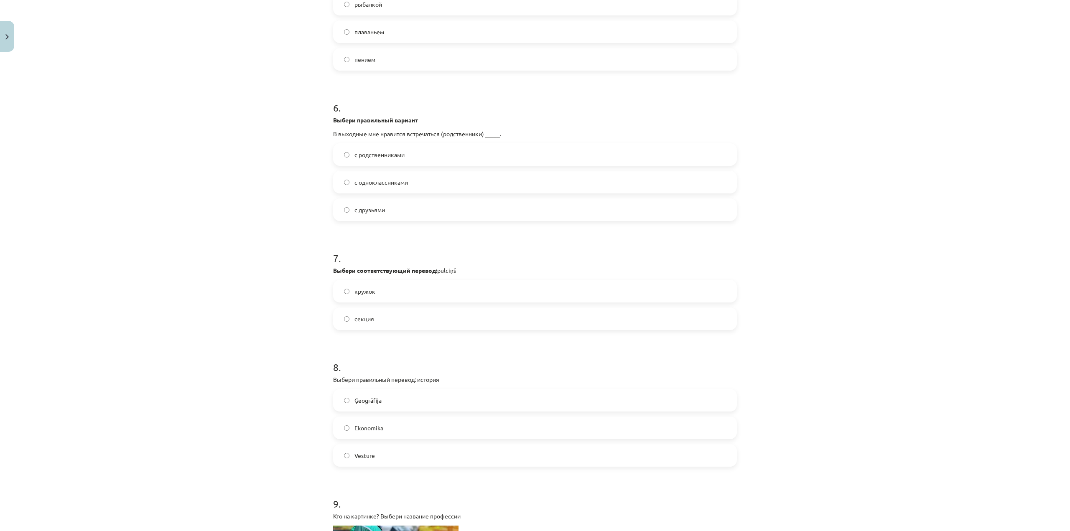
scroll to position [1003, 0]
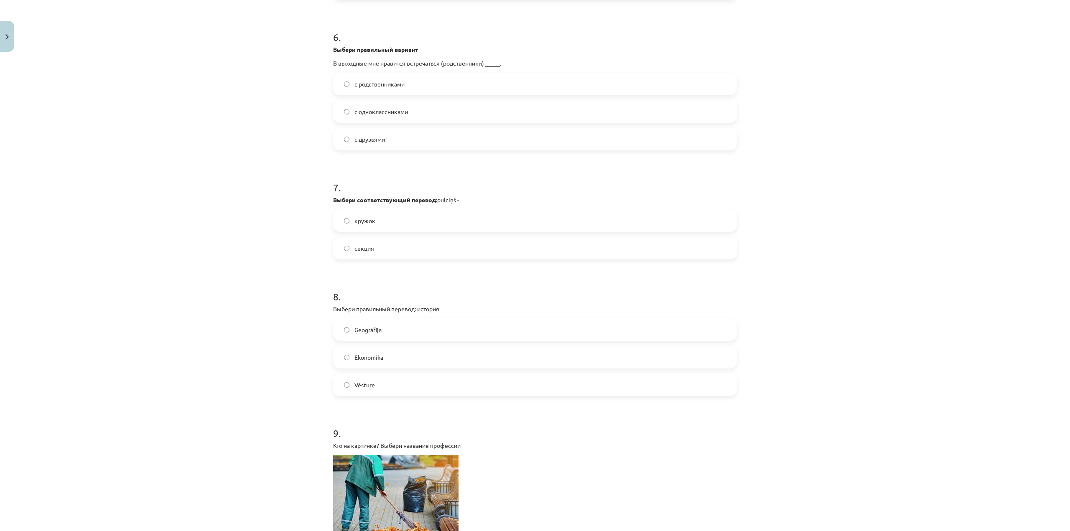
click at [392, 385] on label "Vēsture" at bounding box center [535, 384] width 402 height 21
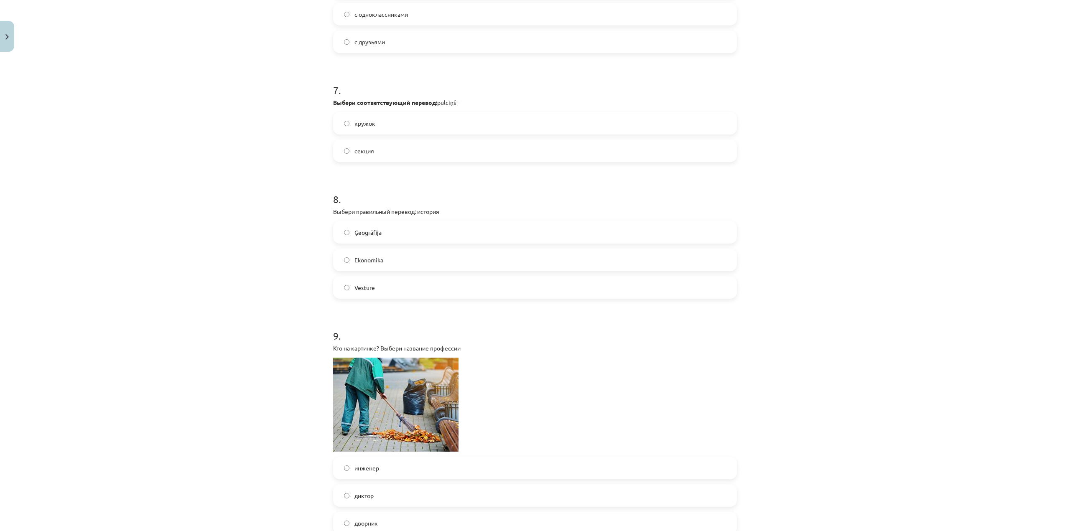
scroll to position [1212, 0]
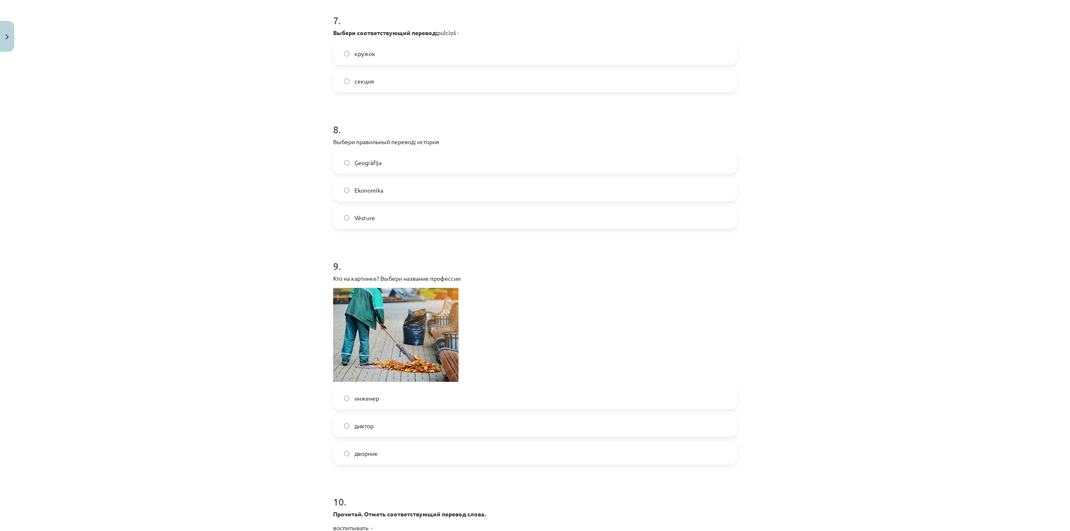
click at [386, 446] on label "дворник" at bounding box center [535, 453] width 402 height 21
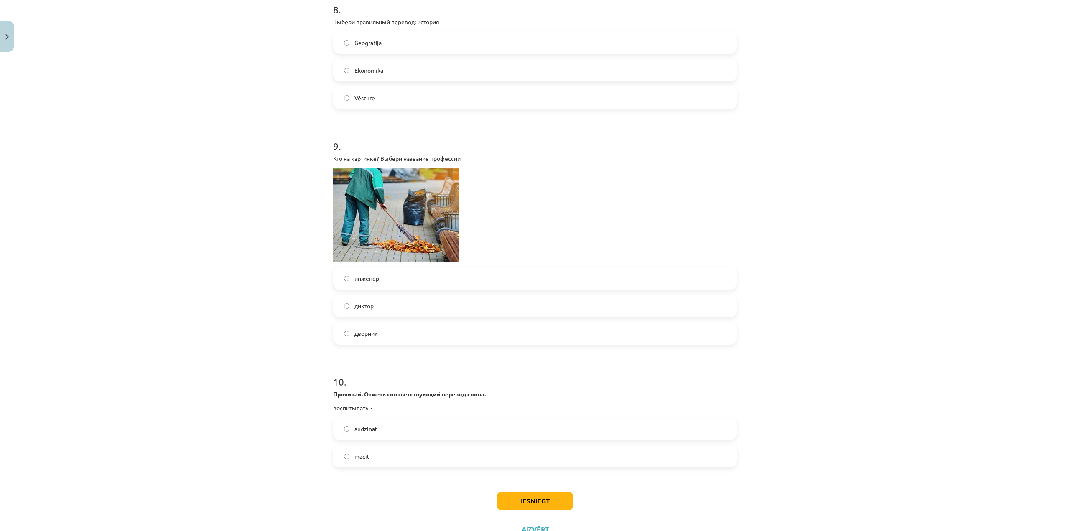
scroll to position [1337, 0]
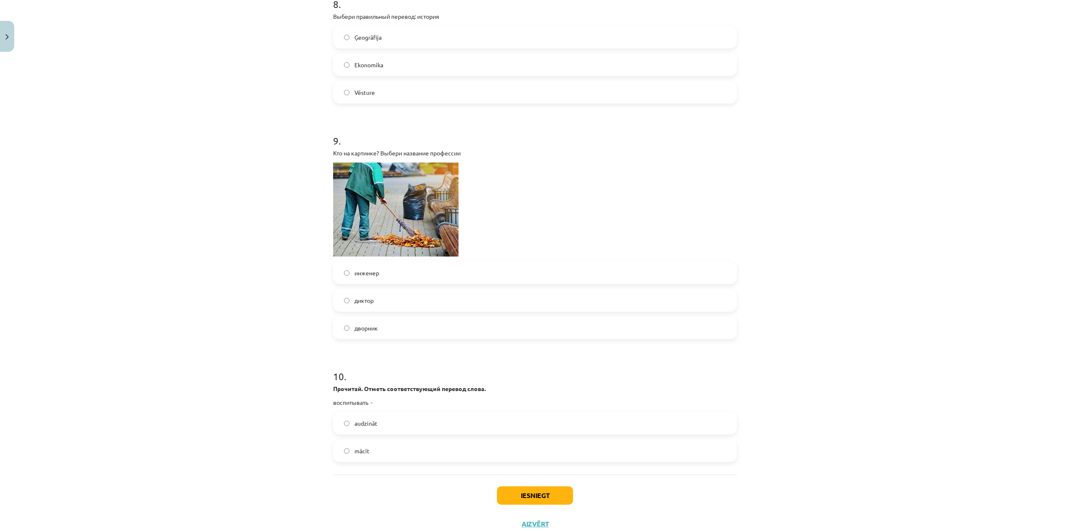
click at [386, 427] on label "audzināt" at bounding box center [535, 423] width 402 height 21
click at [525, 496] on button "Iesniegt" at bounding box center [535, 495] width 76 height 18
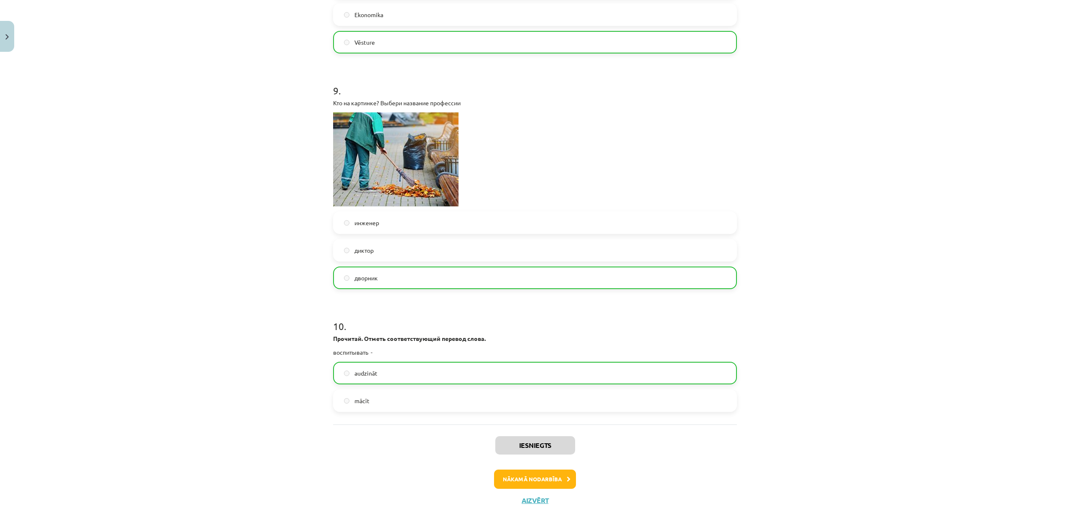
scroll to position [1392, 0]
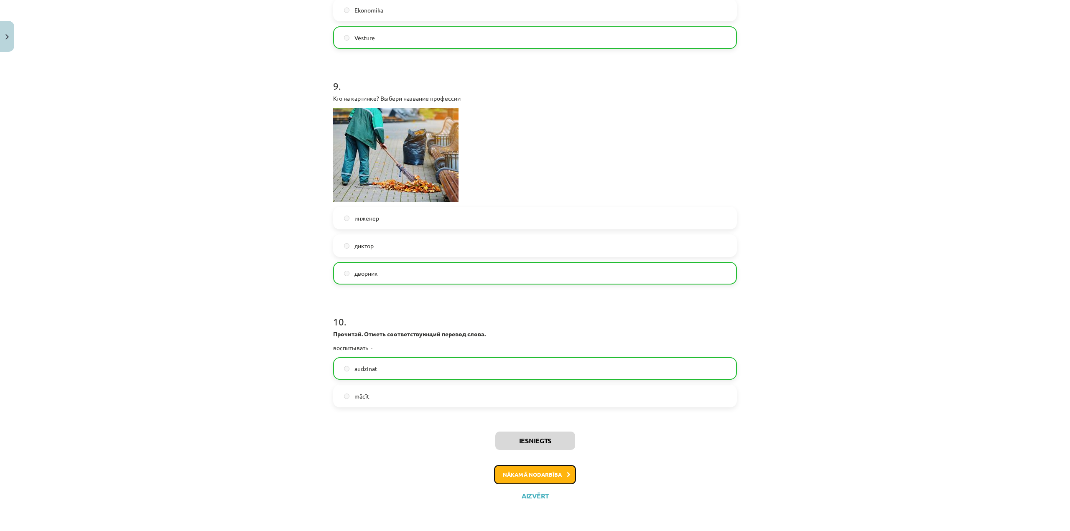
click at [548, 475] on button "Nākamā nodarbība" at bounding box center [535, 474] width 82 height 19
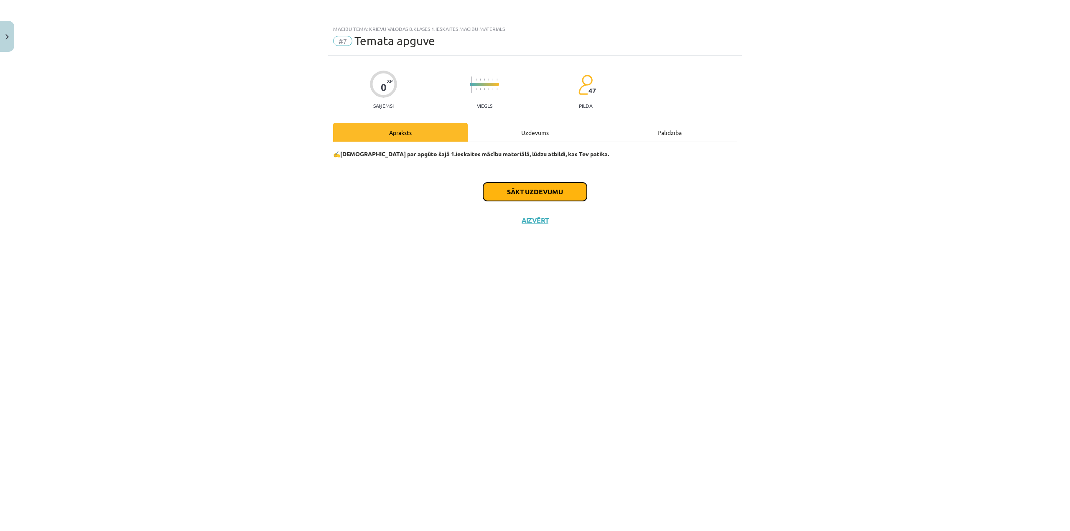
click at [529, 184] on button "Sākt uzdevumu" at bounding box center [535, 192] width 104 height 18
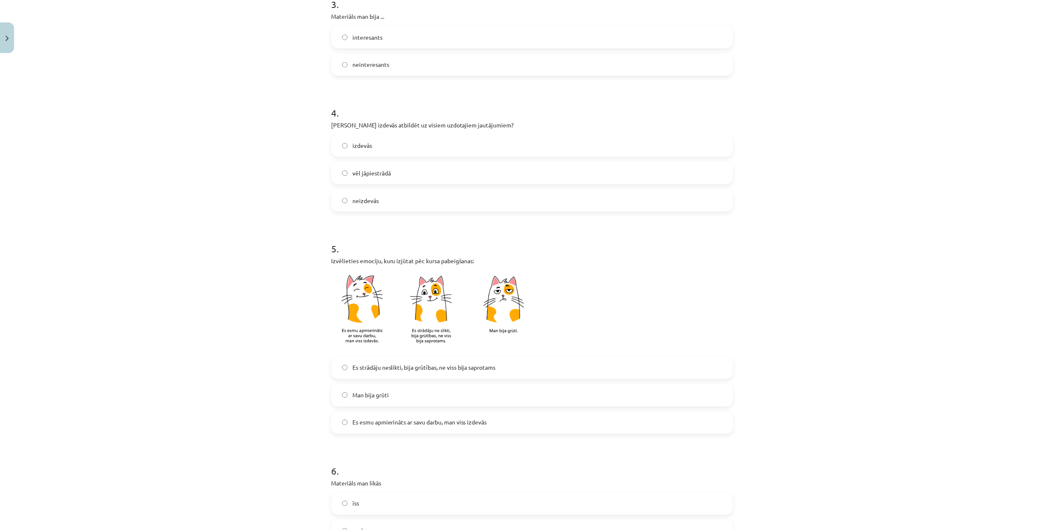
scroll to position [512, 0]
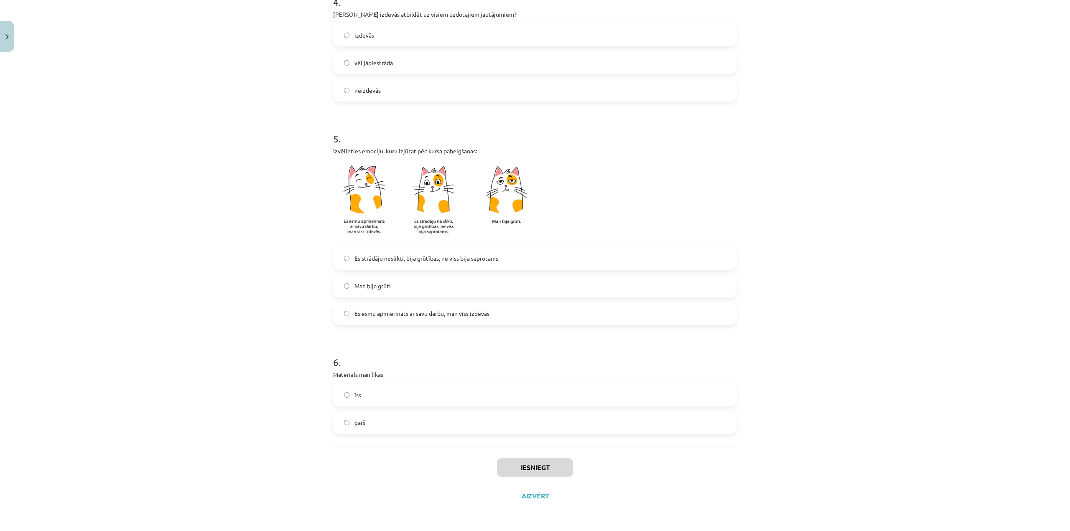
click at [476, 424] on label "garš" at bounding box center [535, 423] width 402 height 21
click at [532, 466] on button "Iesniegt" at bounding box center [535, 467] width 76 height 18
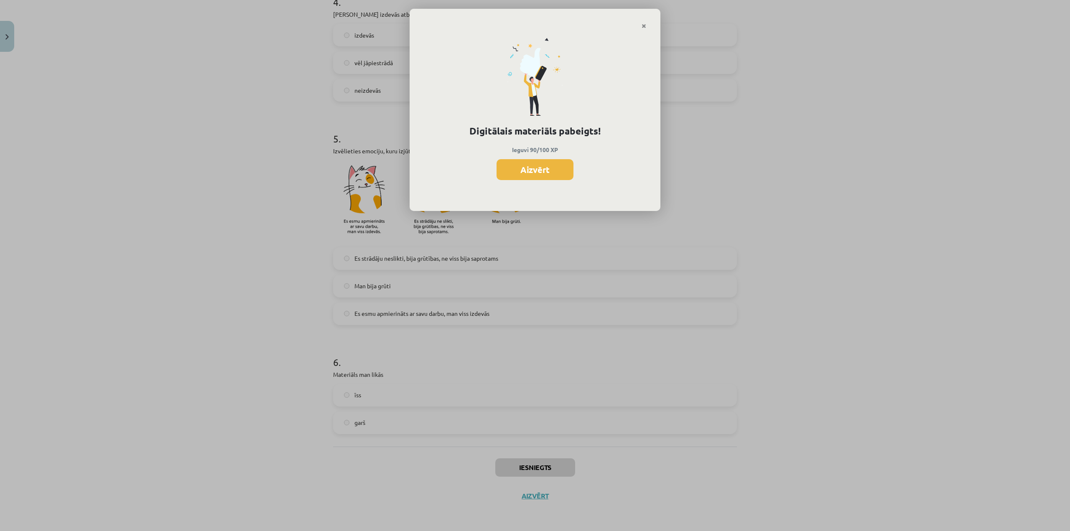
drag, startPoint x: 505, startPoint y: 177, endPoint x: 510, endPoint y: 178, distance: 4.8
click at [506, 176] on button "Aizvērt" at bounding box center [535, 169] width 77 height 21
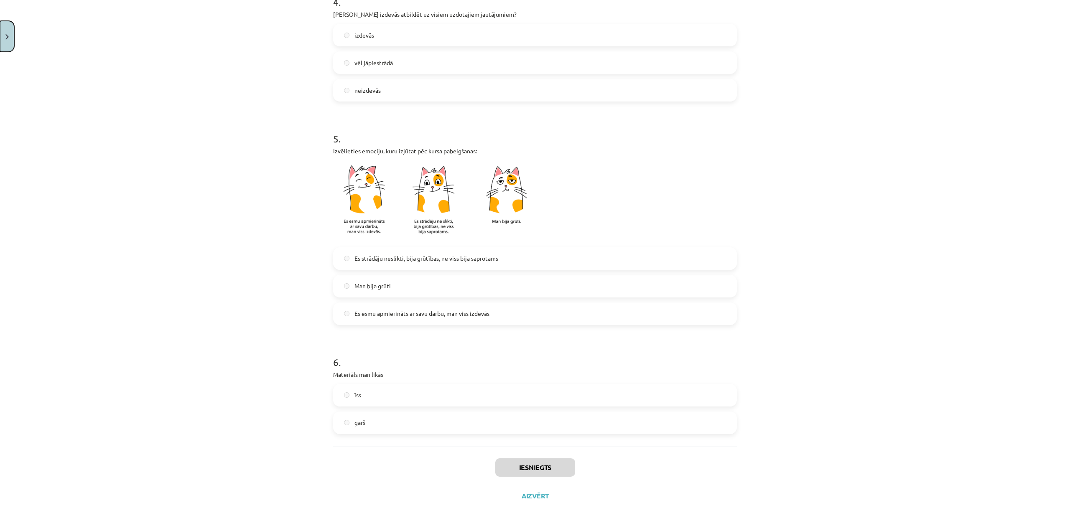
click at [0, 38] on button "Close" at bounding box center [7, 36] width 14 height 31
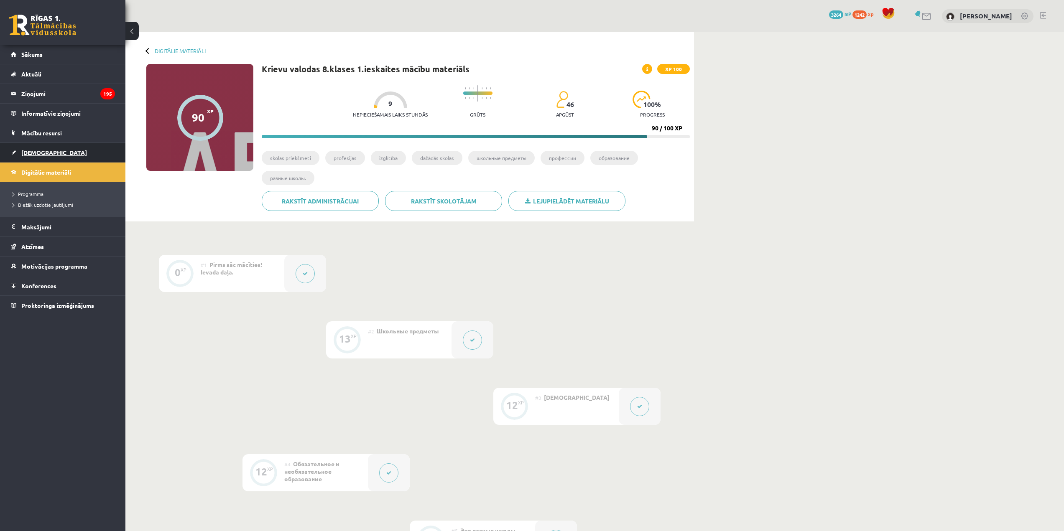
click at [40, 156] on link "[DEMOGRAPHIC_DATA]" at bounding box center [63, 152] width 104 height 19
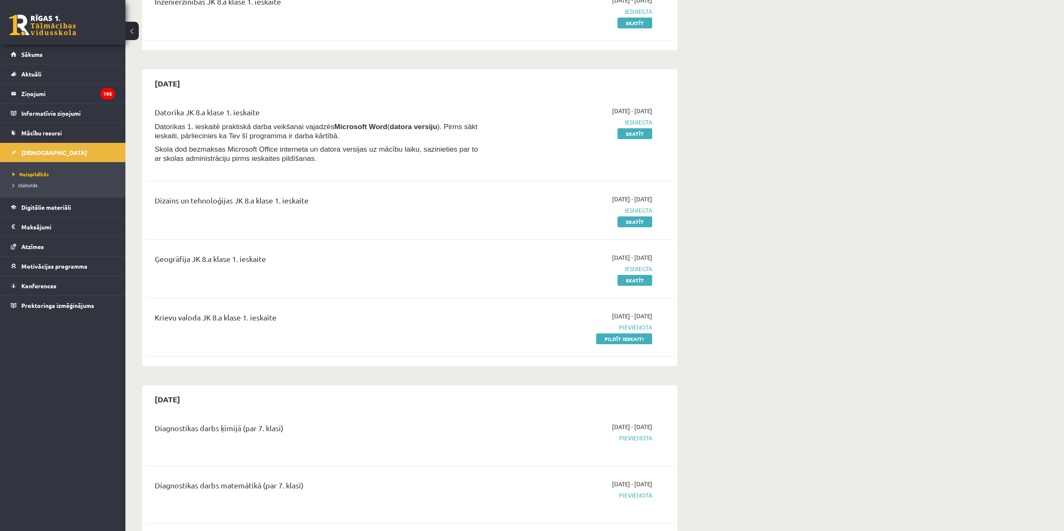
scroll to position [125, 0]
click at [638, 337] on link "Pildīt ieskaiti" at bounding box center [624, 337] width 56 height 11
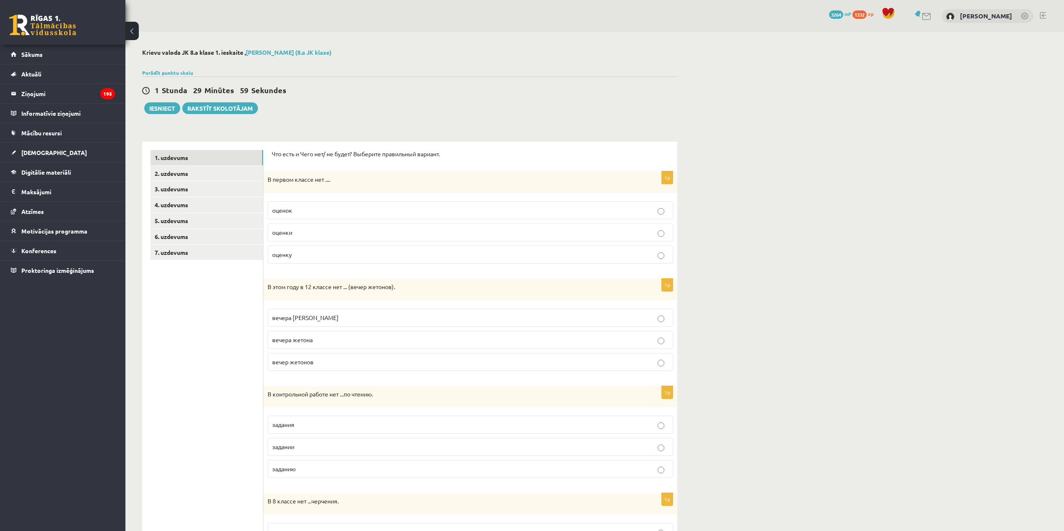
click at [344, 207] on p "оценок" at bounding box center [470, 210] width 396 height 9
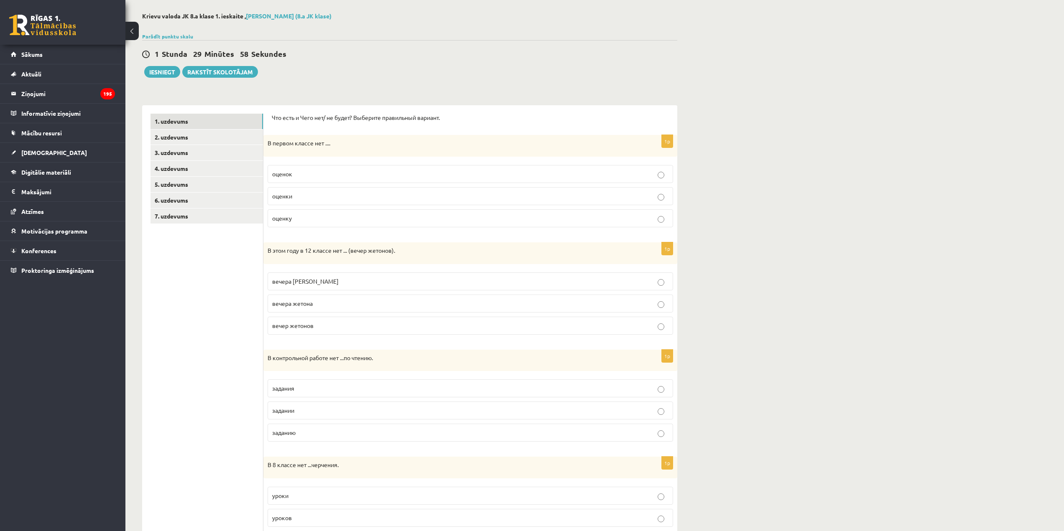
scroll to position [42, 0]
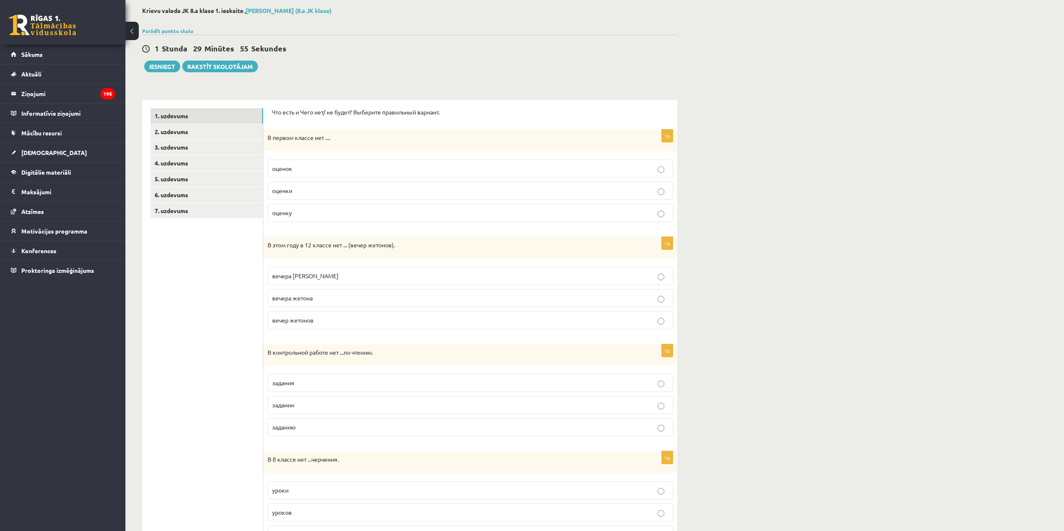
click at [336, 274] on p "вечера жетонов" at bounding box center [470, 276] width 396 height 9
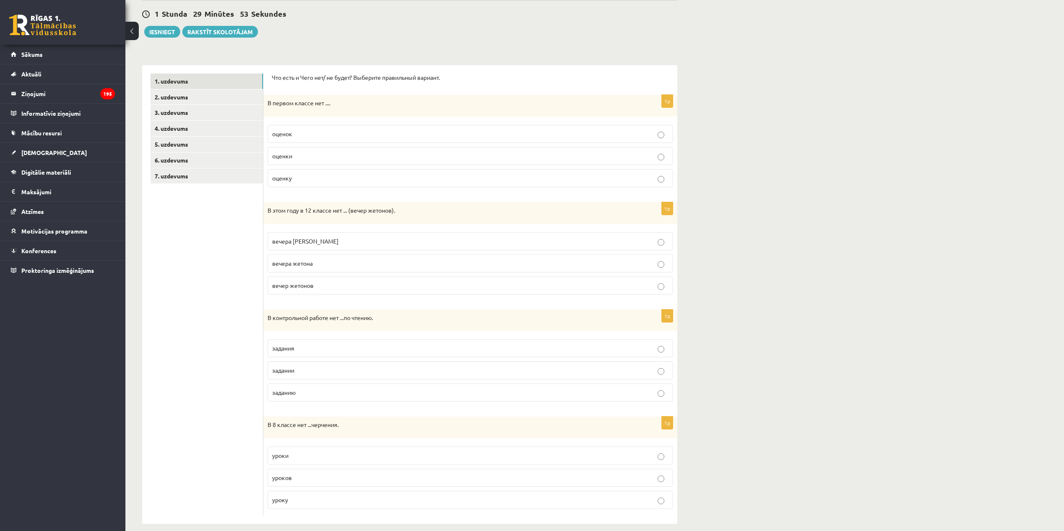
scroll to position [87, 0]
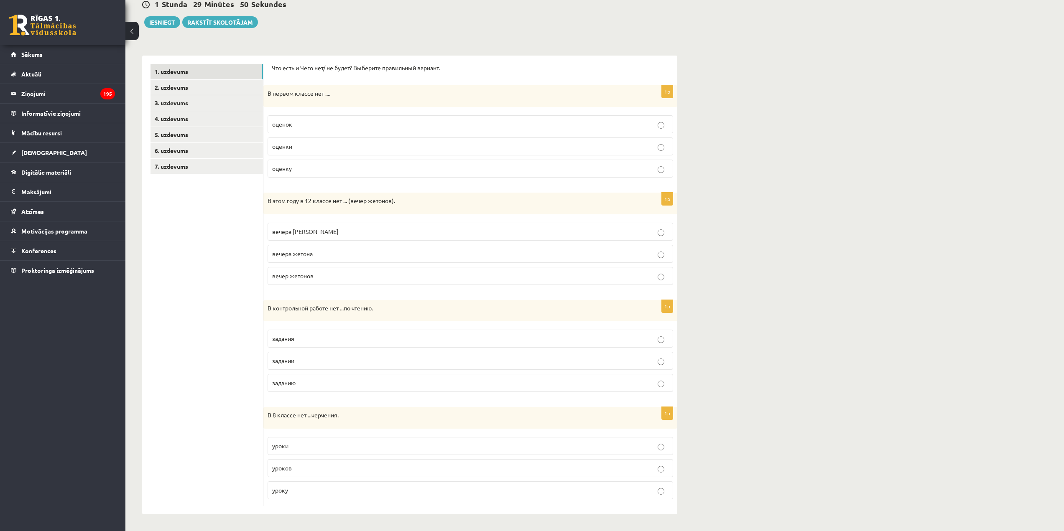
click at [311, 341] on p "задания" at bounding box center [470, 338] width 396 height 9
click at [316, 465] on p "уроков" at bounding box center [470, 468] width 396 height 9
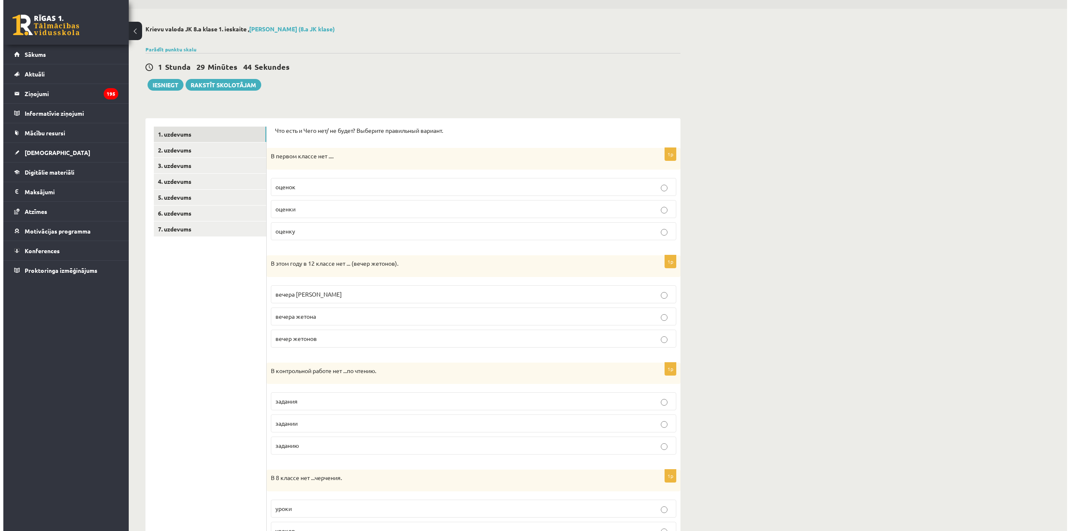
scroll to position [0, 0]
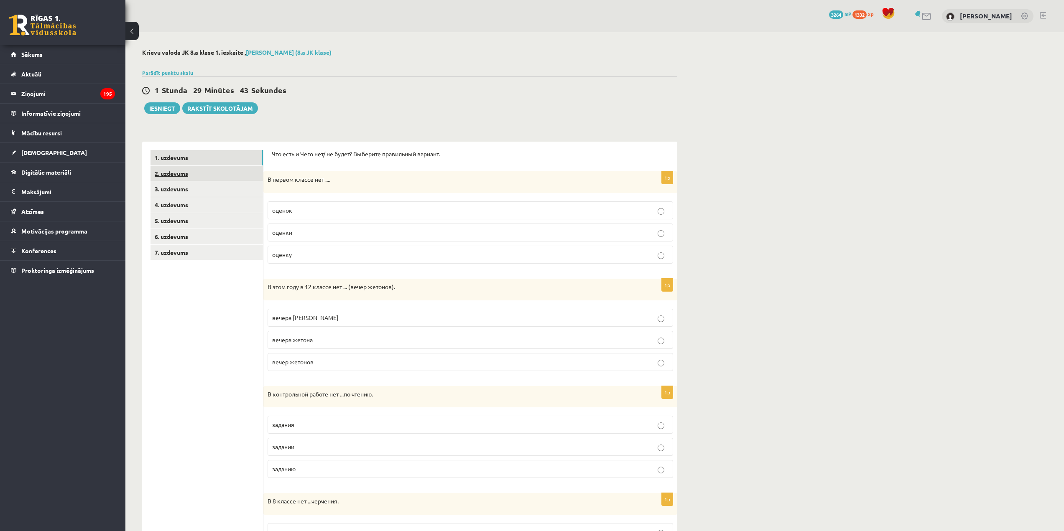
click at [212, 176] on link "2. uzdevums" at bounding box center [206, 173] width 112 height 15
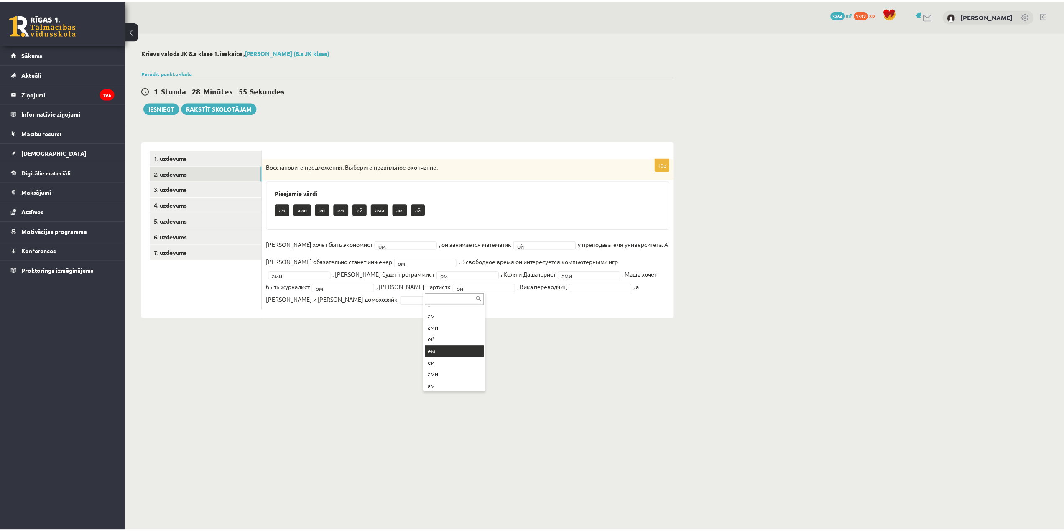
scroll to position [22, 0]
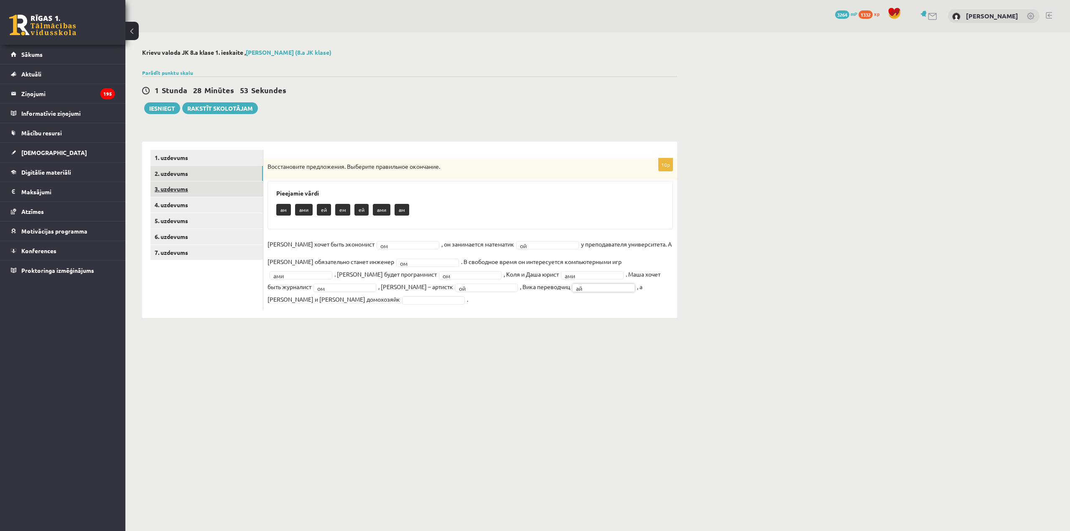
click at [211, 193] on link "3. uzdevums" at bounding box center [206, 188] width 112 height 15
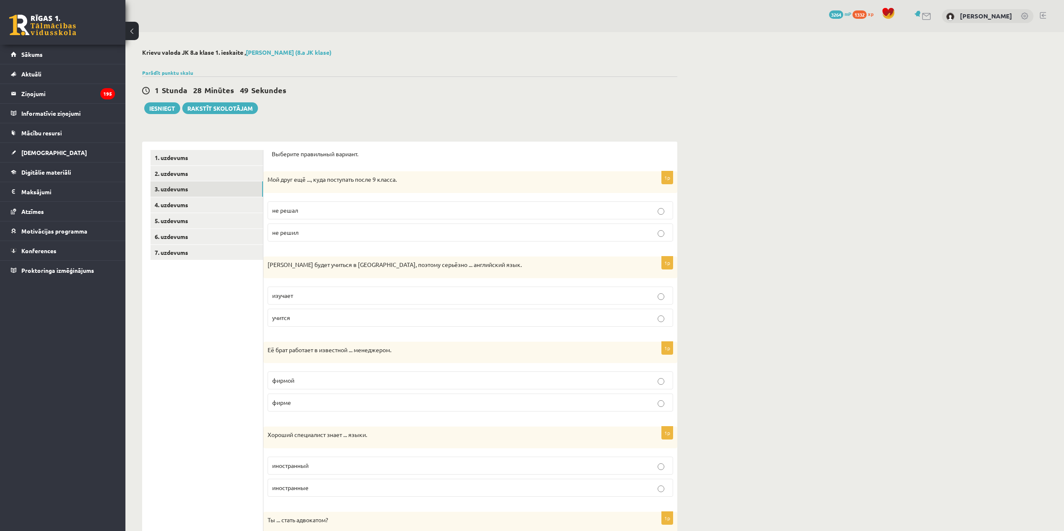
click at [344, 236] on p "не решил" at bounding box center [470, 232] width 396 height 9
click at [346, 289] on label "изучает" at bounding box center [469, 296] width 405 height 18
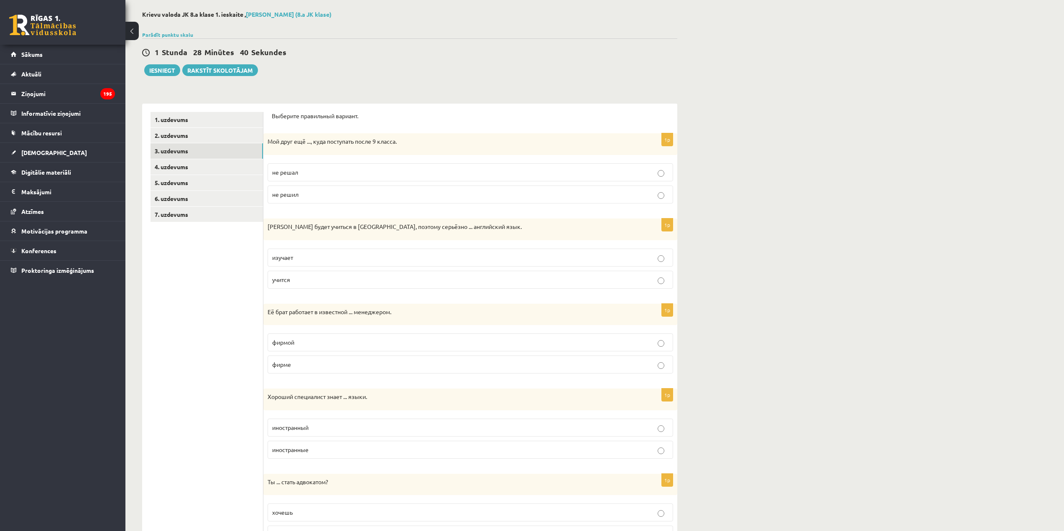
scroll to position [42, 0]
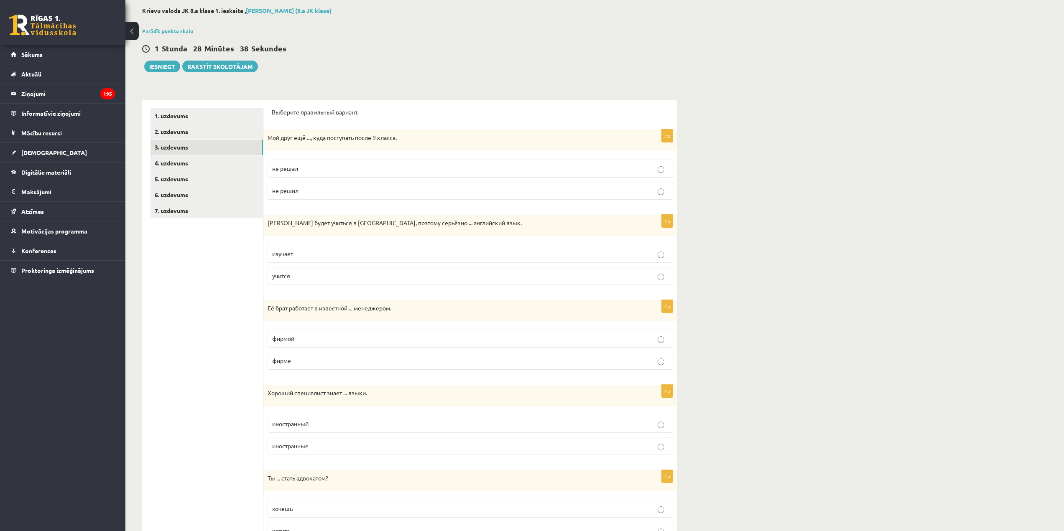
click at [314, 339] on p "фирмой" at bounding box center [470, 338] width 396 height 9
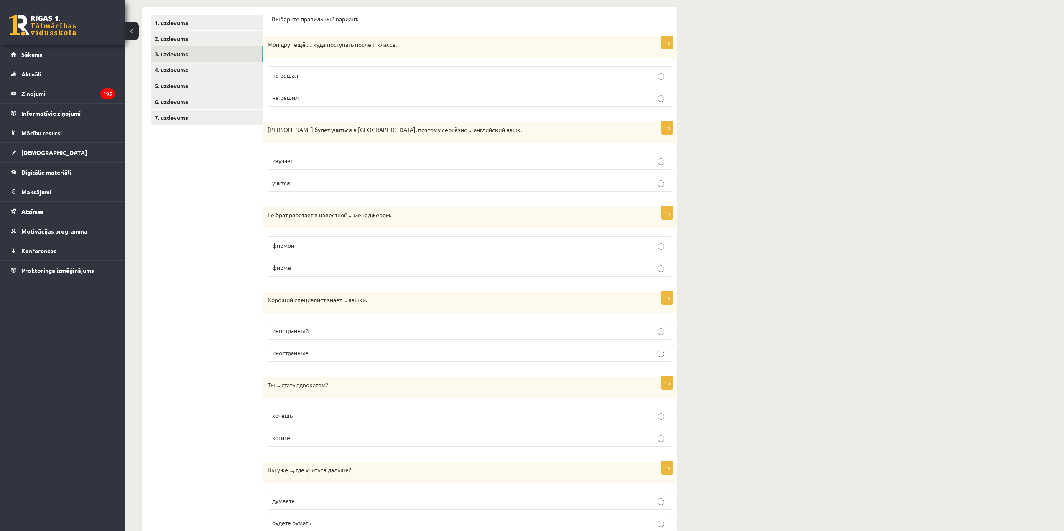
scroll to position [167, 0]
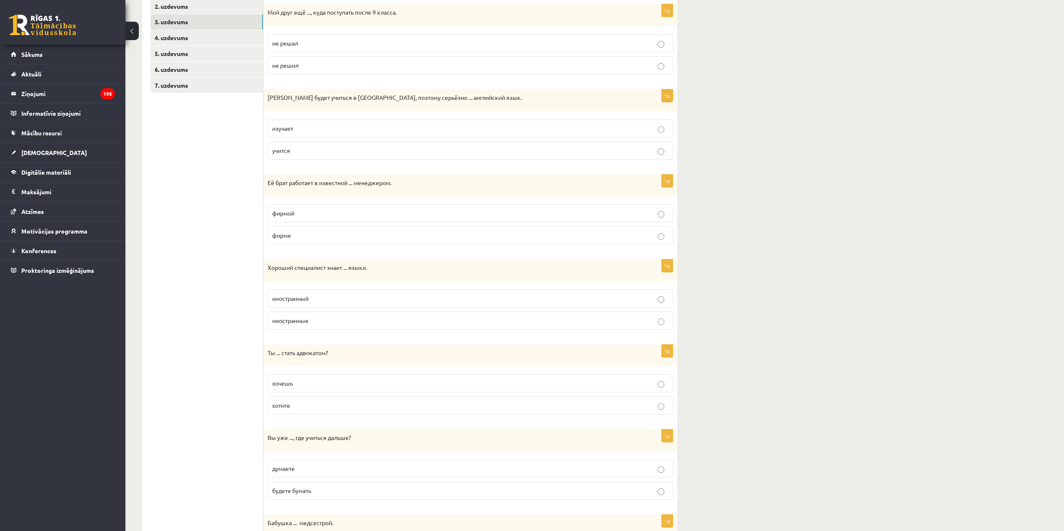
click at [325, 317] on label "иностранные" at bounding box center [469, 321] width 405 height 18
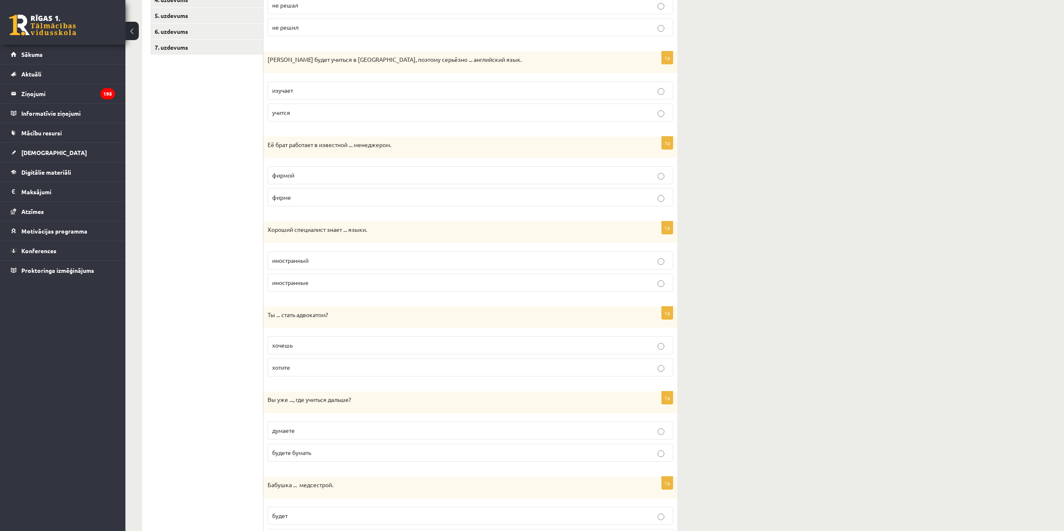
scroll to position [209, 0]
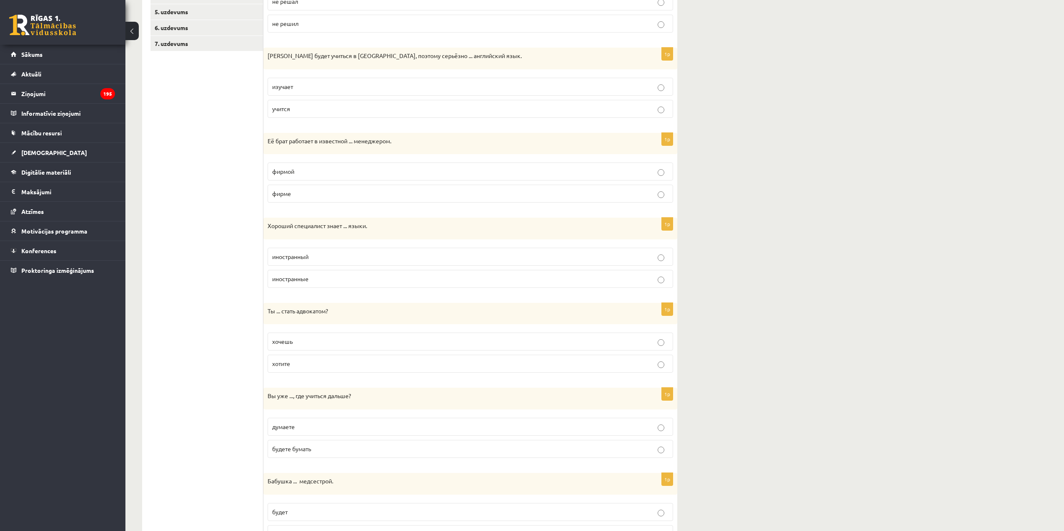
click at [312, 341] on p "хочешь" at bounding box center [470, 341] width 396 height 9
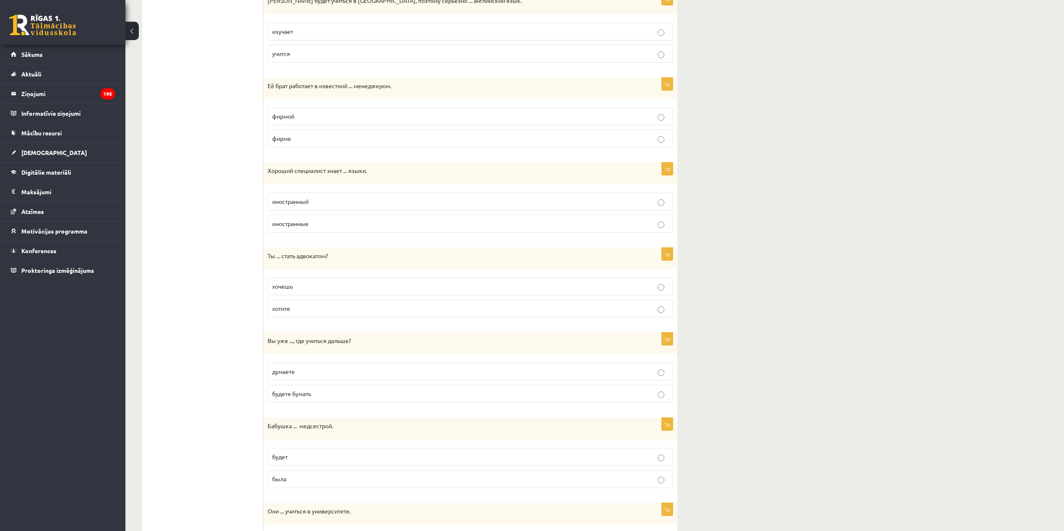
scroll to position [293, 0]
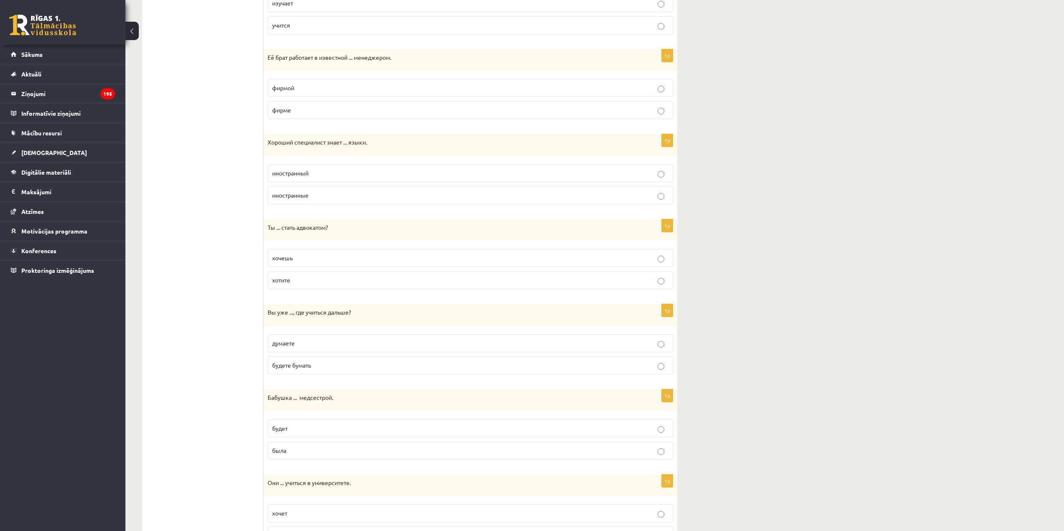
click at [308, 346] on p "думаете" at bounding box center [470, 343] width 396 height 9
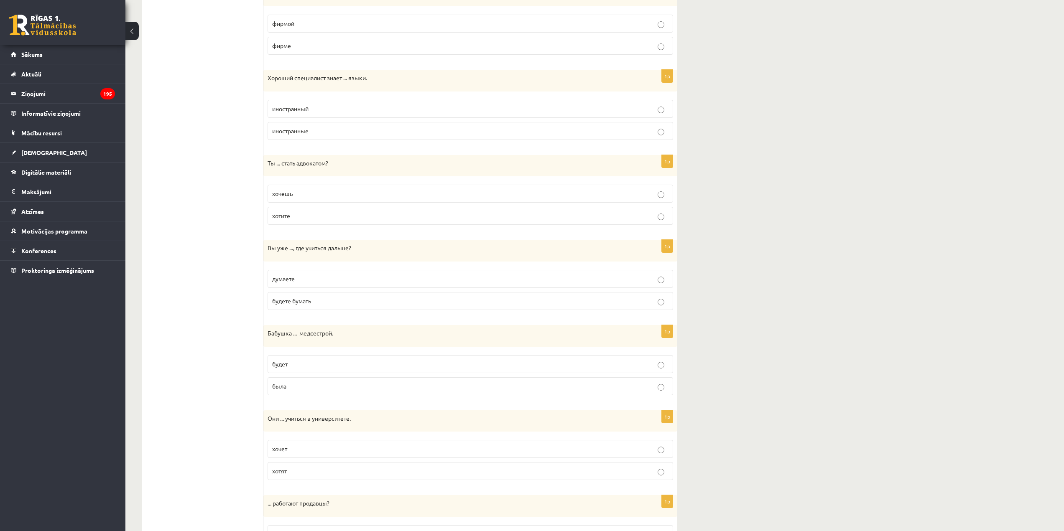
scroll to position [376, 0]
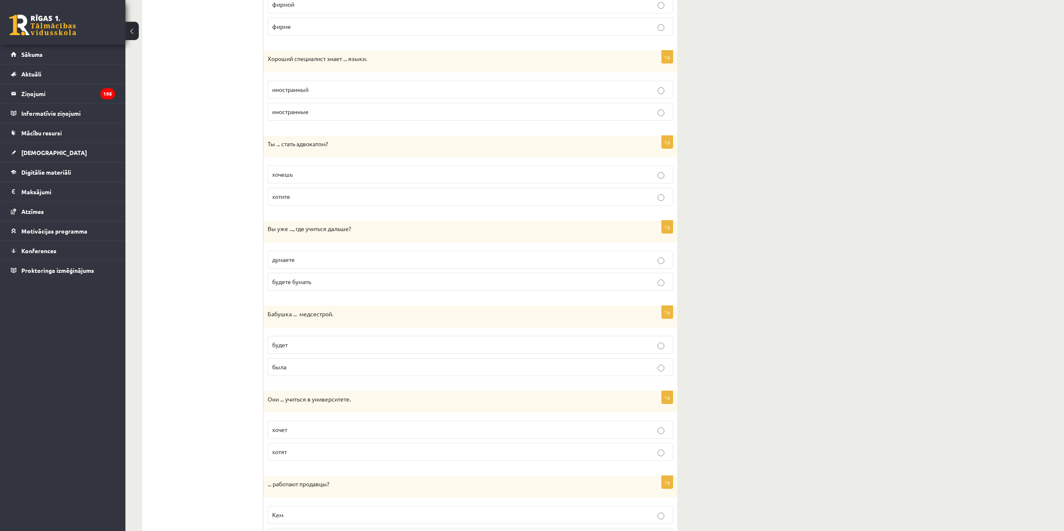
click at [307, 346] on p "будет" at bounding box center [470, 345] width 396 height 9
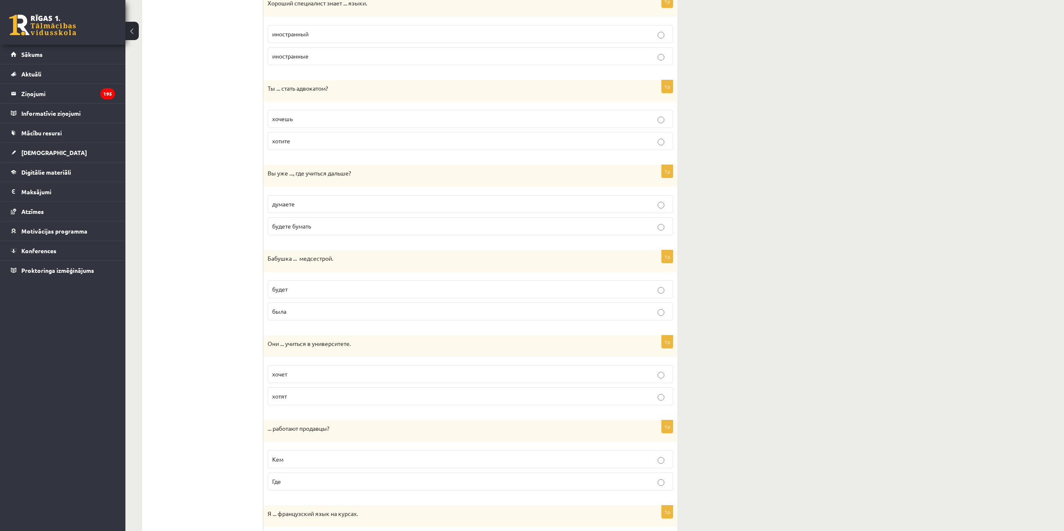
scroll to position [460, 0]
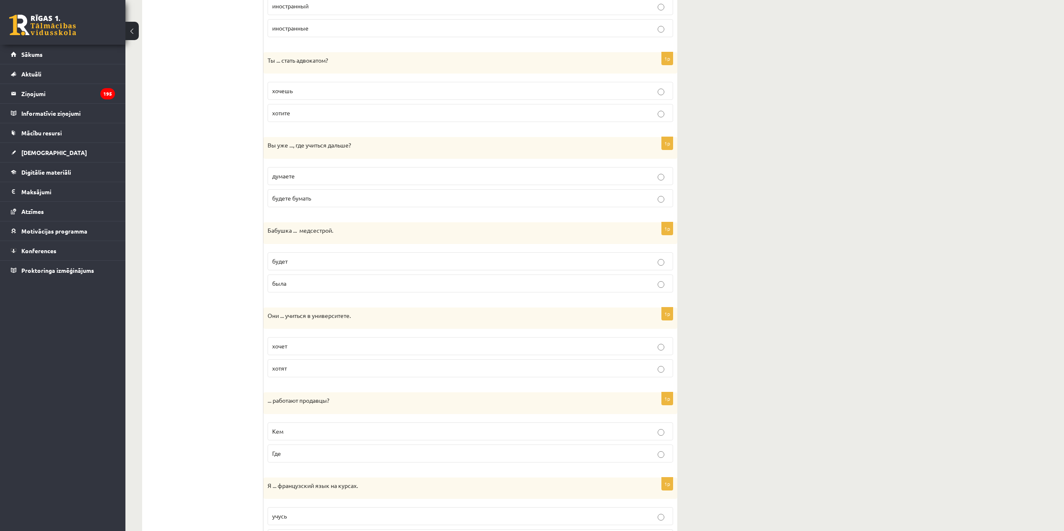
click at [313, 283] on p "была" at bounding box center [470, 283] width 396 height 9
click at [298, 363] on label "хотят" at bounding box center [469, 368] width 405 height 18
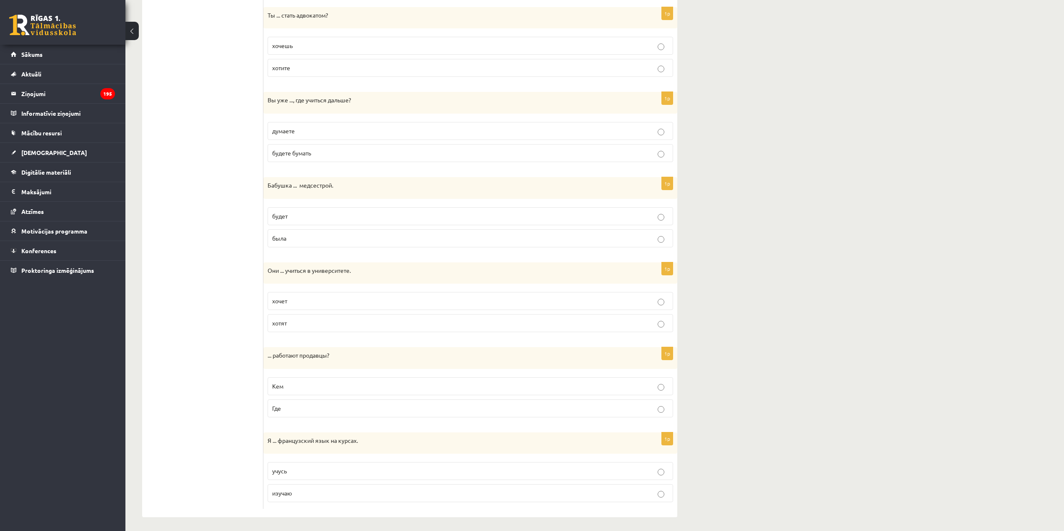
scroll to position [508, 0]
click at [305, 387] on p "Кем" at bounding box center [470, 383] width 396 height 9
click at [312, 406] on p "Где" at bounding box center [470, 405] width 396 height 9
click at [311, 486] on label "изучаю" at bounding box center [469, 490] width 405 height 18
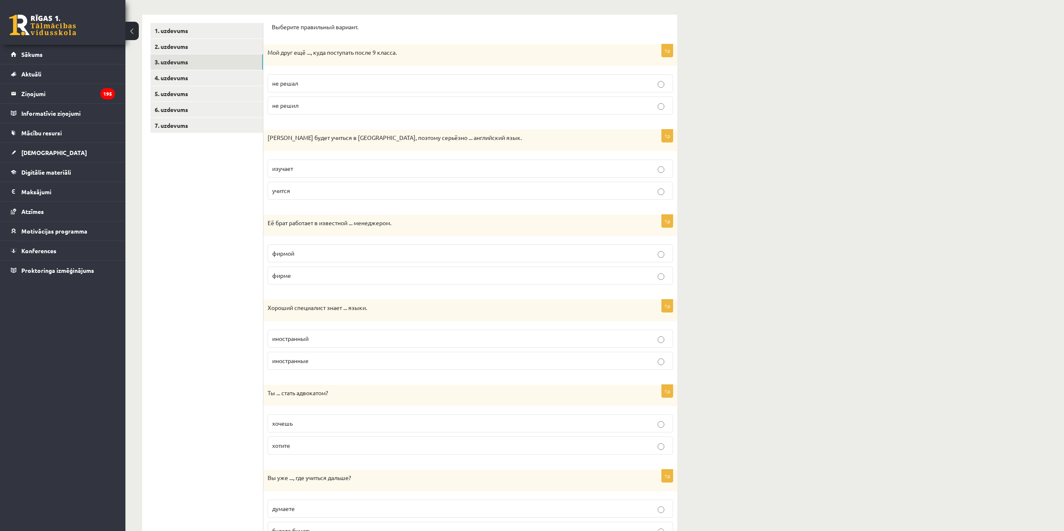
scroll to position [0, 0]
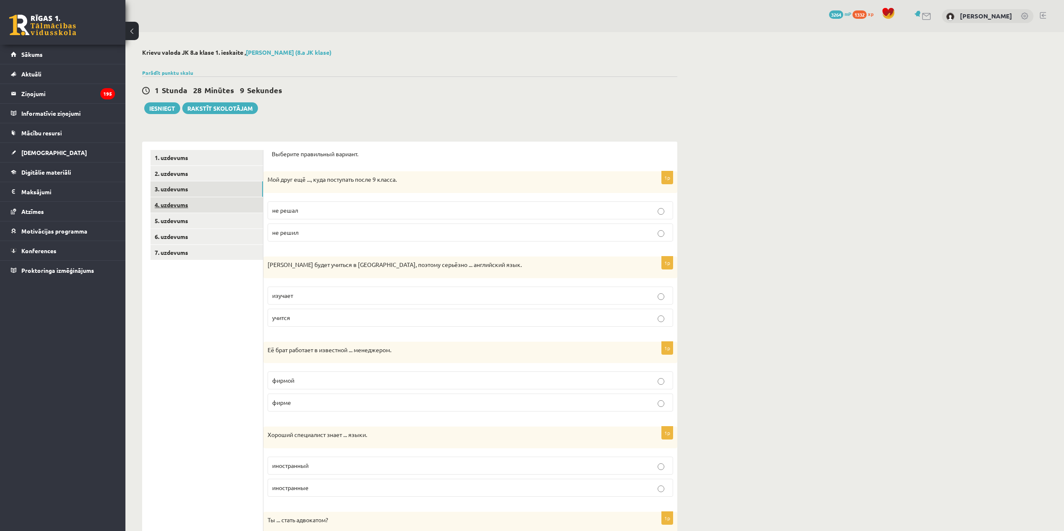
click at [197, 206] on link "4. uzdevums" at bounding box center [206, 204] width 112 height 15
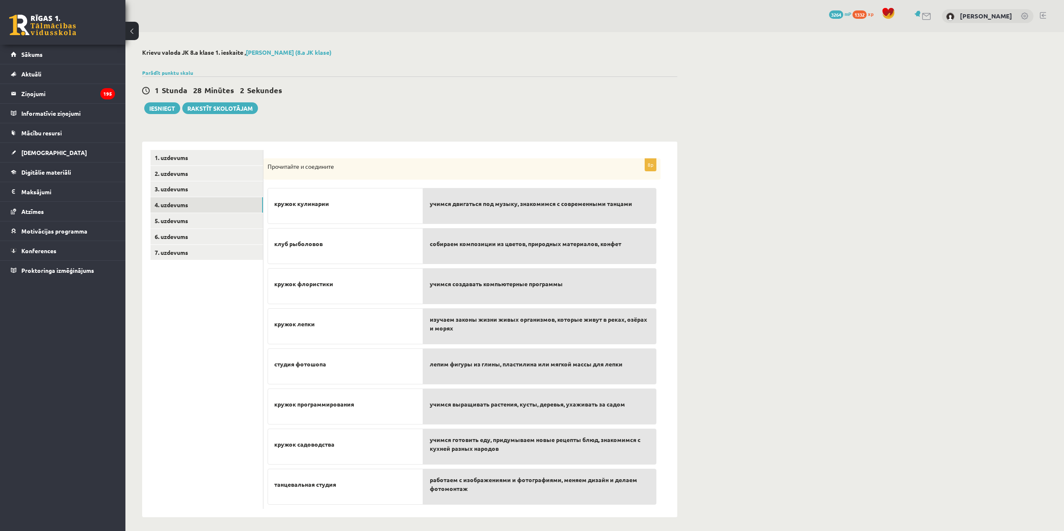
scroll to position [3, 0]
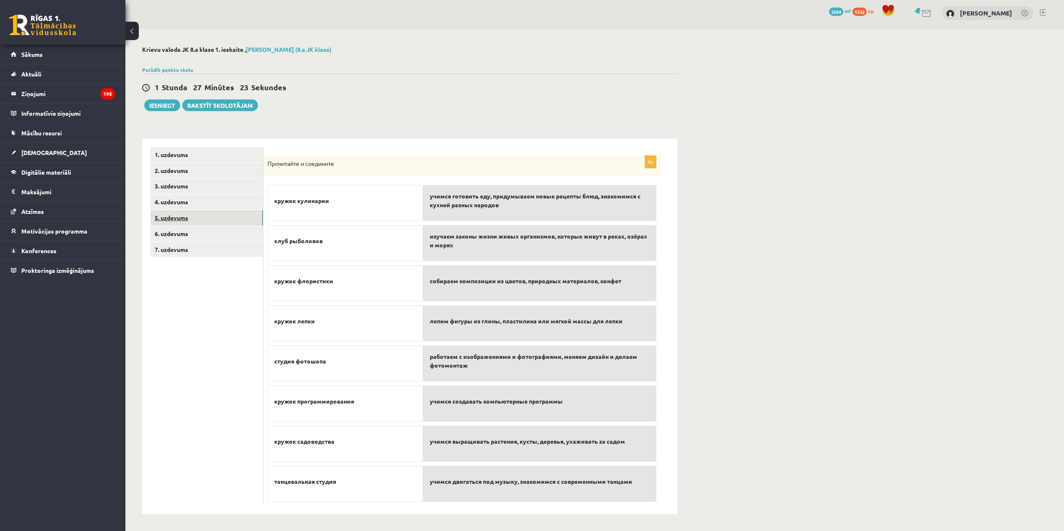
click at [169, 216] on link "5. uzdevums" at bounding box center [206, 217] width 112 height 15
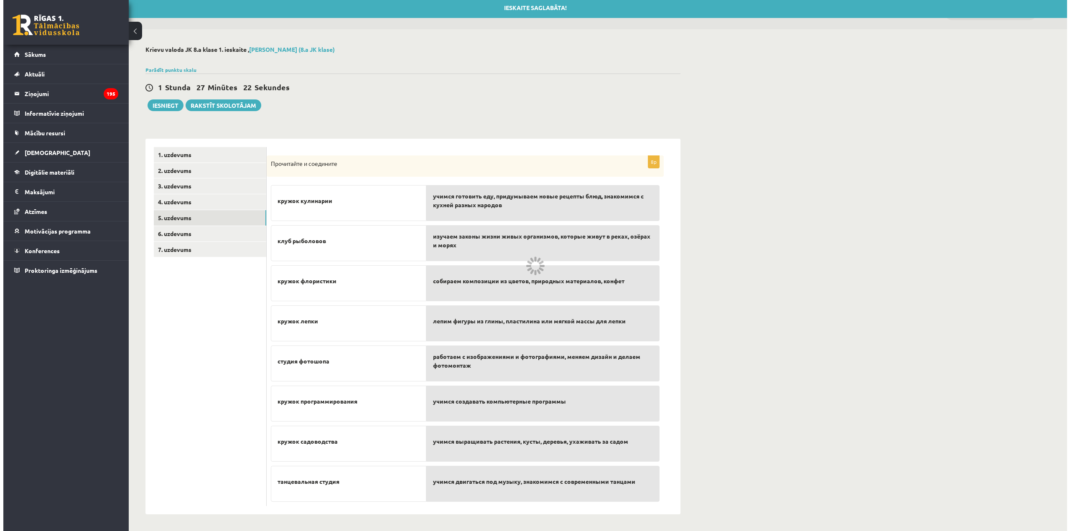
scroll to position [0, 0]
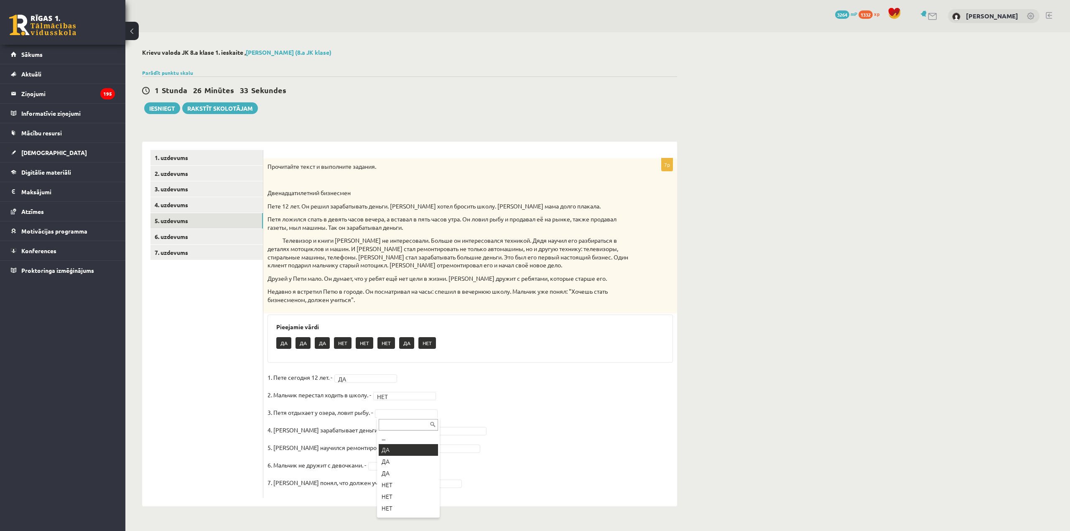
drag, startPoint x: 400, startPoint y: 451, endPoint x: 398, endPoint y: 445, distance: 6.5
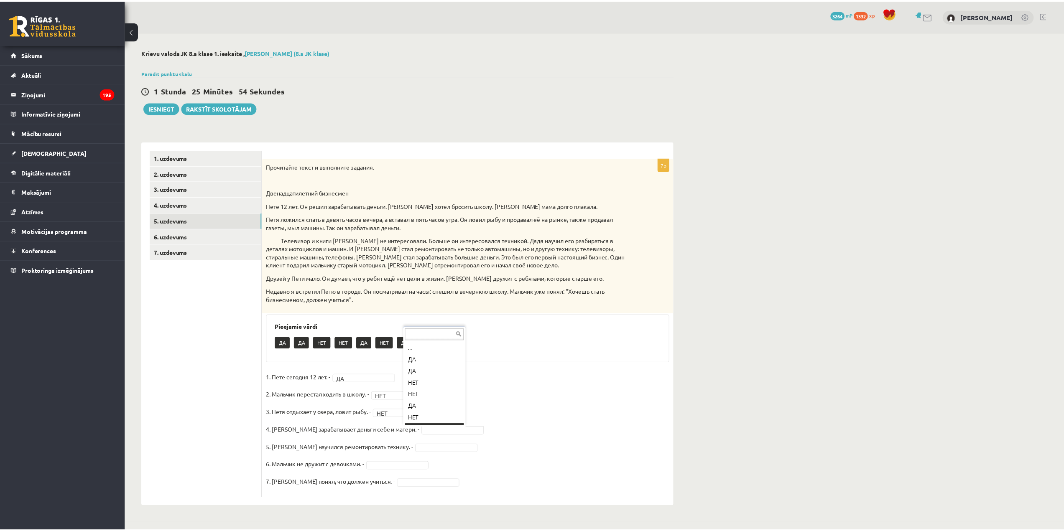
scroll to position [10, 0]
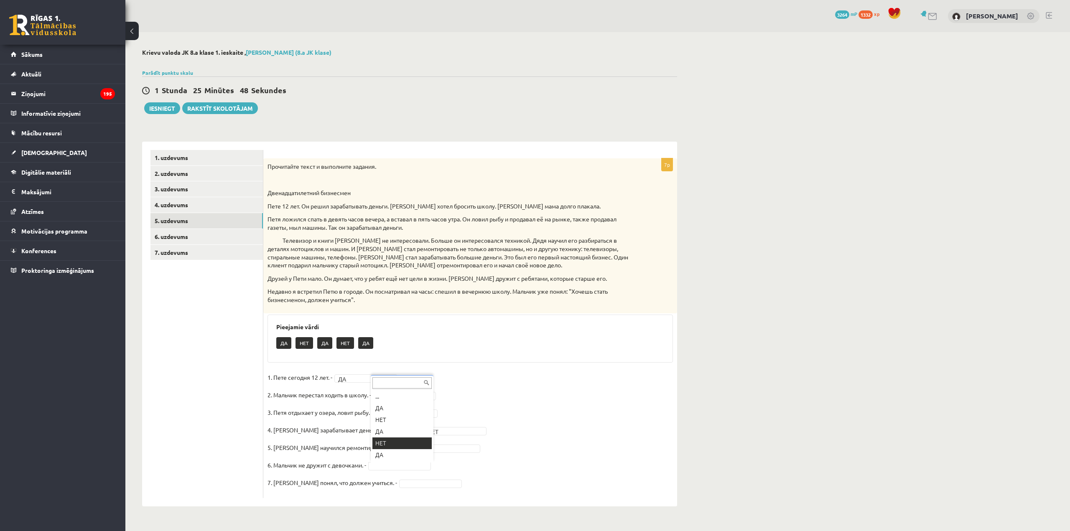
drag, startPoint x: 403, startPoint y: 440, endPoint x: 402, endPoint y: 449, distance: 9.3
click at [237, 239] on link "6. uzdevums" at bounding box center [206, 236] width 112 height 15
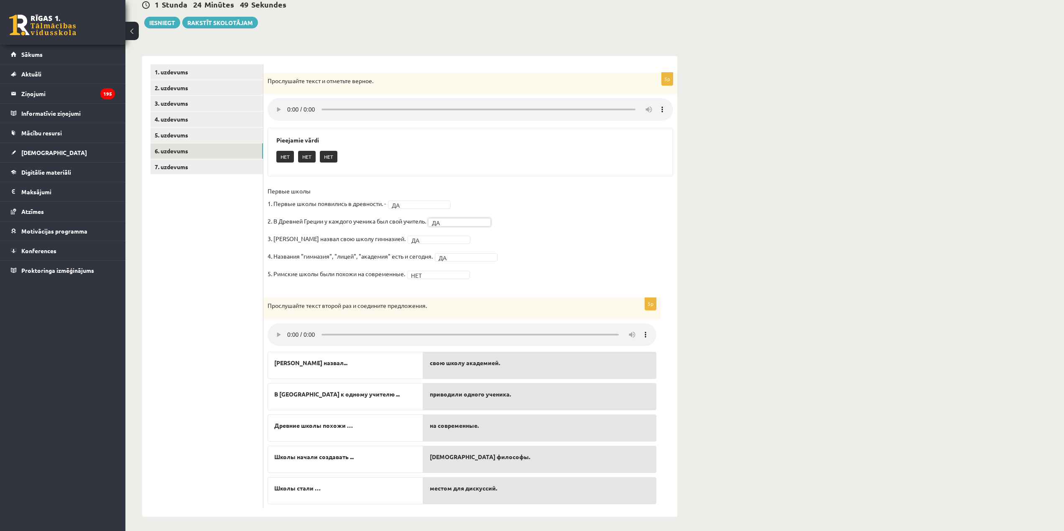
scroll to position [89, 0]
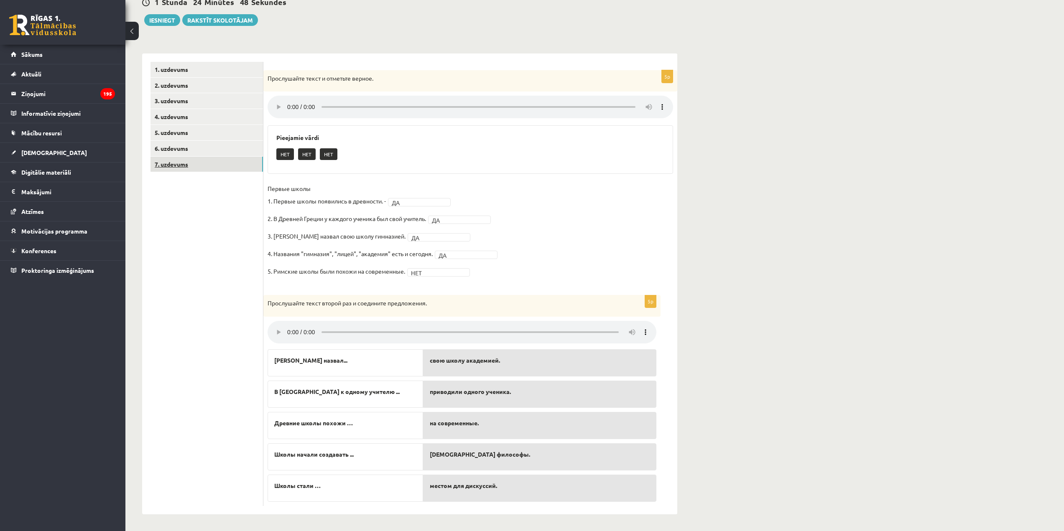
click at [199, 168] on link "7. uzdevums" at bounding box center [206, 164] width 112 height 15
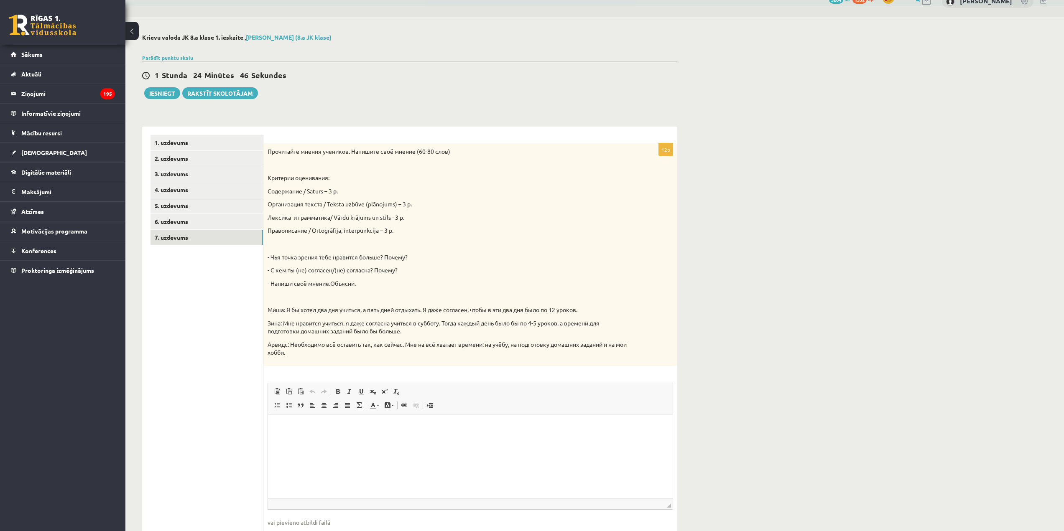
scroll to position [42, 0]
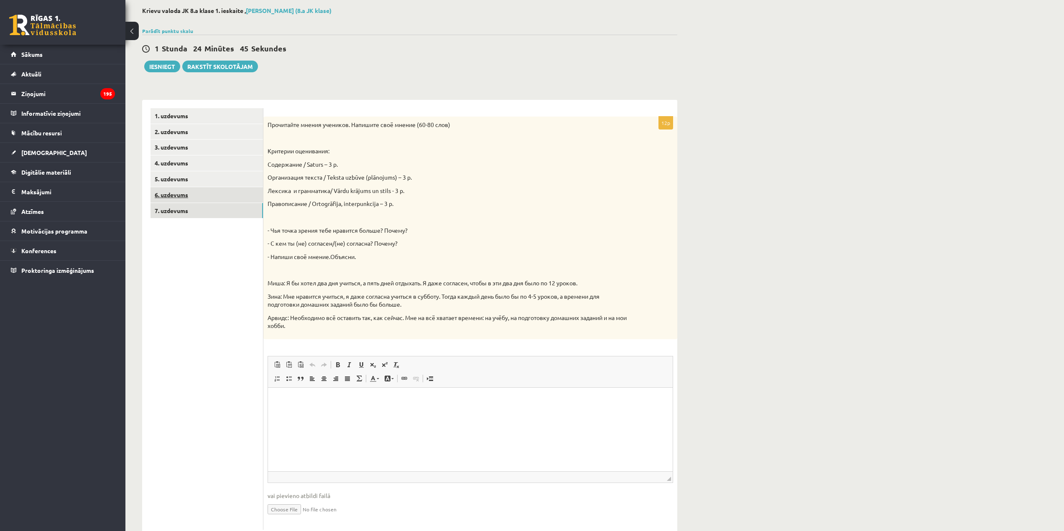
click at [201, 194] on link "6. uzdevums" at bounding box center [206, 194] width 112 height 15
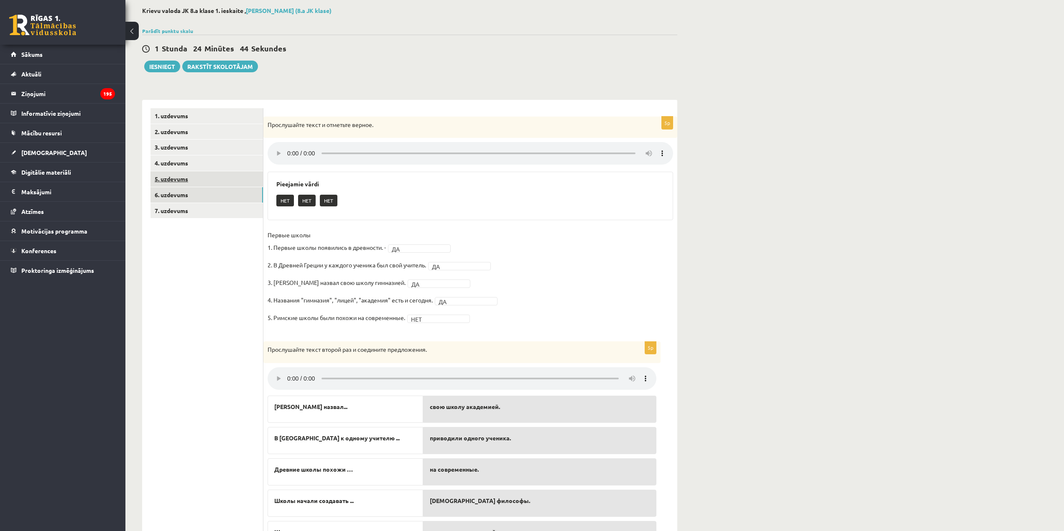
click at [216, 179] on link "5. uzdevums" at bounding box center [206, 178] width 112 height 15
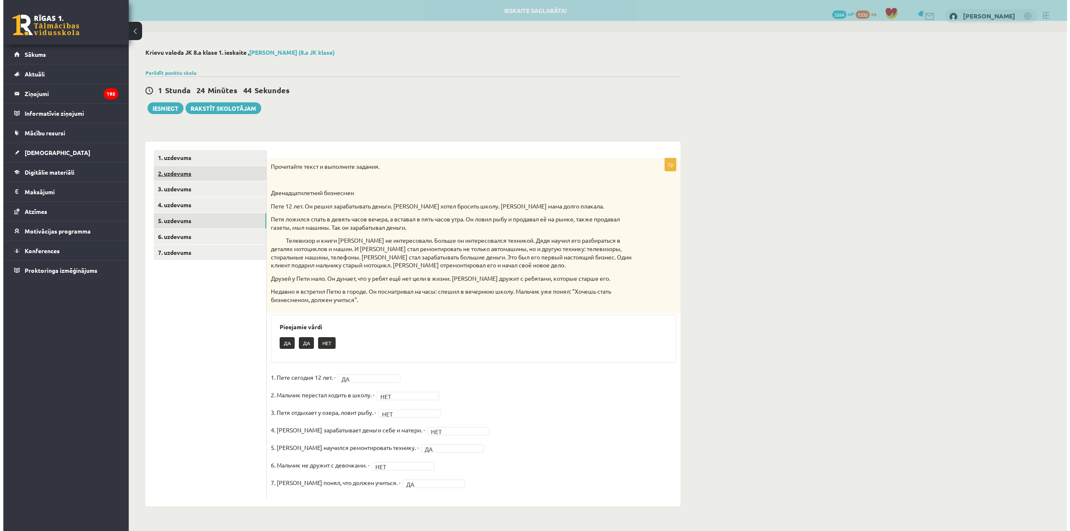
scroll to position [0, 0]
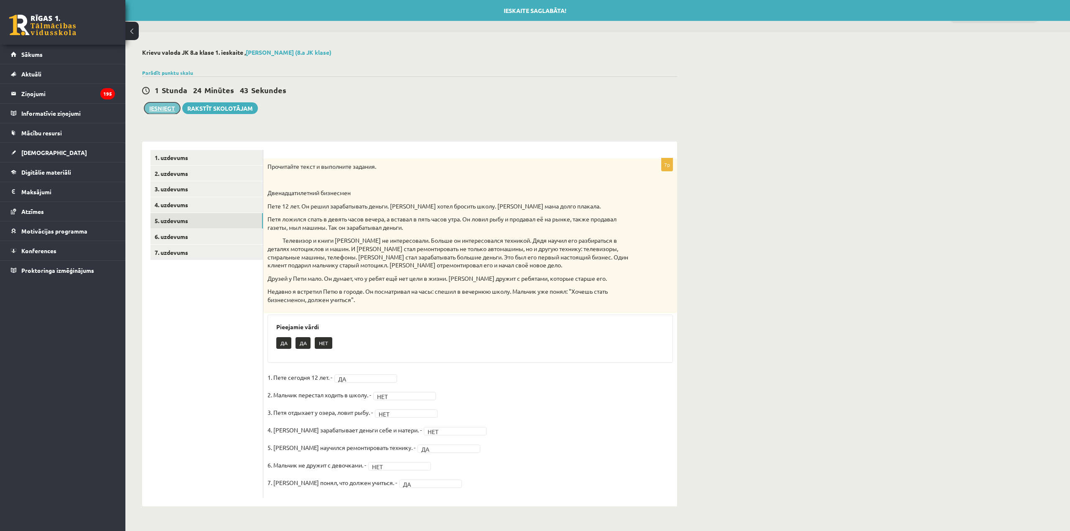
click at [169, 104] on button "Iesniegt" at bounding box center [162, 108] width 36 height 12
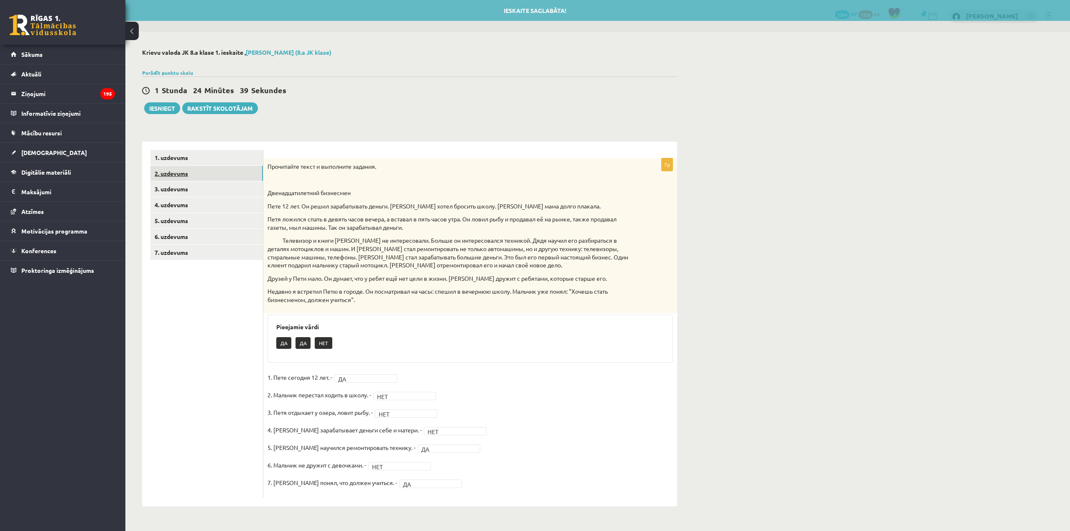
click at [172, 177] on link "2. uzdevums" at bounding box center [206, 173] width 112 height 15
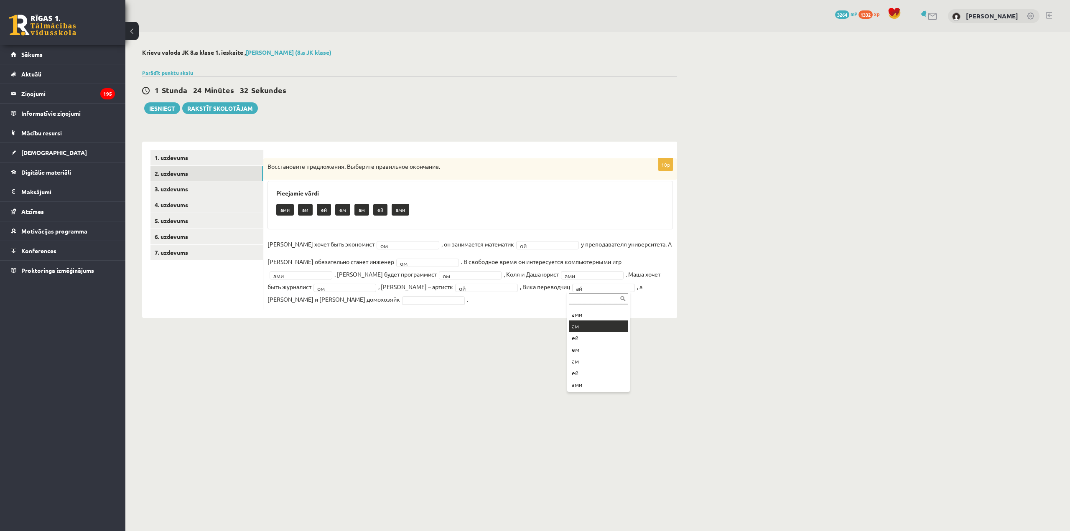
scroll to position [10, 0]
click at [157, 107] on button "Iesniegt" at bounding box center [162, 108] width 36 height 12
